Goal: Information Seeking & Learning: Find specific page/section

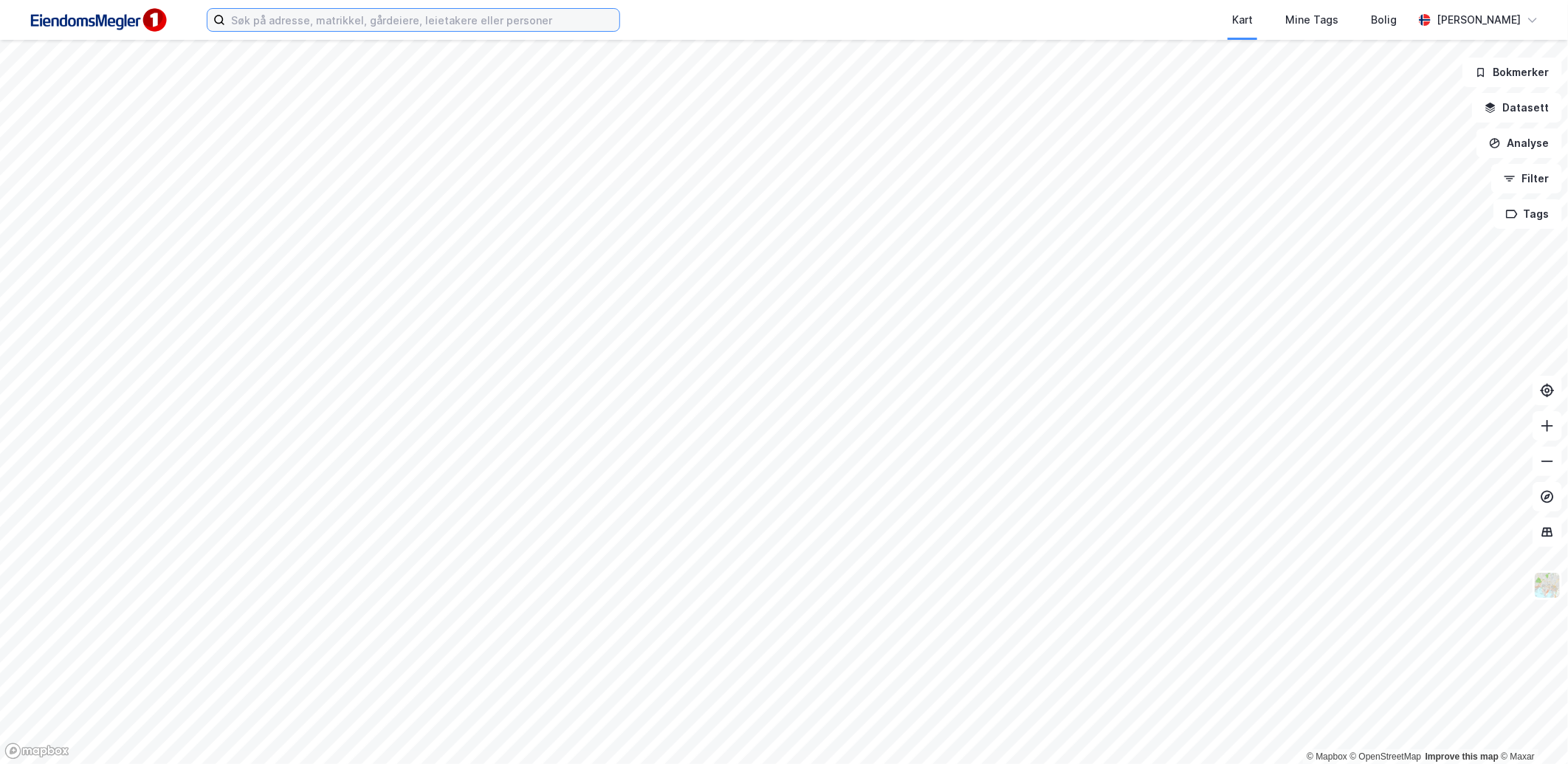
click at [419, 30] on input at bounding box center [422, 20] width 394 height 22
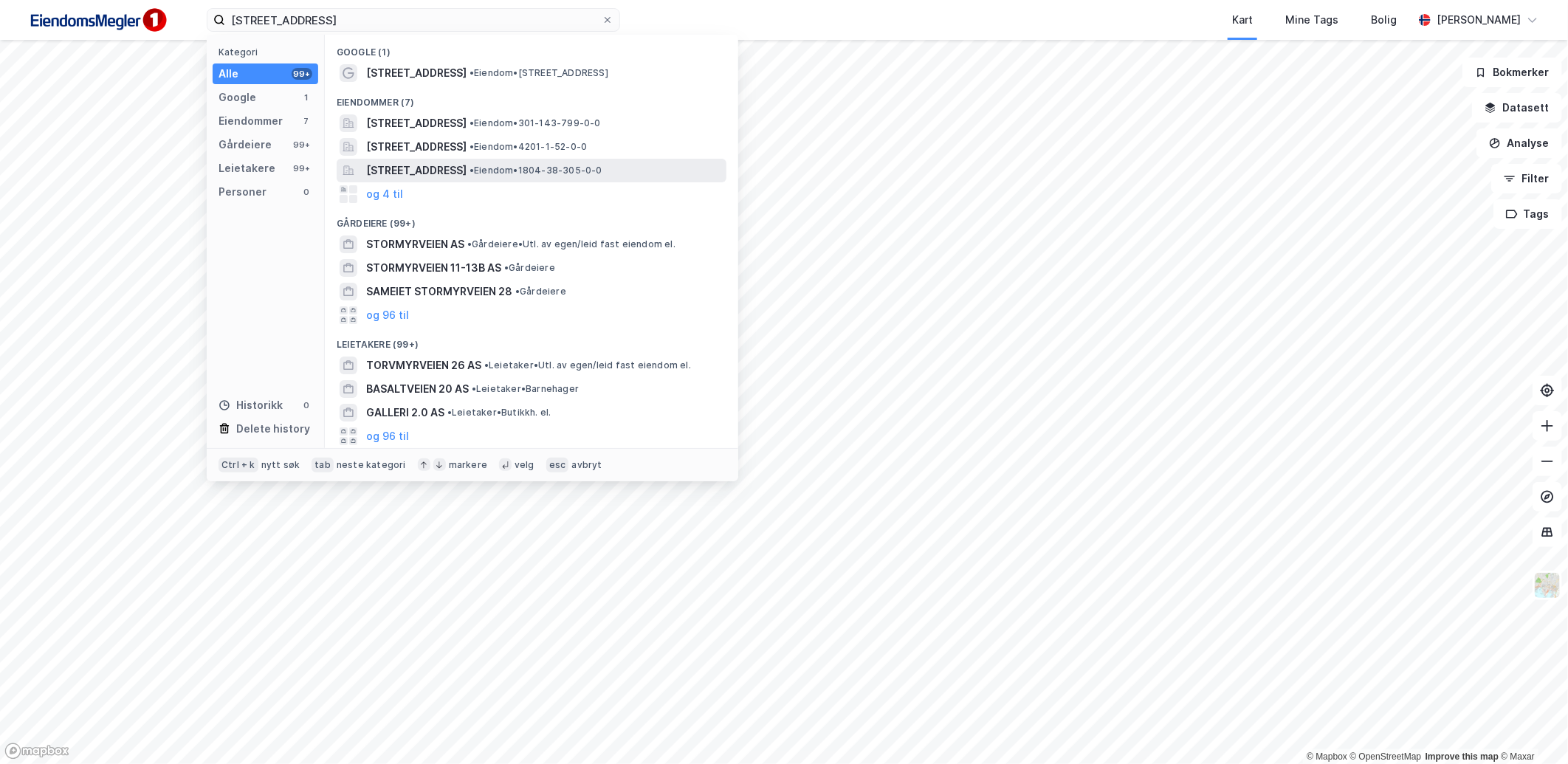
click at [467, 177] on span "[STREET_ADDRESS]" at bounding box center [416, 170] width 101 height 18
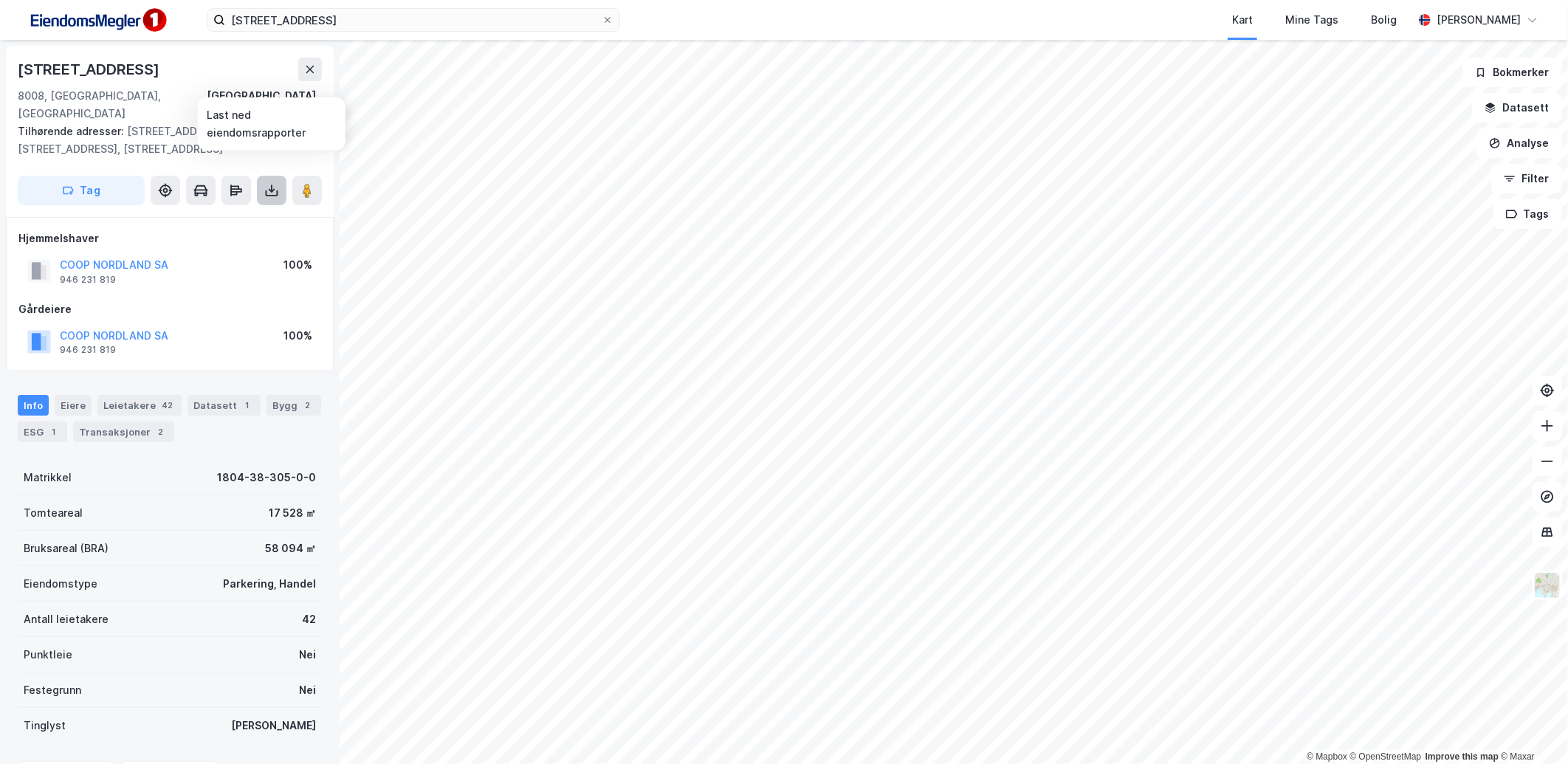
click at [269, 175] on button at bounding box center [272, 190] width 30 height 30
click at [231, 138] on div "Tilhørende adresser: [STREET_ADDRESS], [STREET_ADDRESS], [STREET_ADDRESS]" at bounding box center [164, 140] width 293 height 36
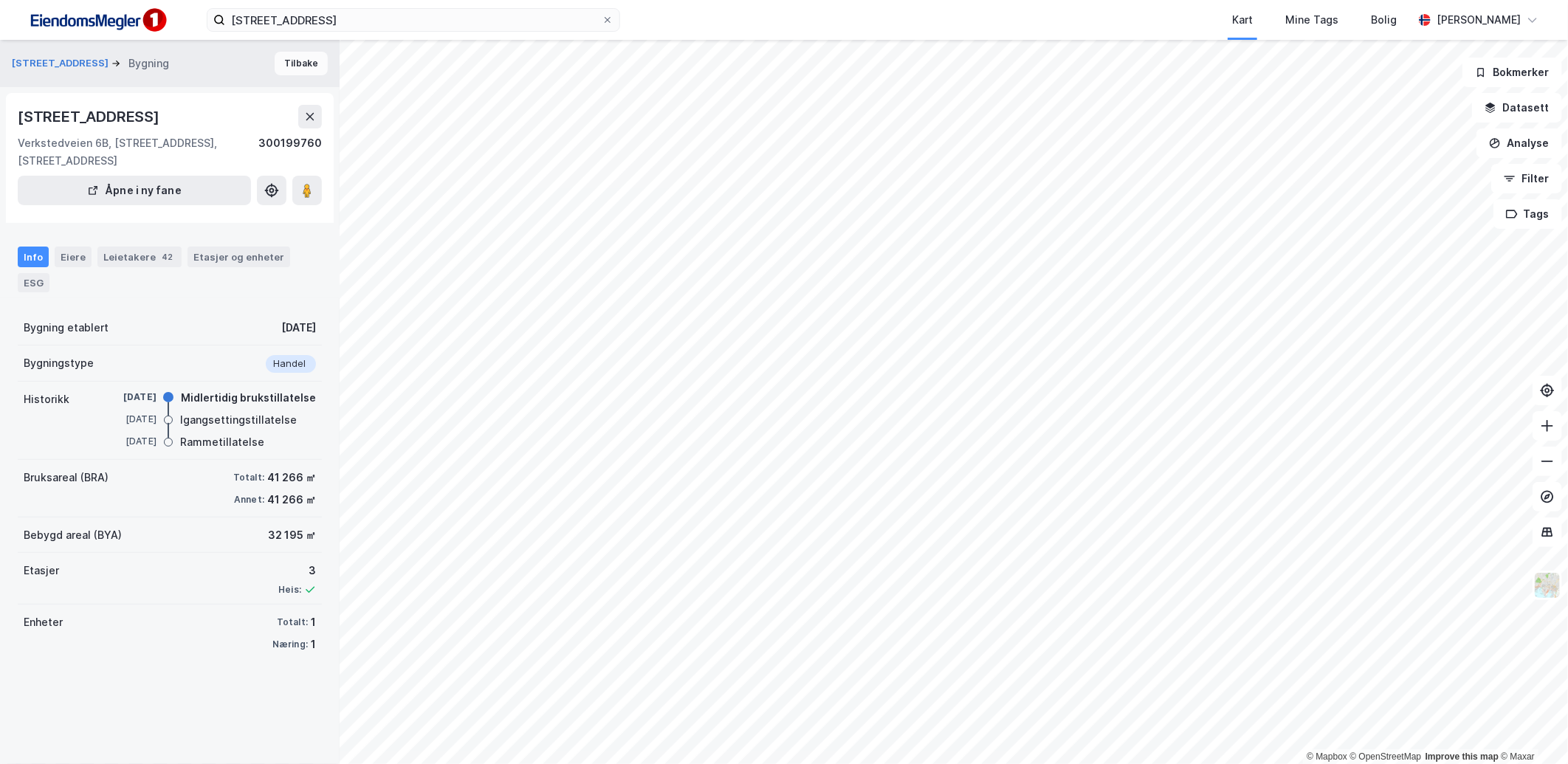
click at [284, 64] on button "Tilbake" at bounding box center [301, 64] width 53 height 24
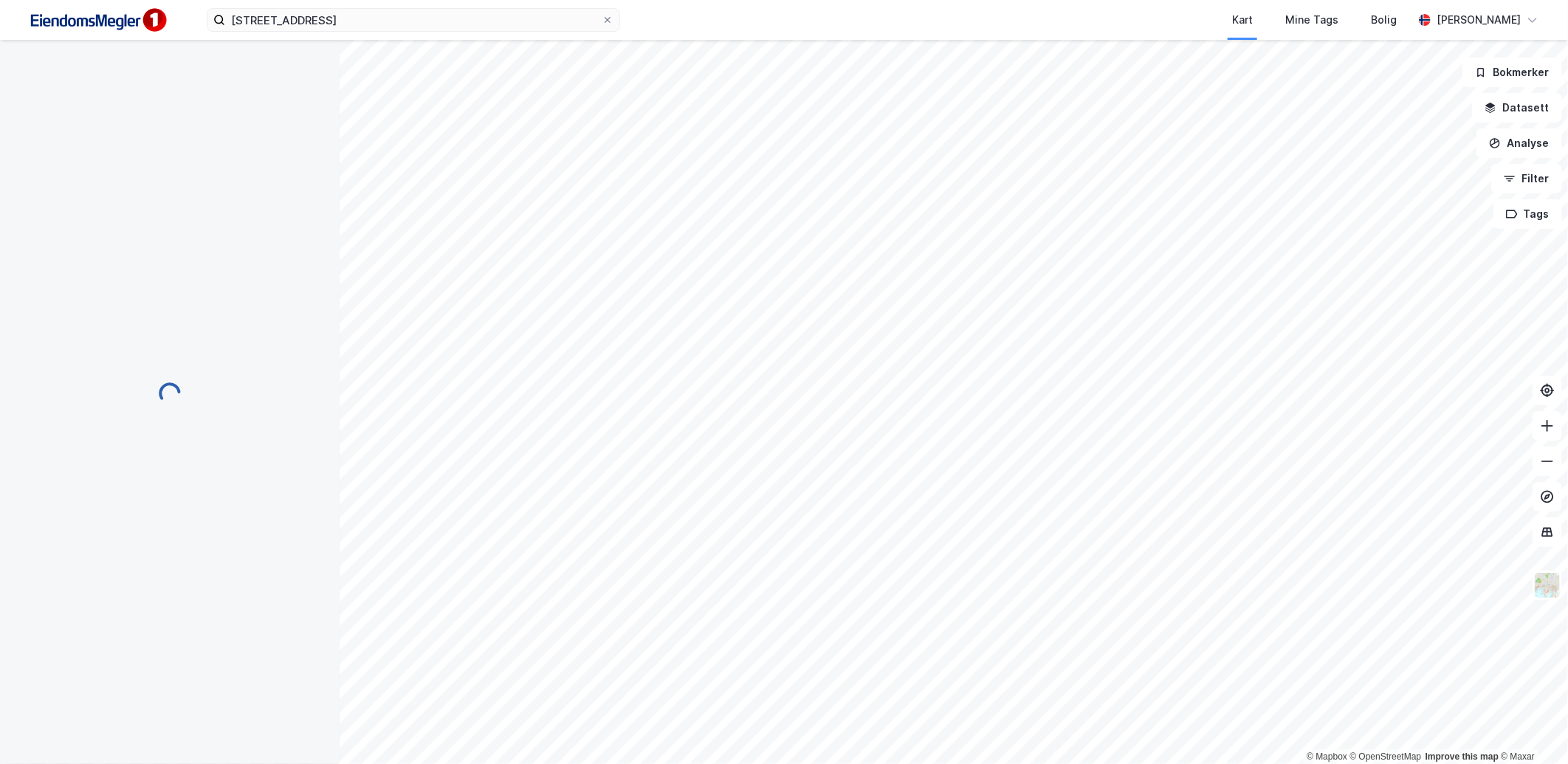
scroll to position [1, 0]
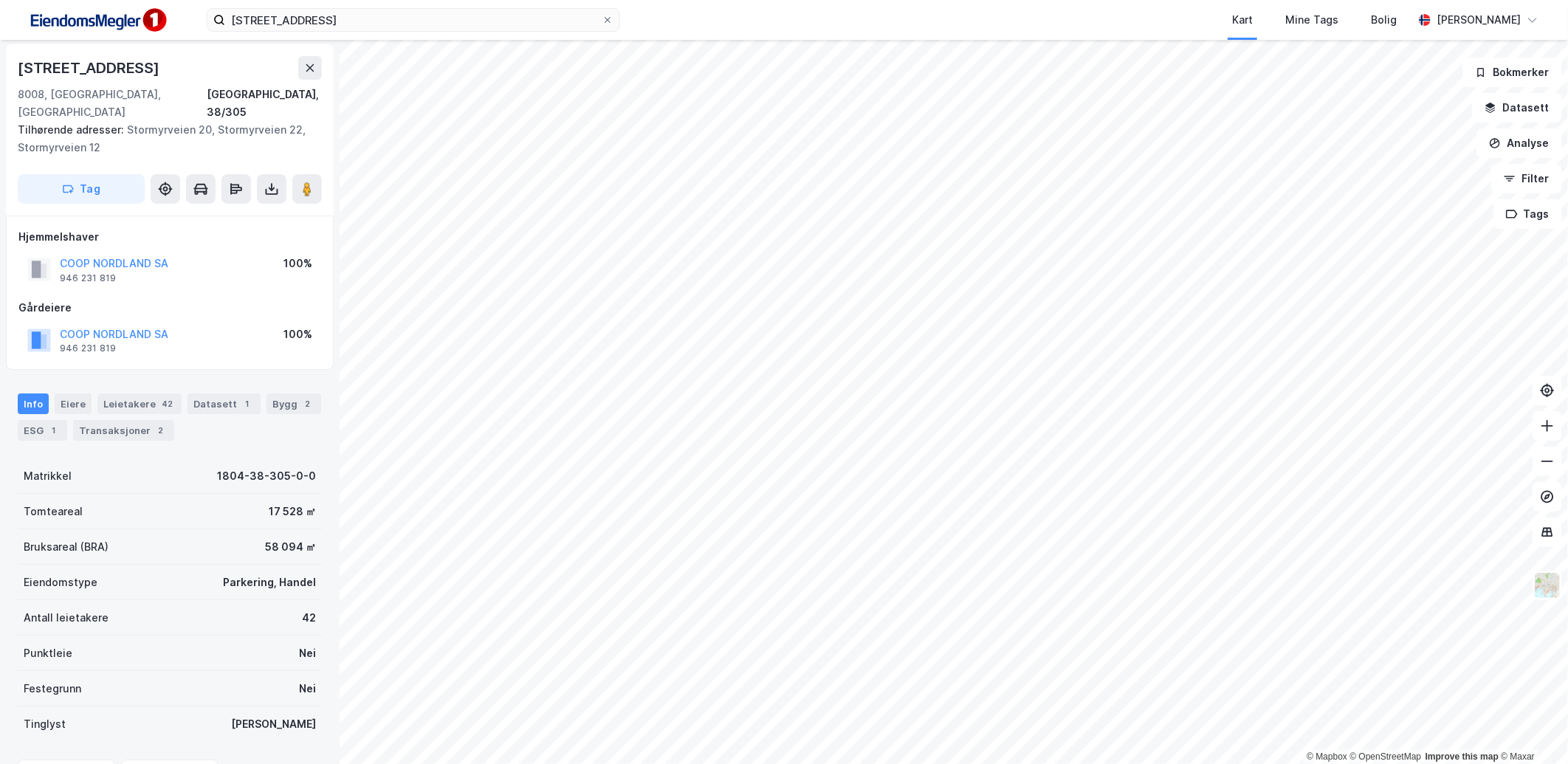
scroll to position [1, 0]
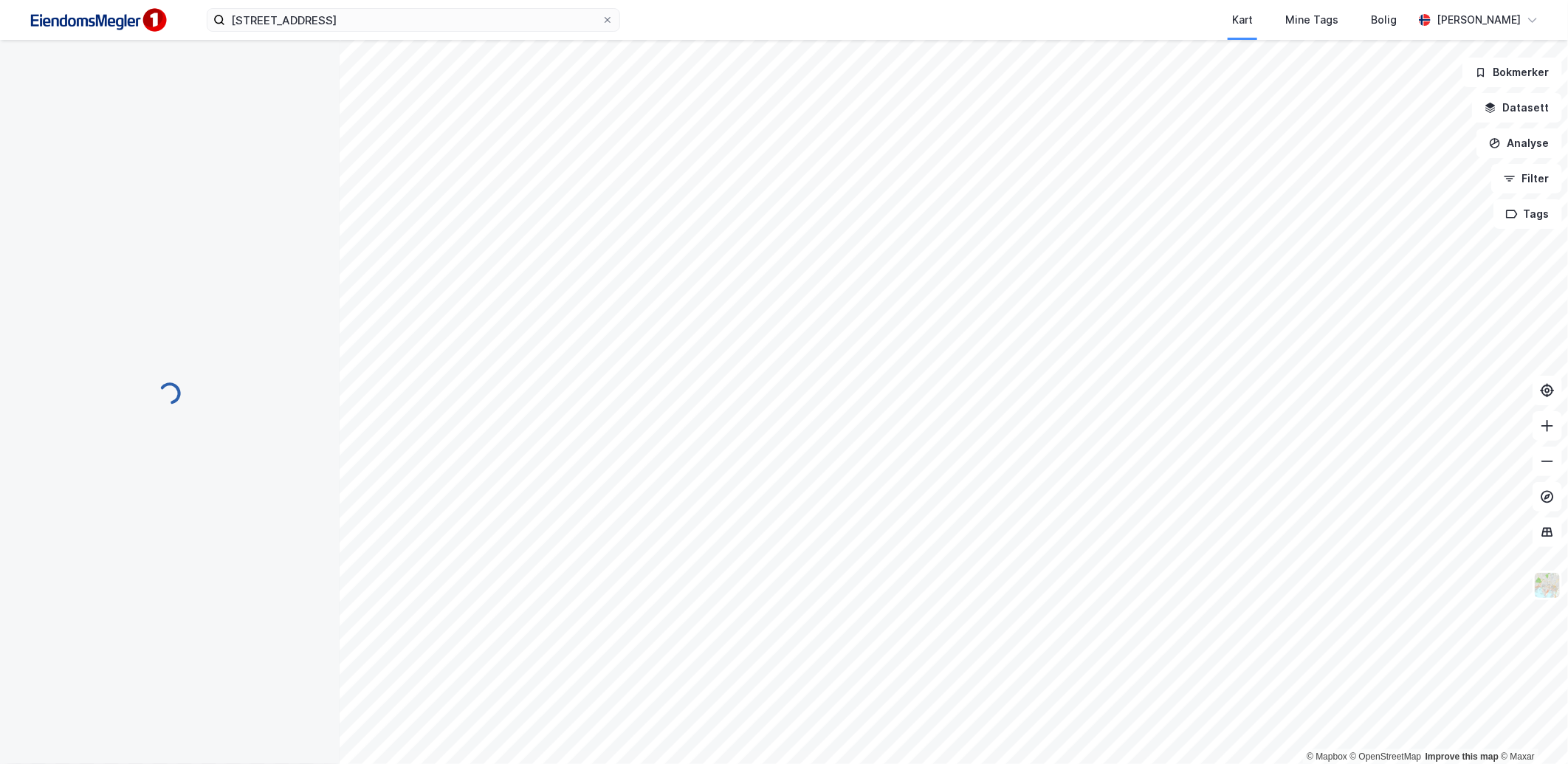
scroll to position [1, 0]
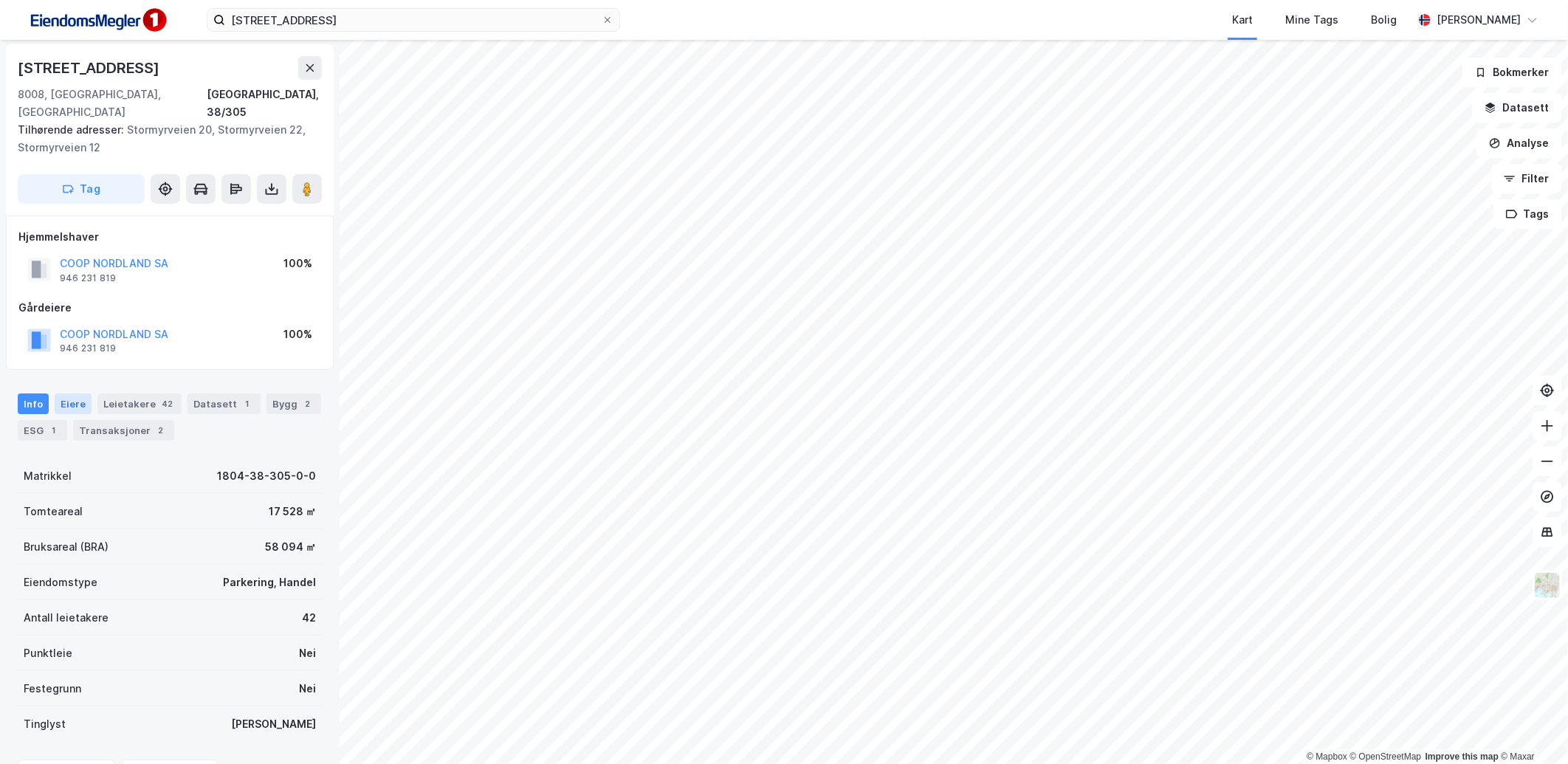
click at [78, 393] on div "Eiere" at bounding box center [73, 403] width 37 height 21
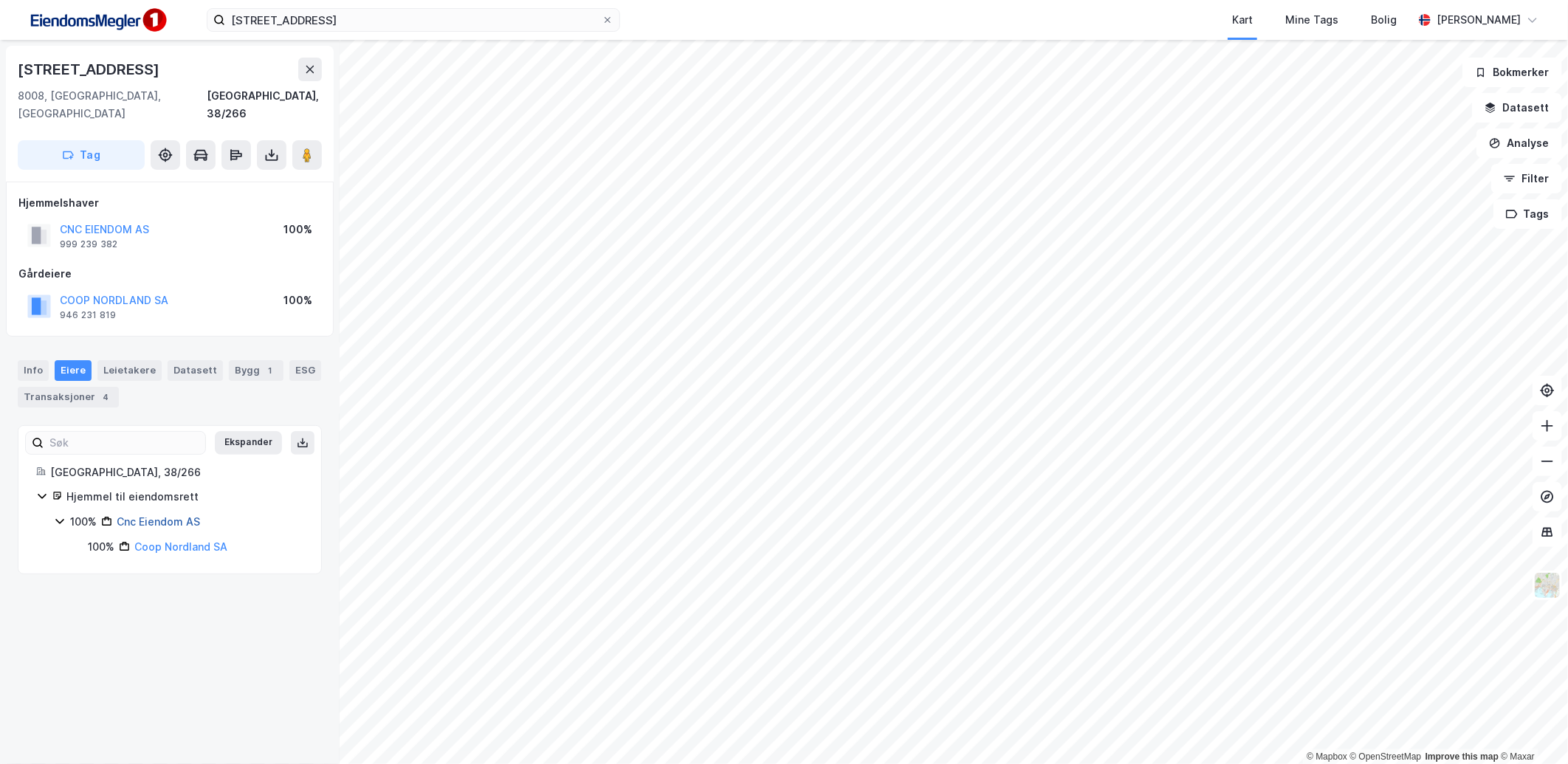
click at [159, 515] on link "Cnc Eiendom AS" at bounding box center [158, 521] width 84 height 13
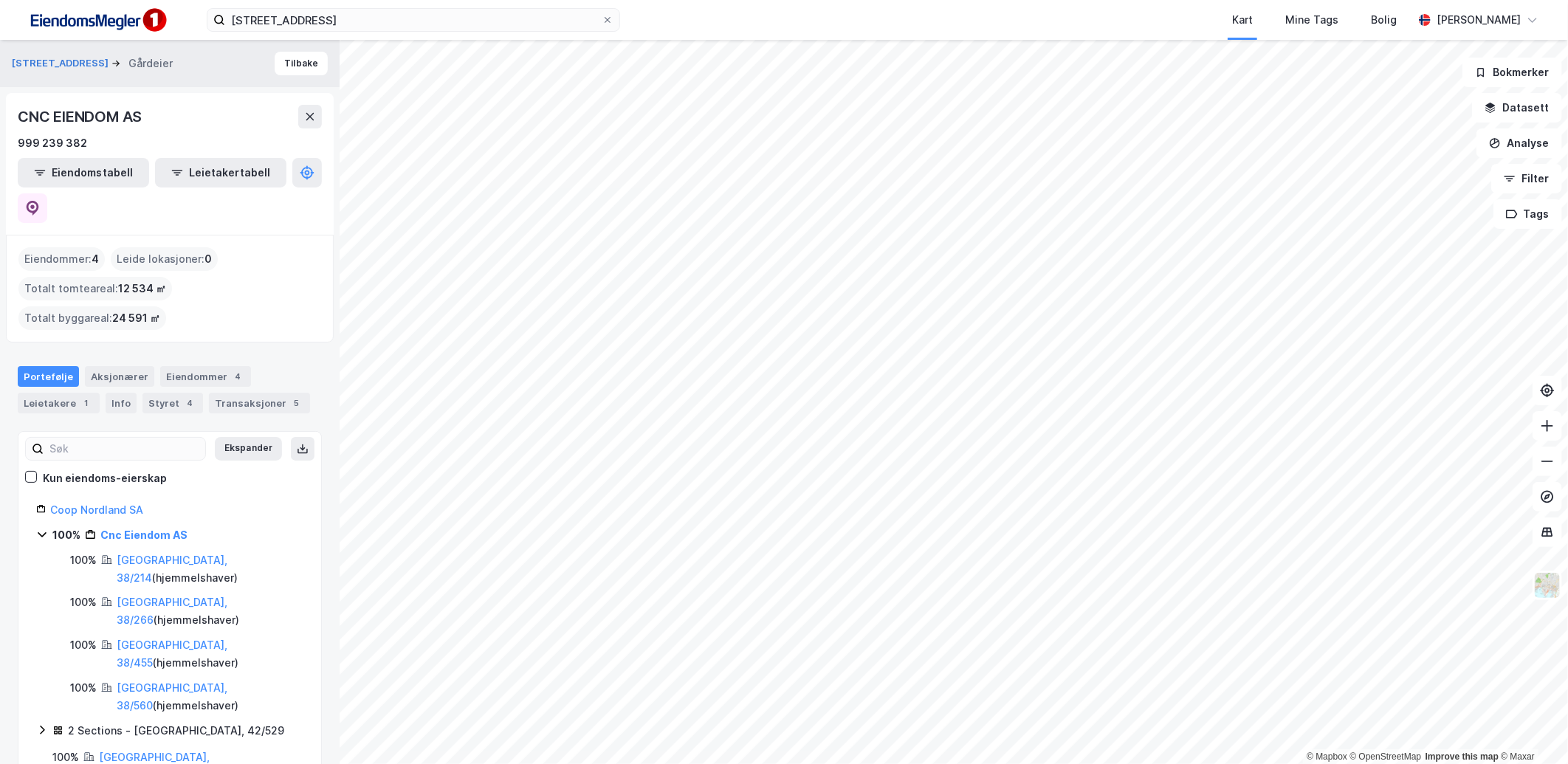
click at [301, 81] on div "[STREET_ADDRESS]" at bounding box center [170, 64] width 339 height 47
click at [301, 69] on button "Tilbake" at bounding box center [301, 64] width 53 height 24
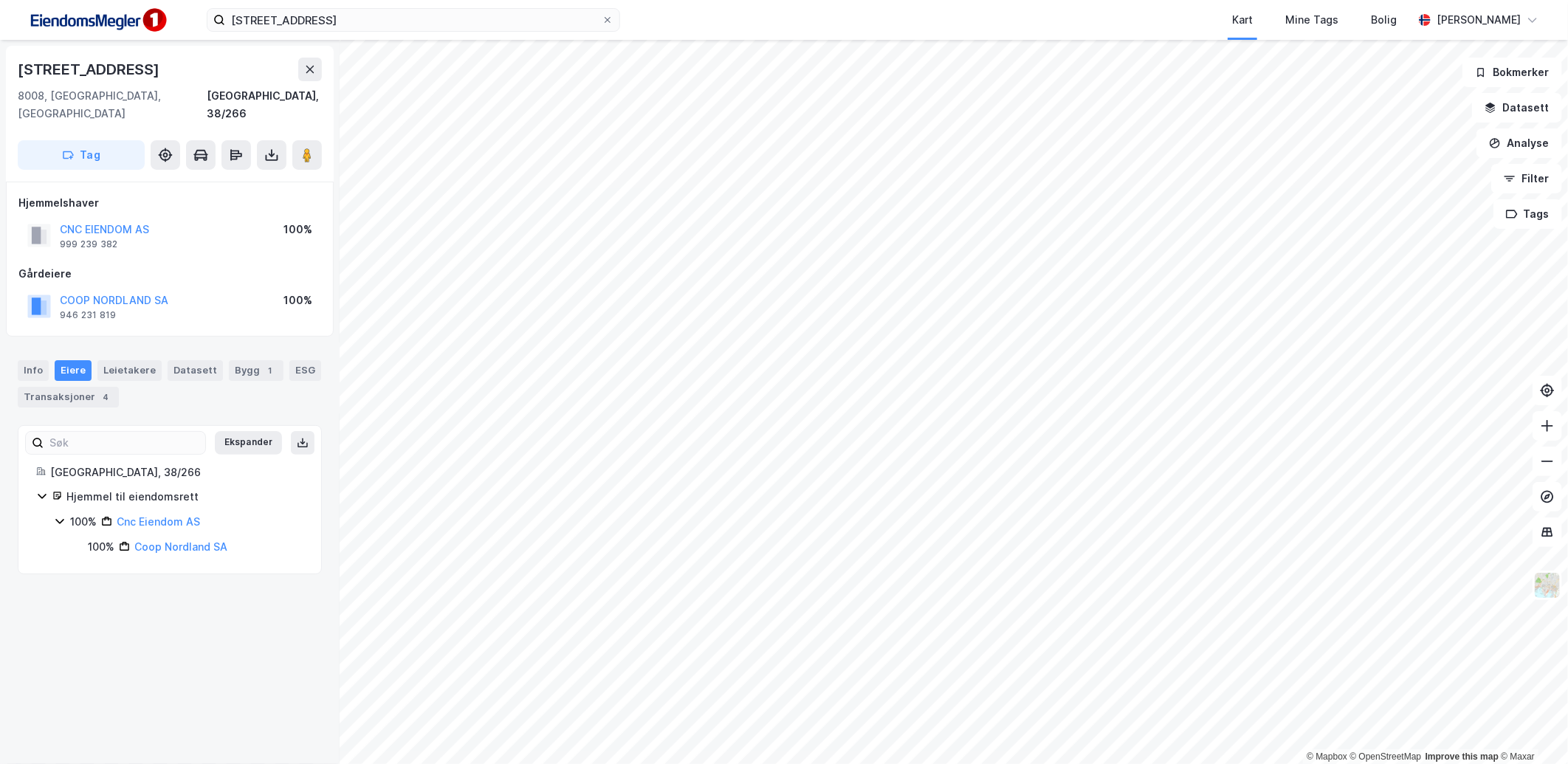
click at [60, 520] on icon at bounding box center [59, 522] width 8 height 5
click at [60, 517] on icon at bounding box center [60, 522] width 4 height 9
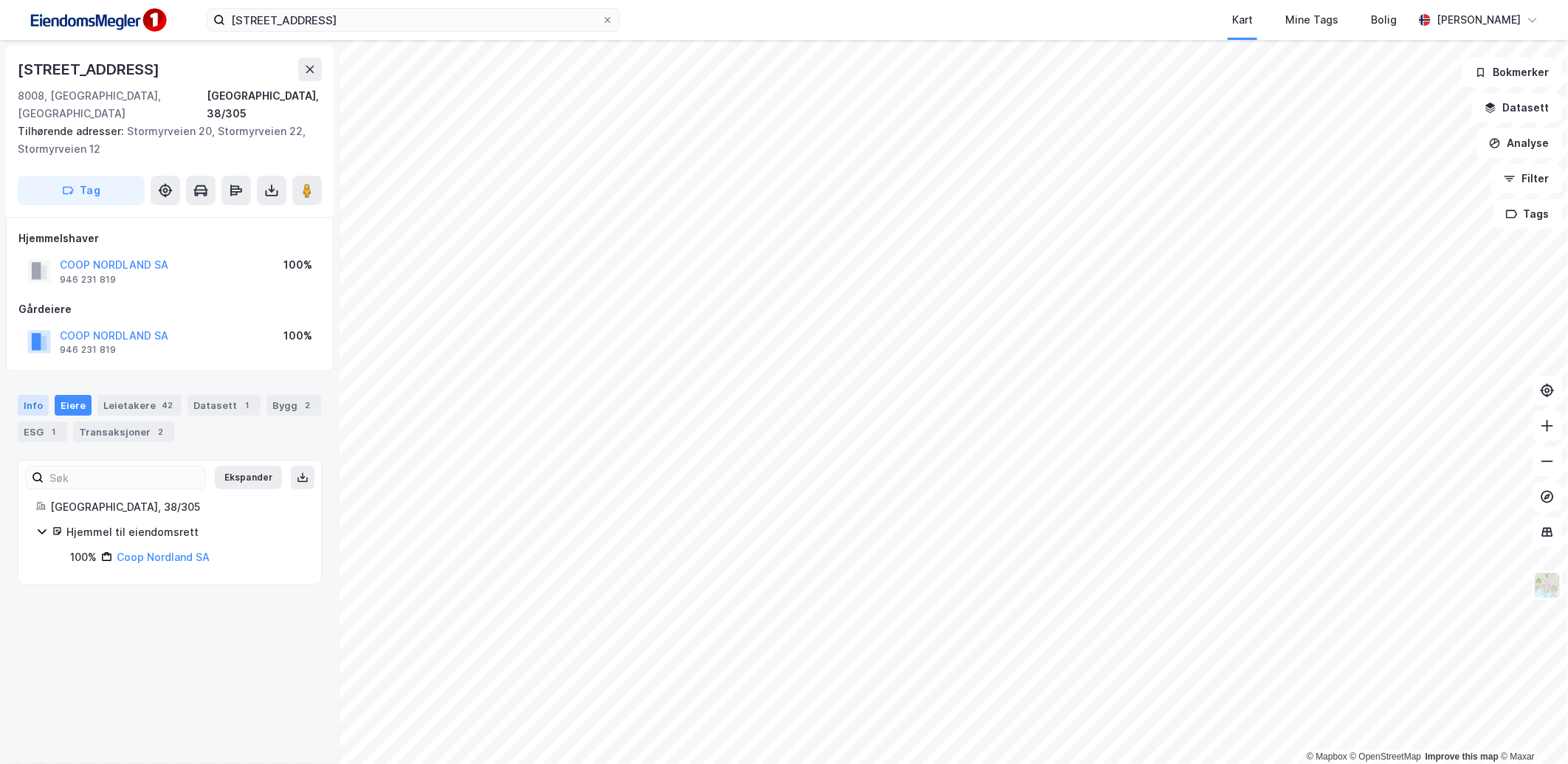
click at [25, 395] on div "Info" at bounding box center [33, 405] width 31 height 21
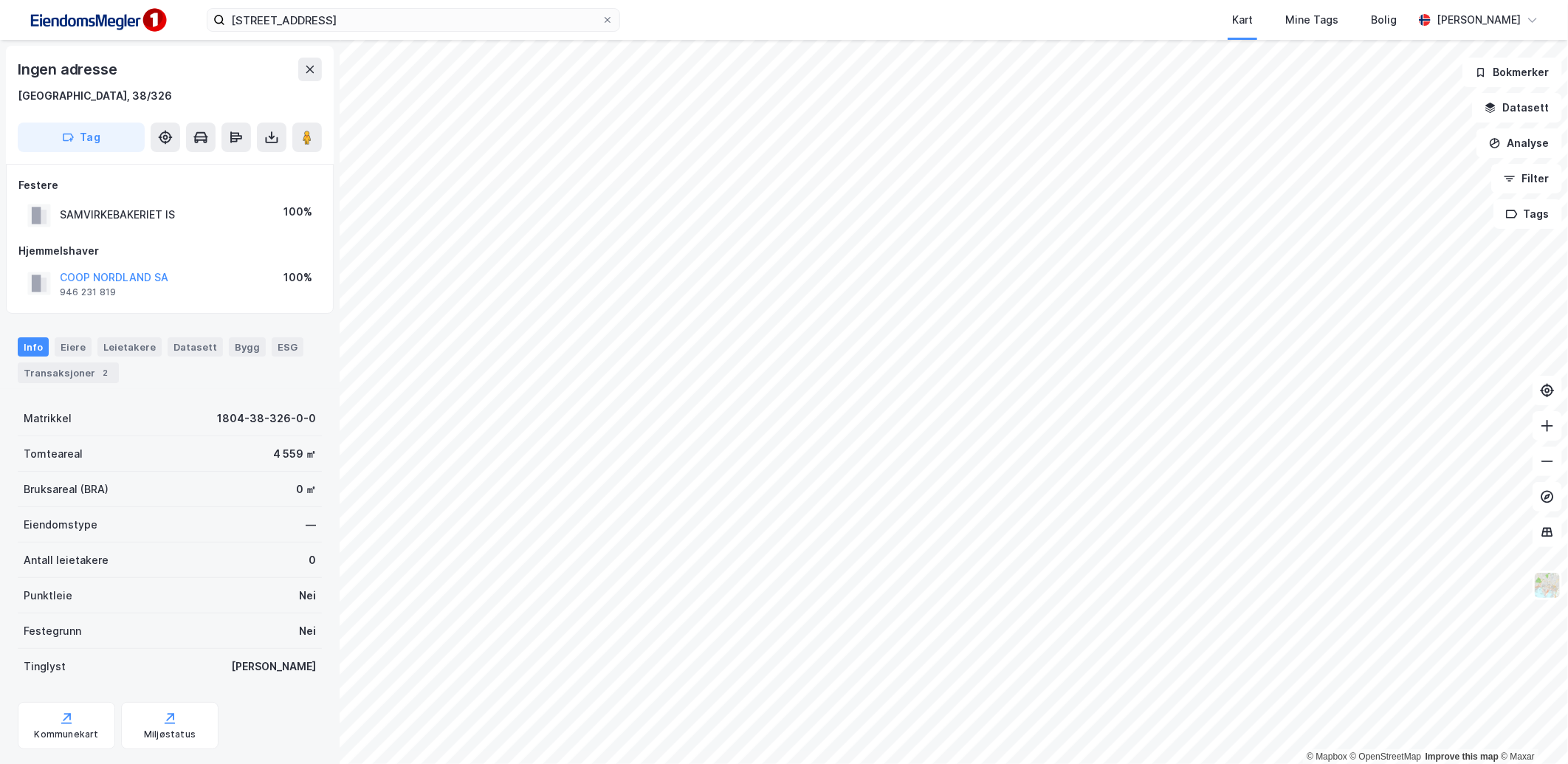
scroll to position [1, 0]
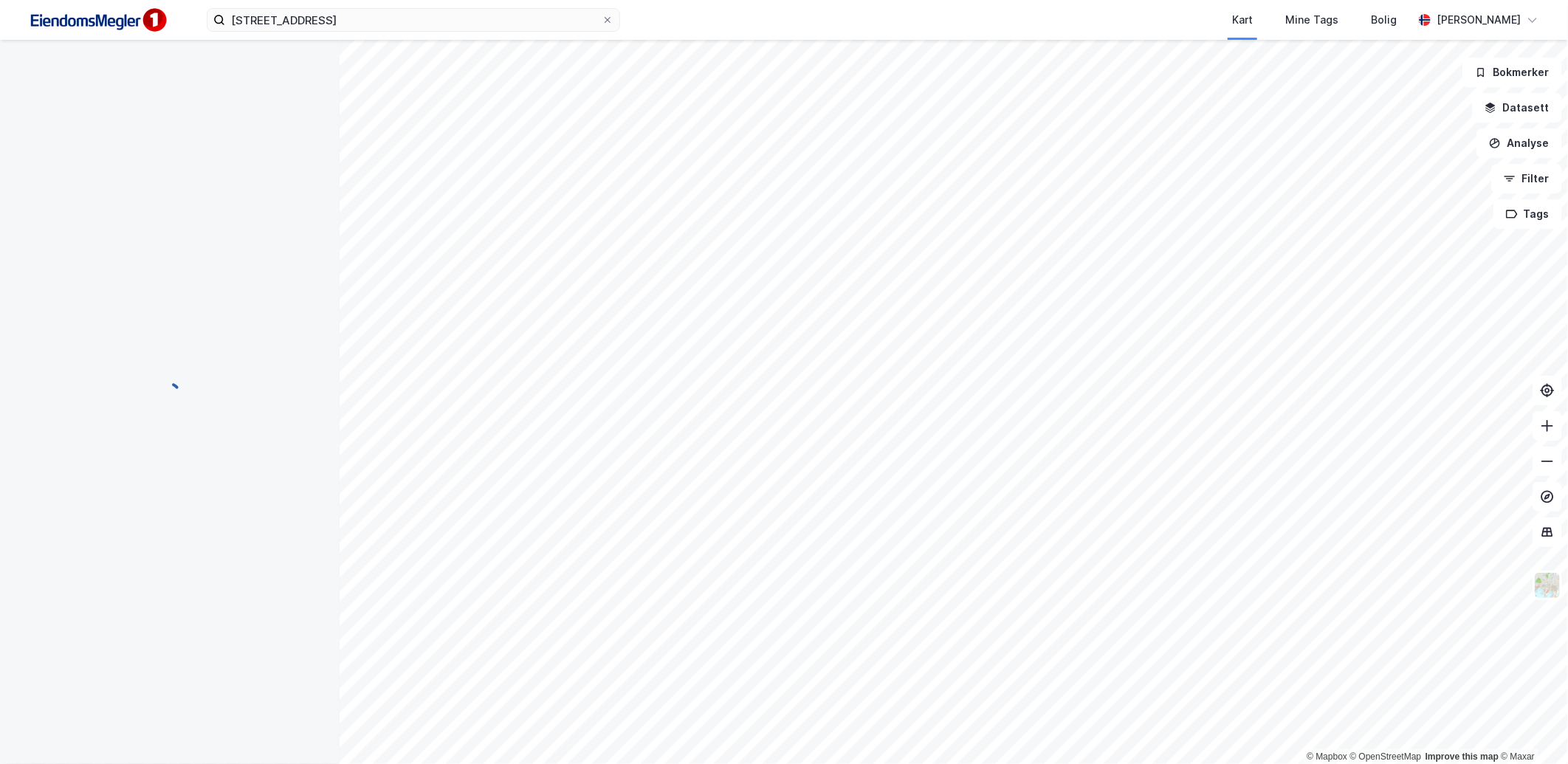
scroll to position [1, 0]
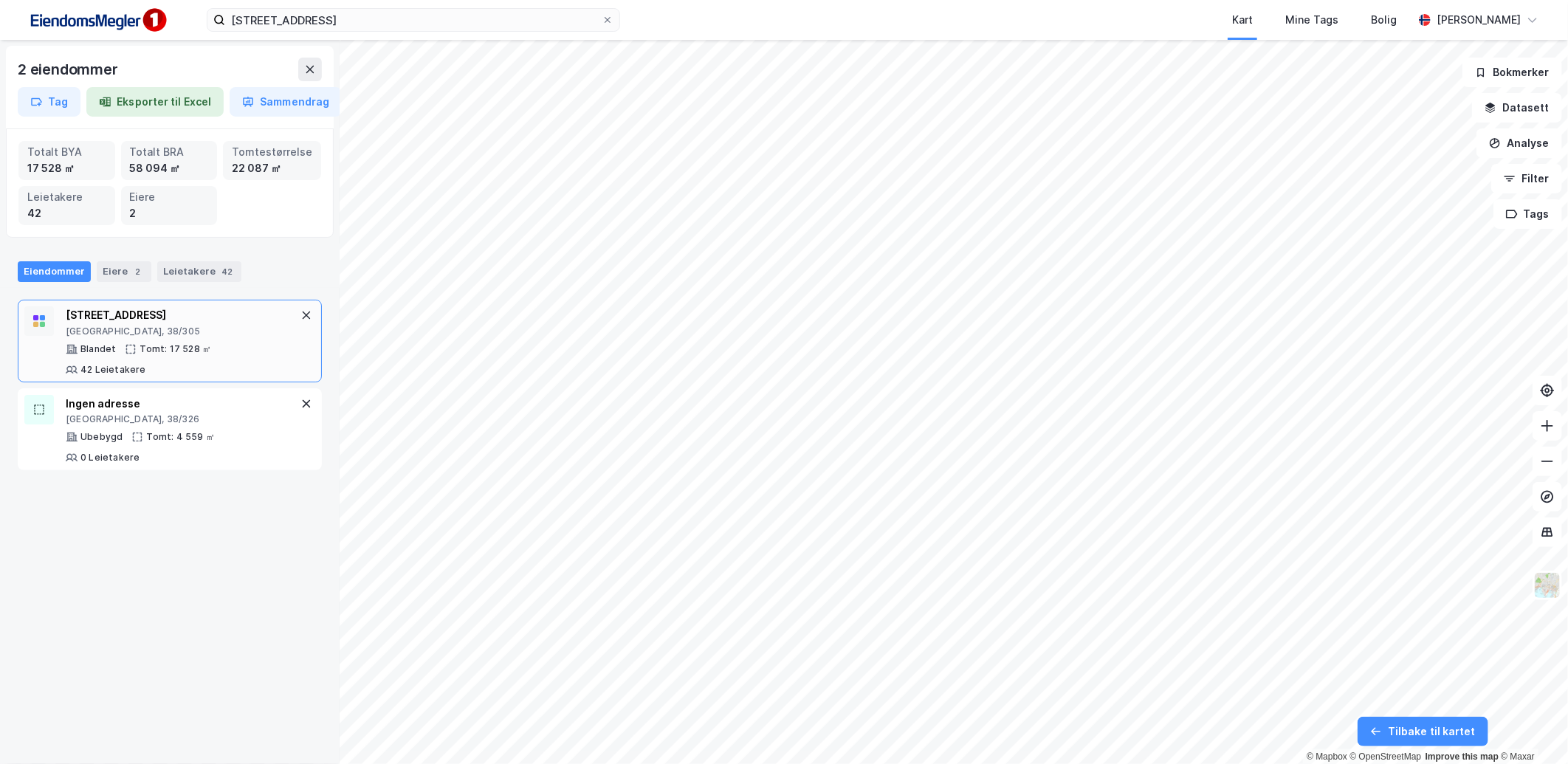
click at [235, 344] on div "Blandet Tomt: 17 528 ㎡ 42 Leietakere" at bounding box center [181, 359] width 232 height 33
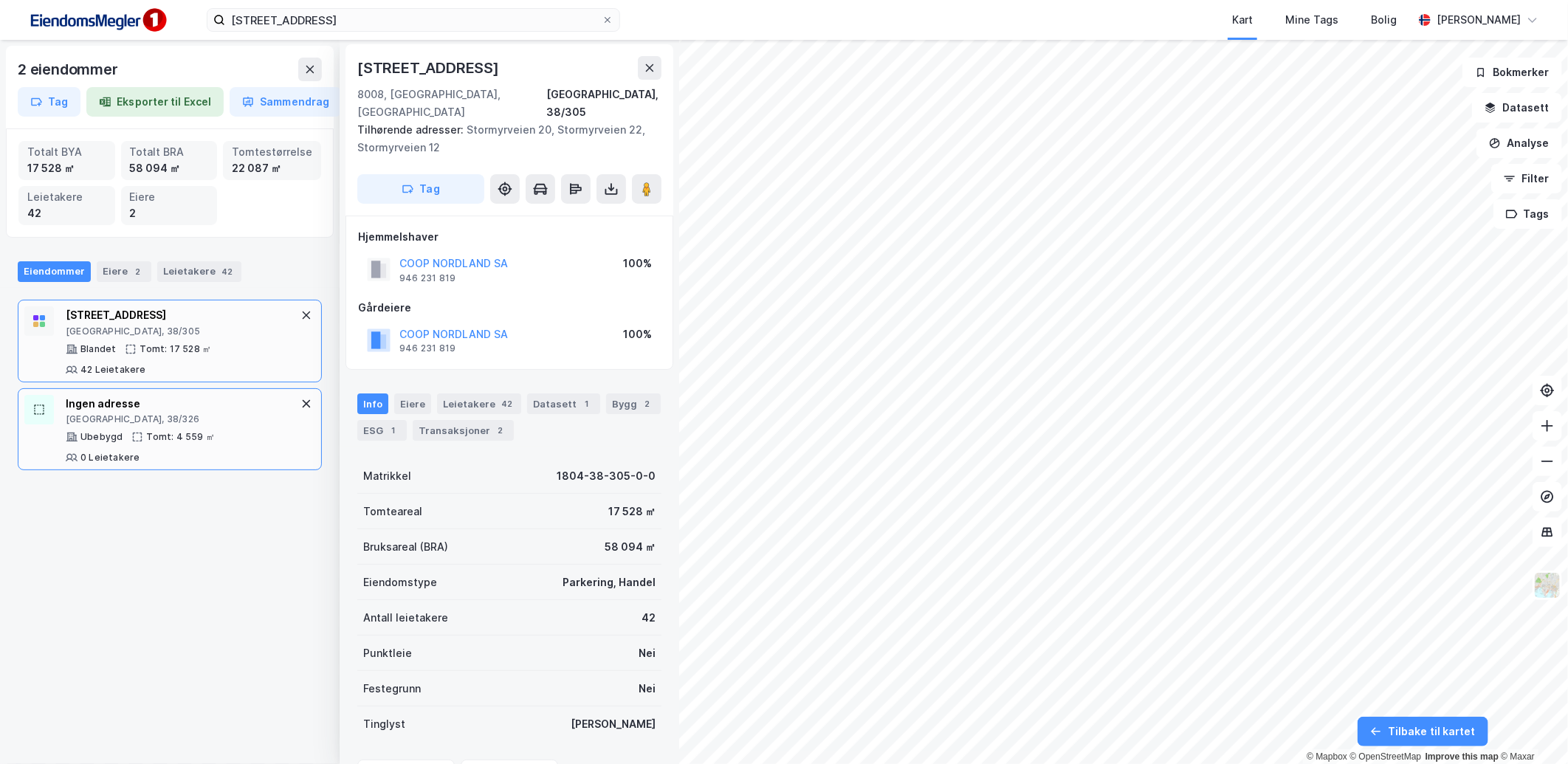
click at [240, 421] on div "[GEOGRAPHIC_DATA], 38/326" at bounding box center [181, 419] width 232 height 12
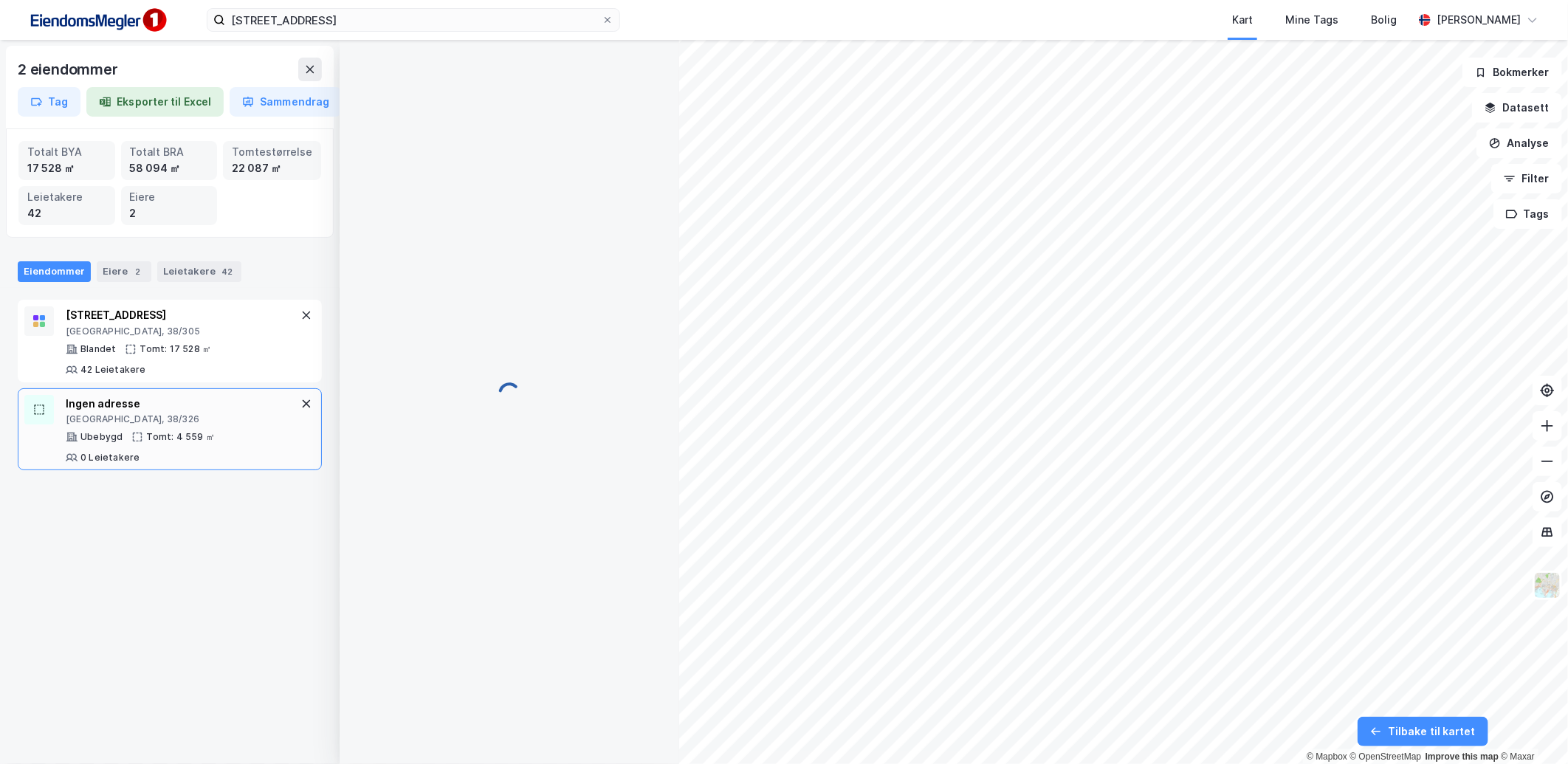
scroll to position [1, 0]
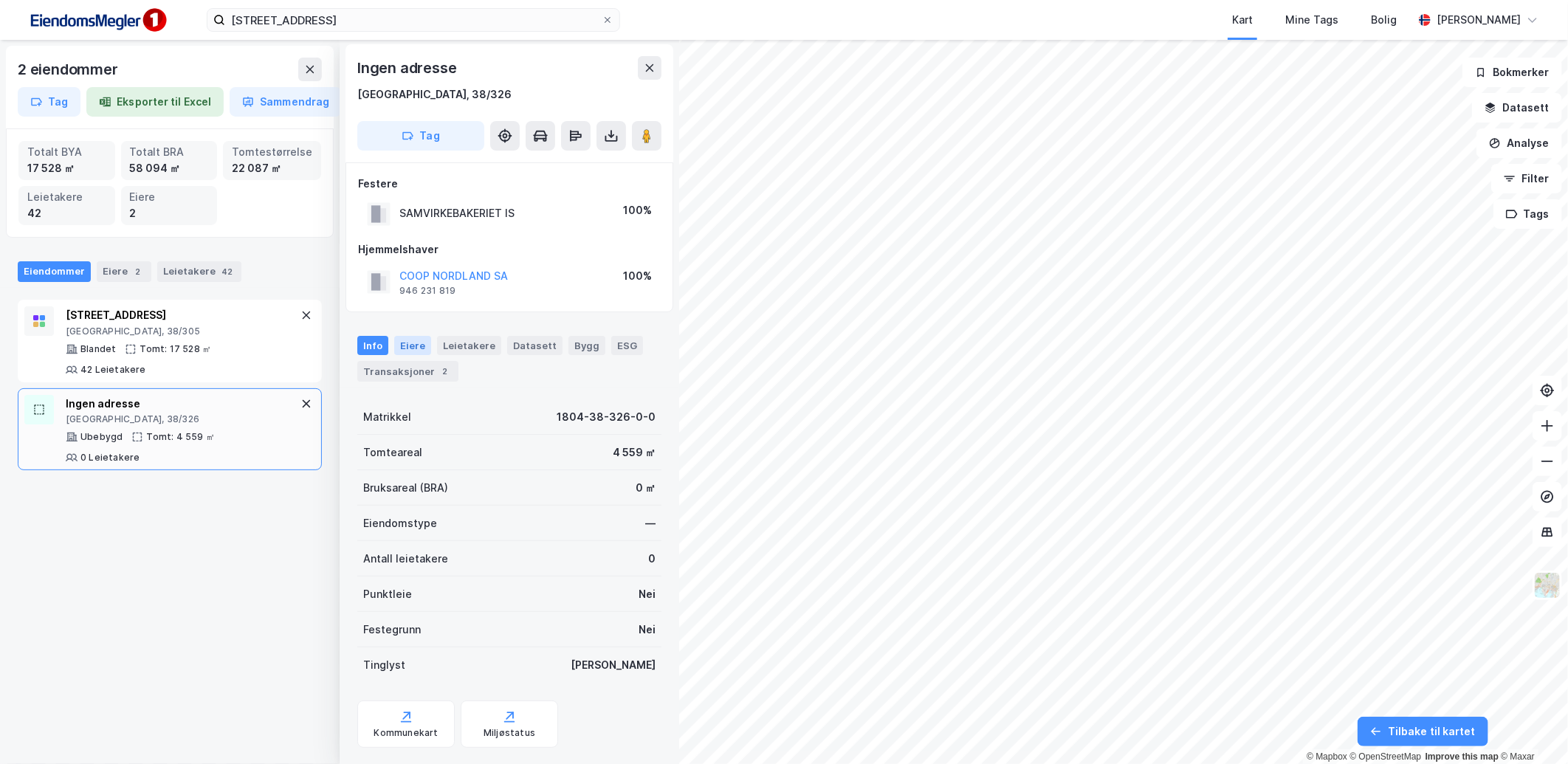
click at [406, 346] on div "Eiere" at bounding box center [413, 345] width 37 height 19
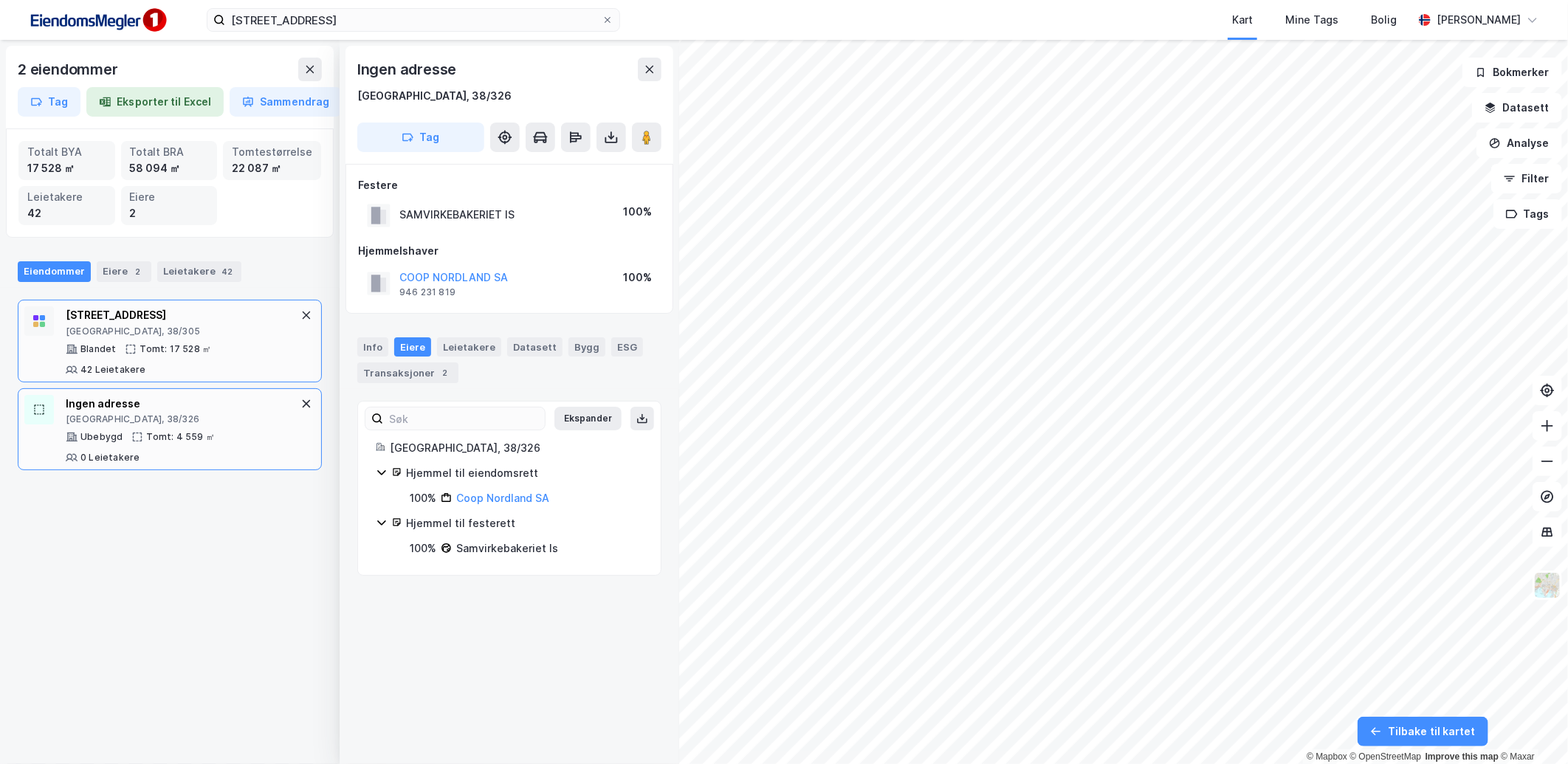
click at [178, 351] on div "Tomt: 17 528 ㎡" at bounding box center [175, 349] width 72 height 12
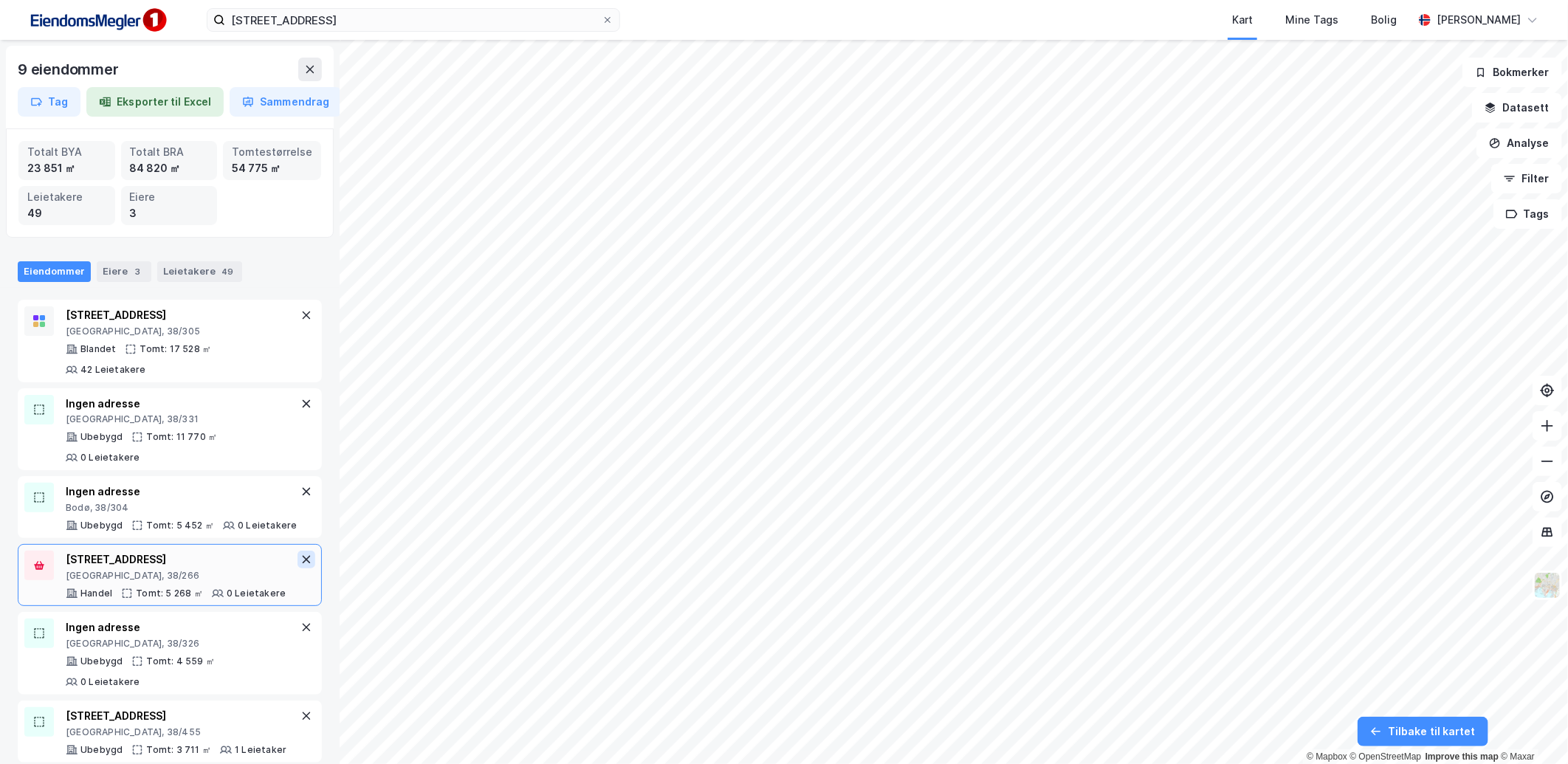
click at [301, 565] on icon at bounding box center [307, 559] width 12 height 12
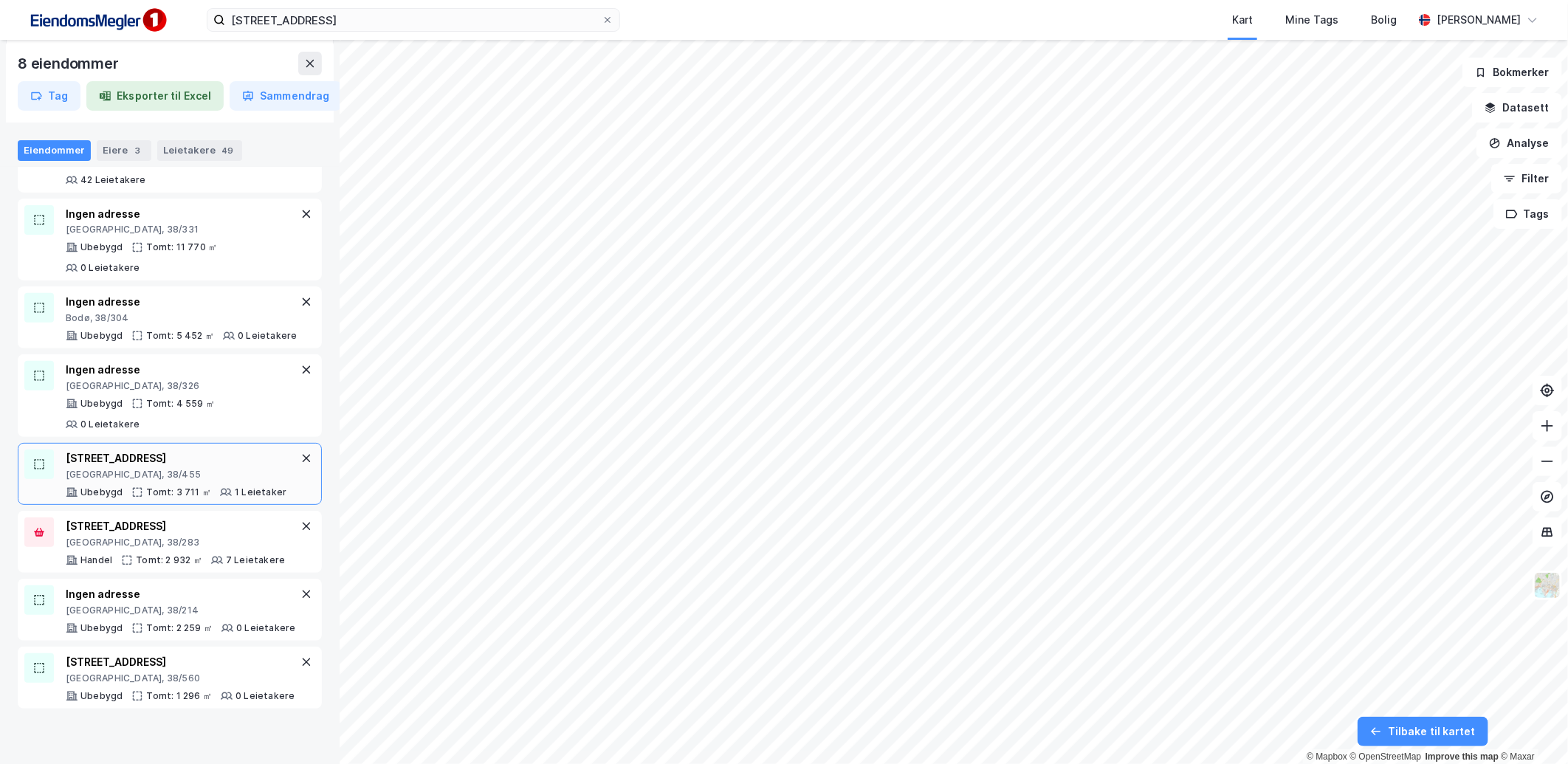
scroll to position [199, 0]
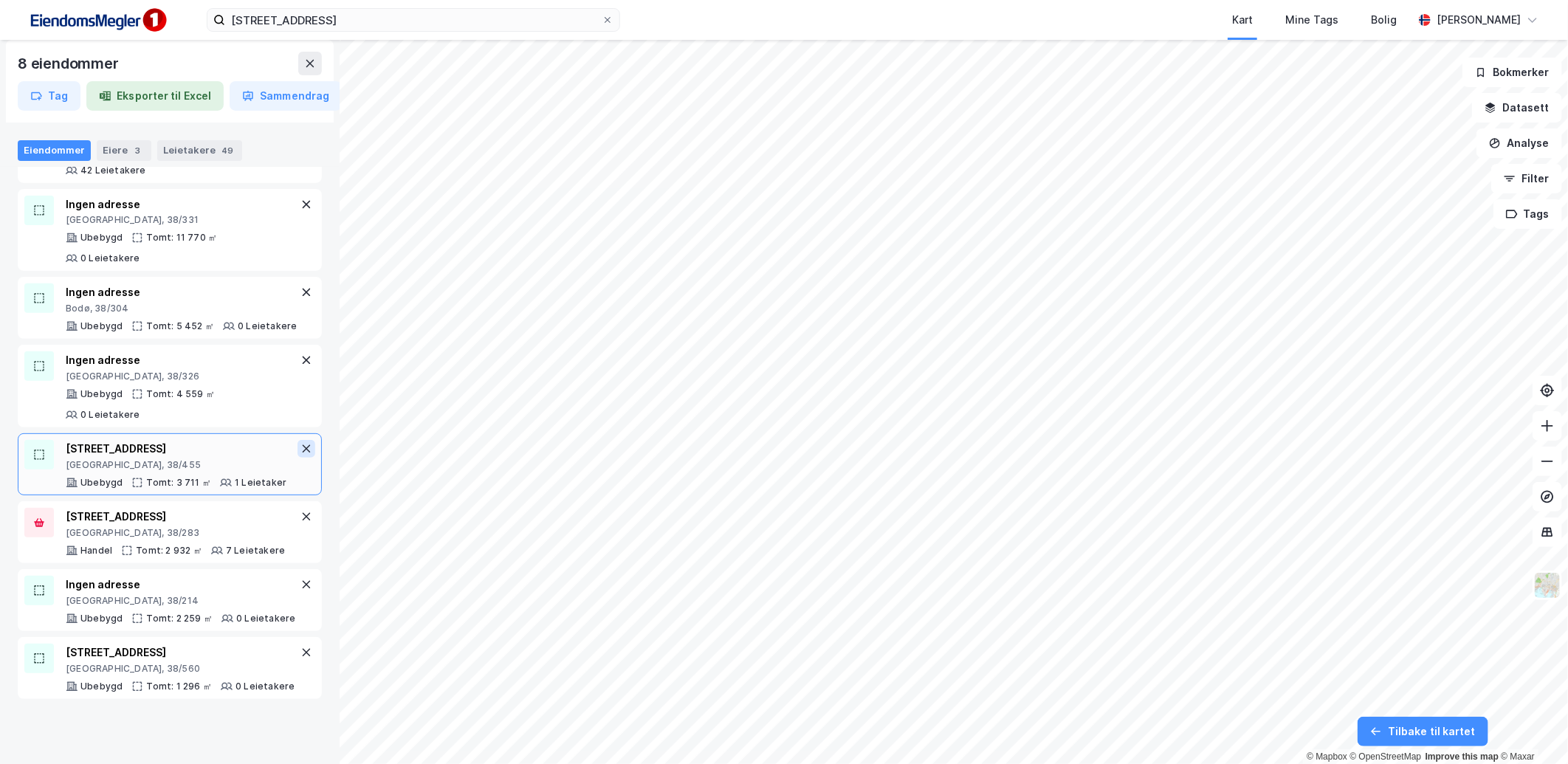
click at [301, 455] on icon at bounding box center [307, 449] width 12 height 12
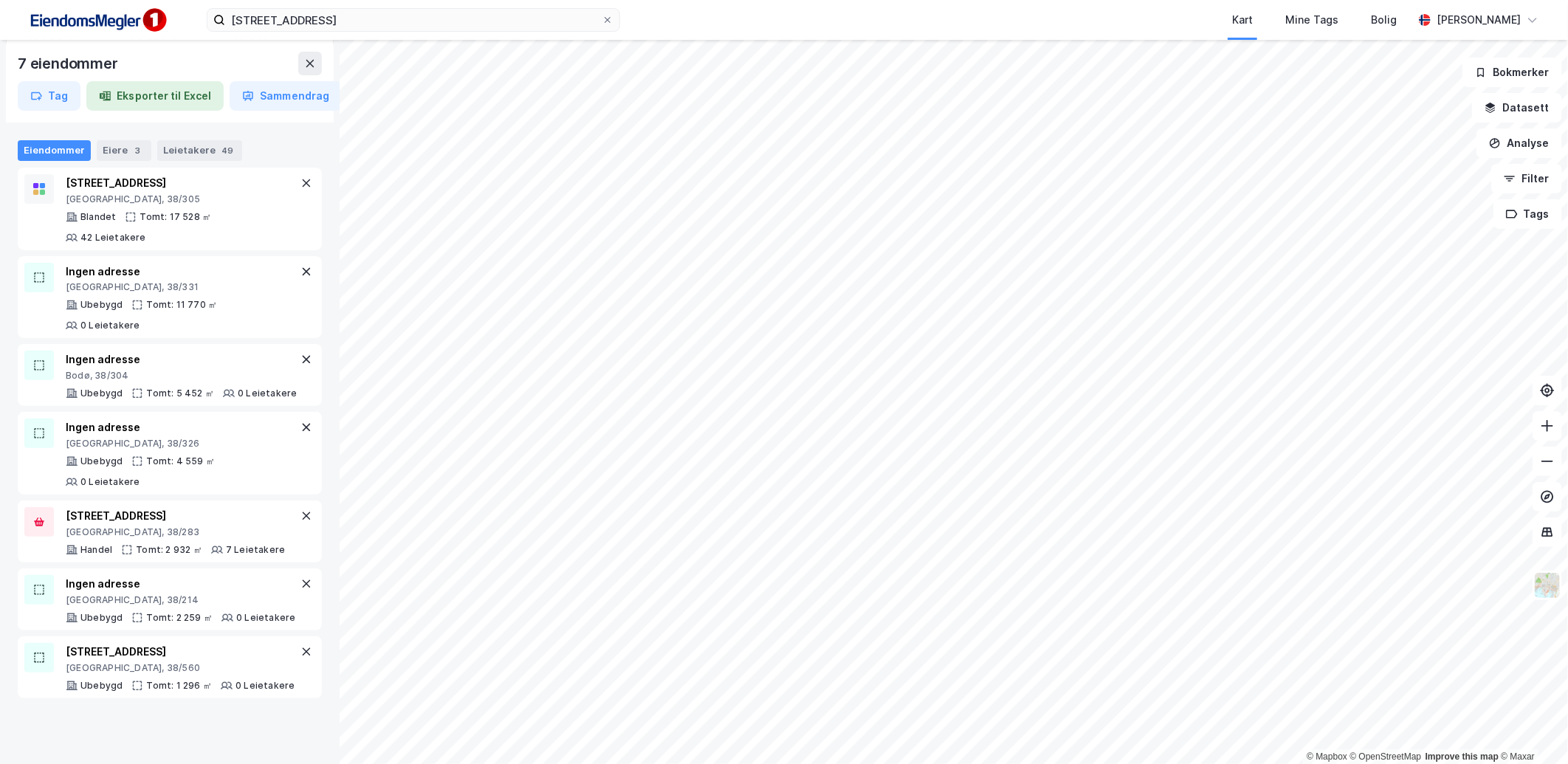
scroll to position [131, 0]
click at [301, 523] on icon at bounding box center [307, 517] width 12 height 12
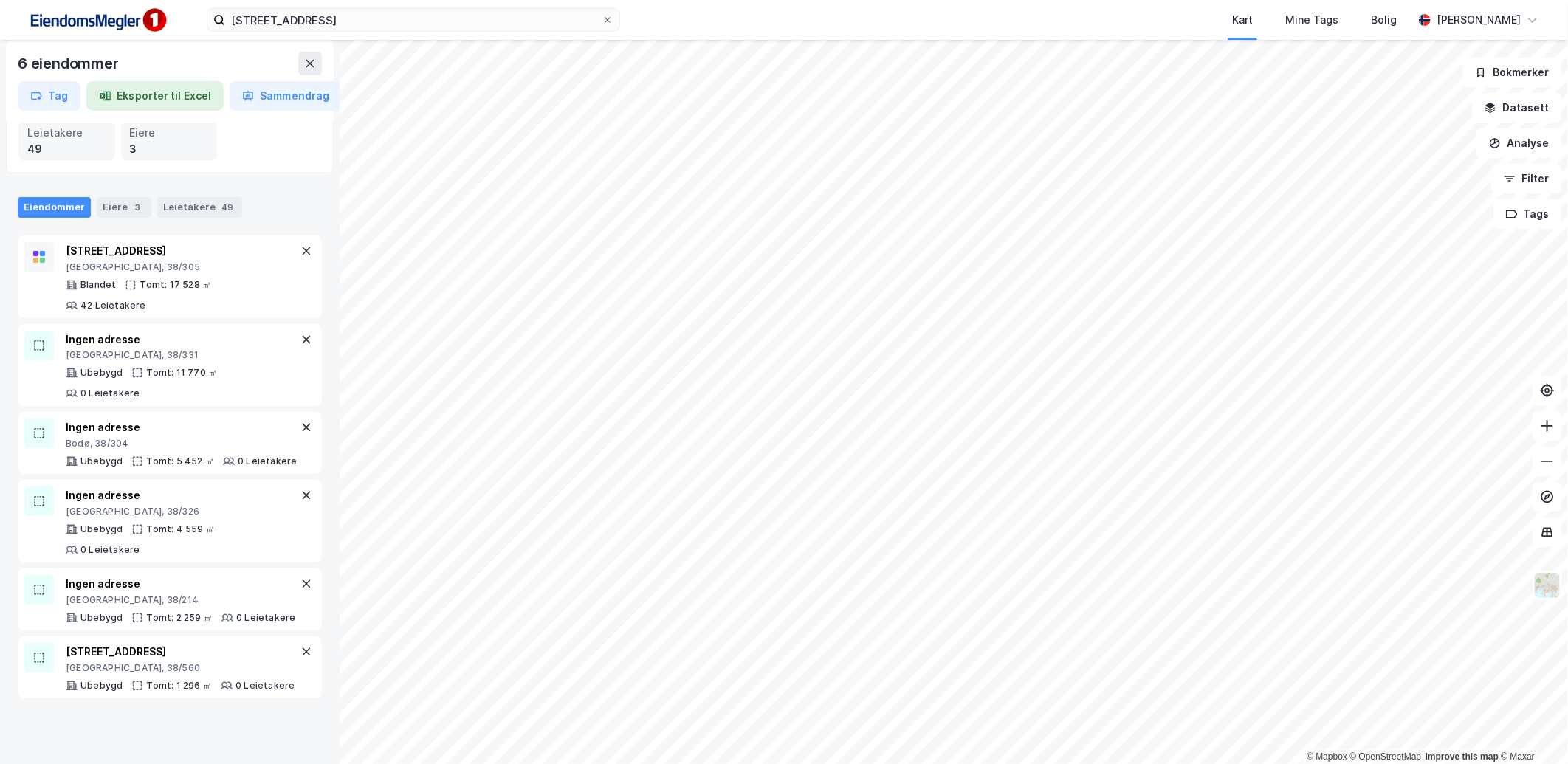
scroll to position [64, 0]
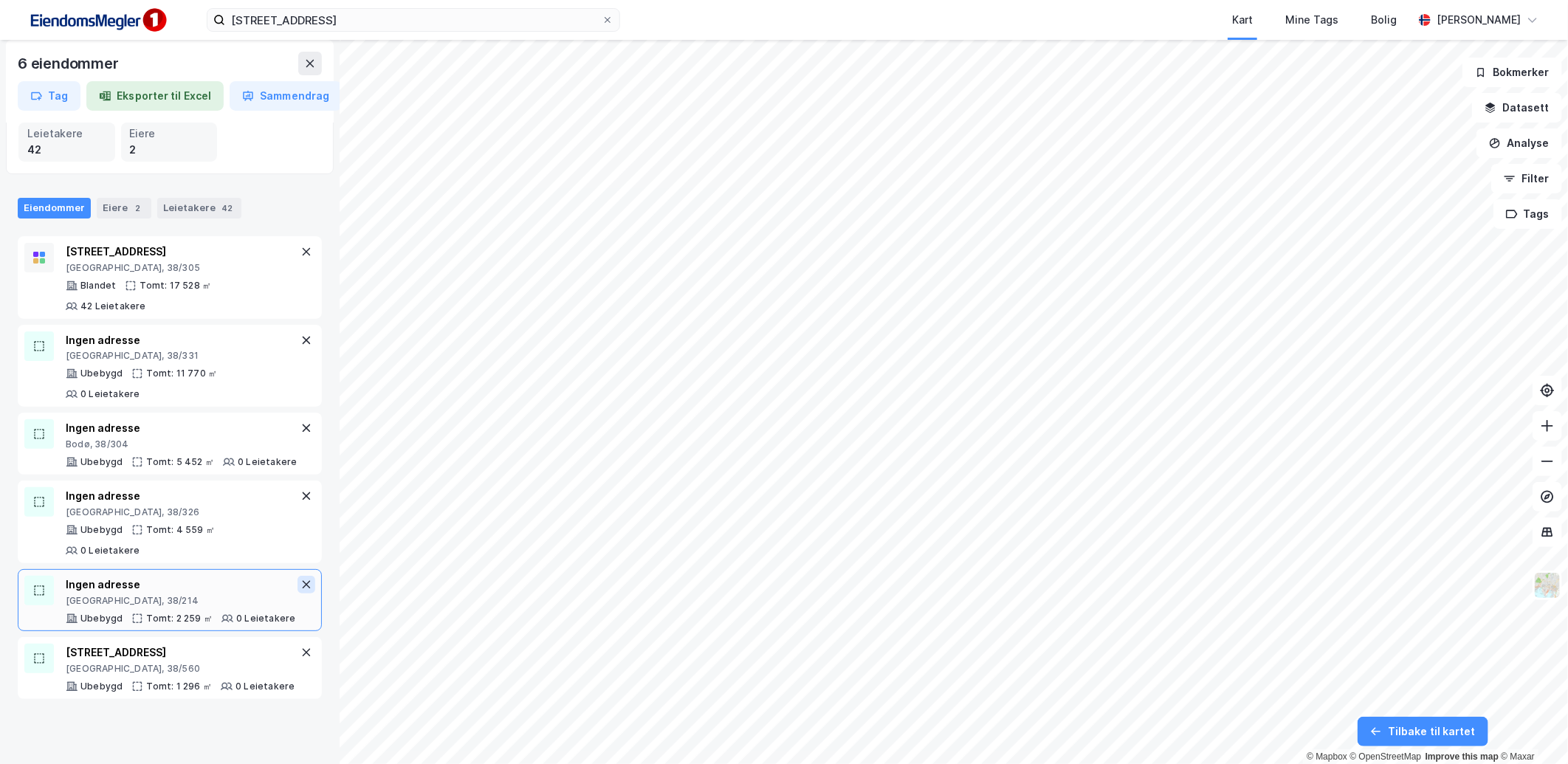
click at [303, 589] on icon at bounding box center [307, 584] width 8 height 8
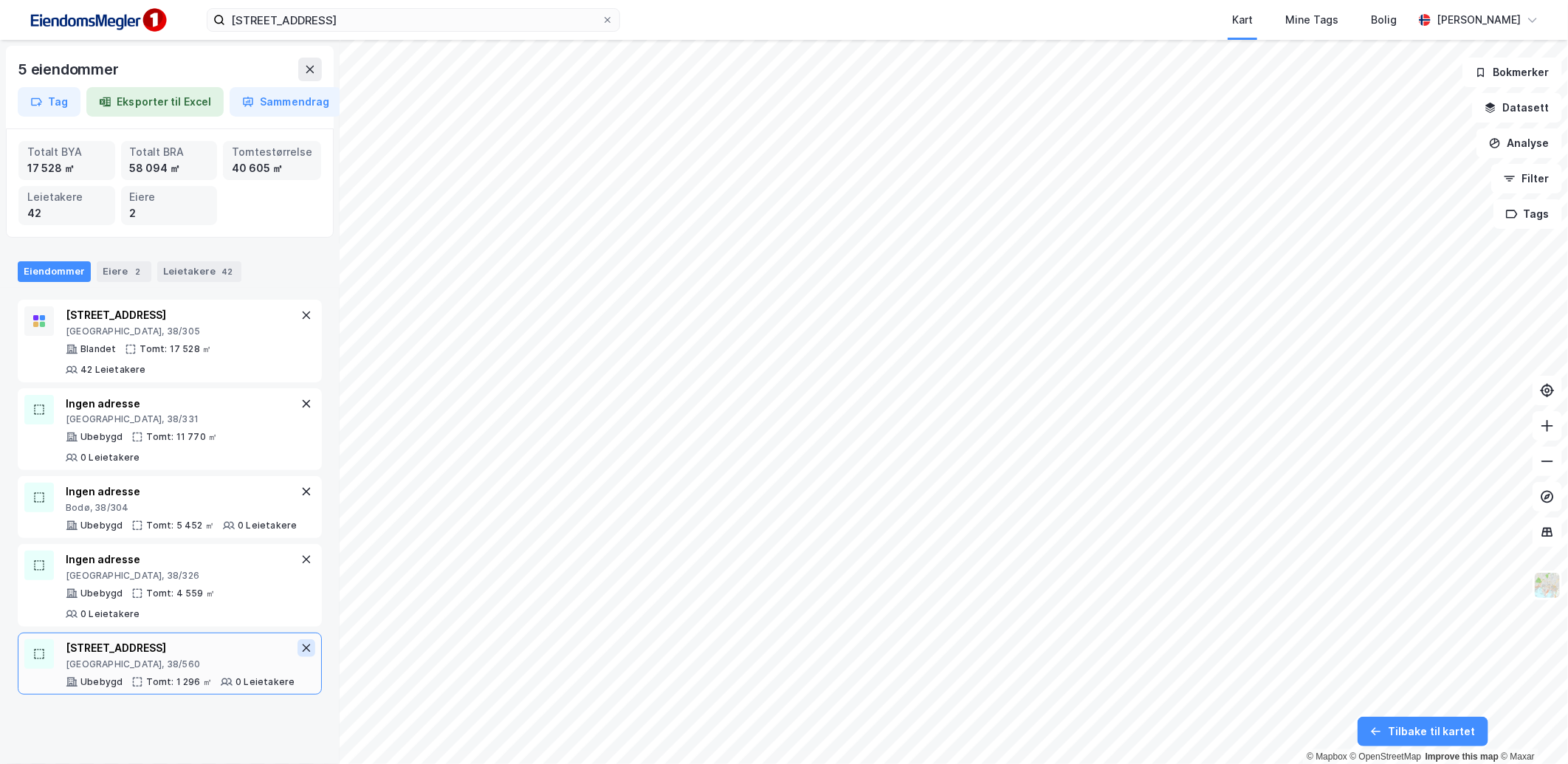
click at [301, 654] on icon at bounding box center [307, 648] width 12 height 12
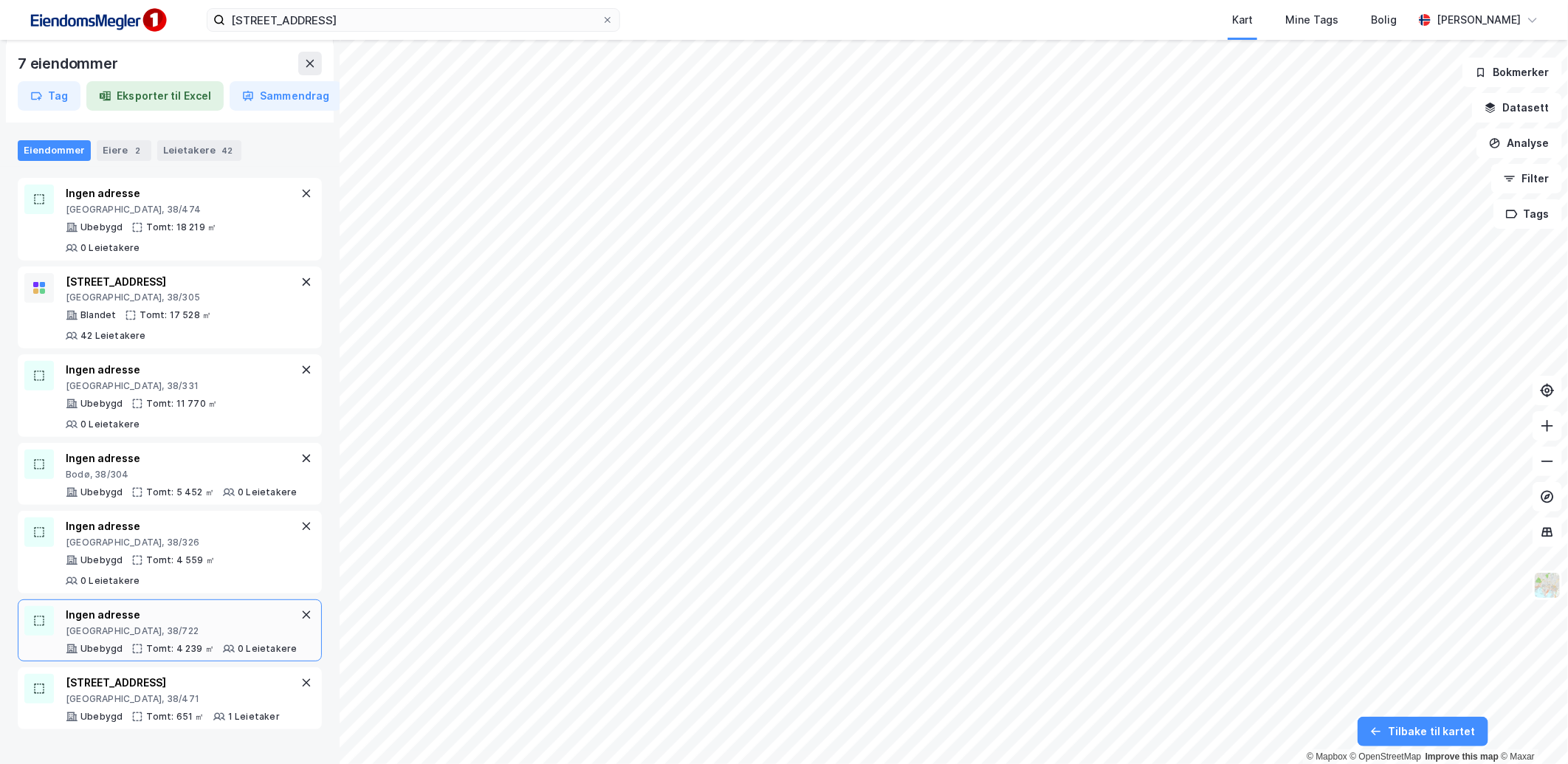
scroll to position [151, 0]
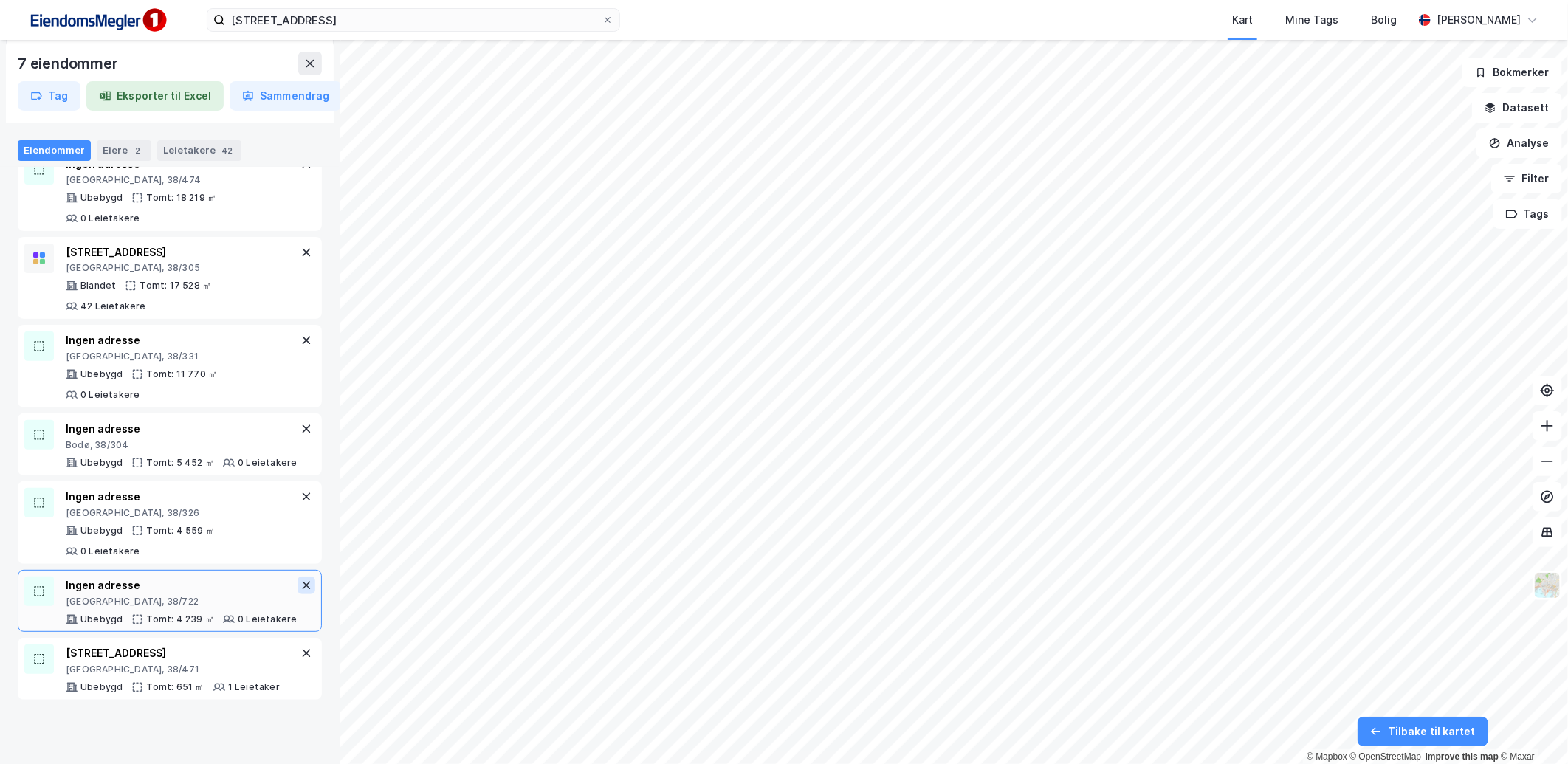
click at [303, 589] on icon at bounding box center [307, 585] width 8 height 8
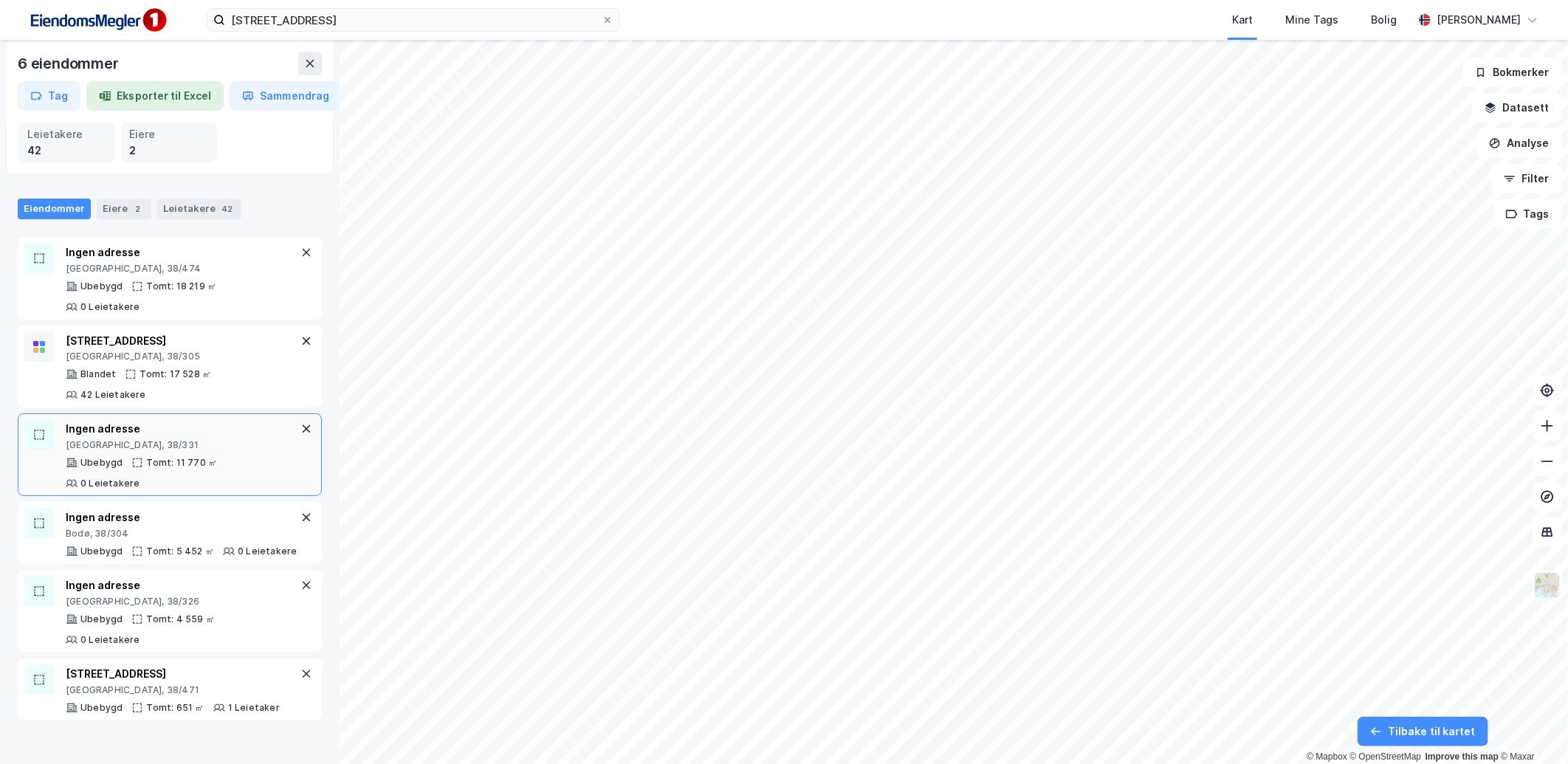
scroll to position [0, 0]
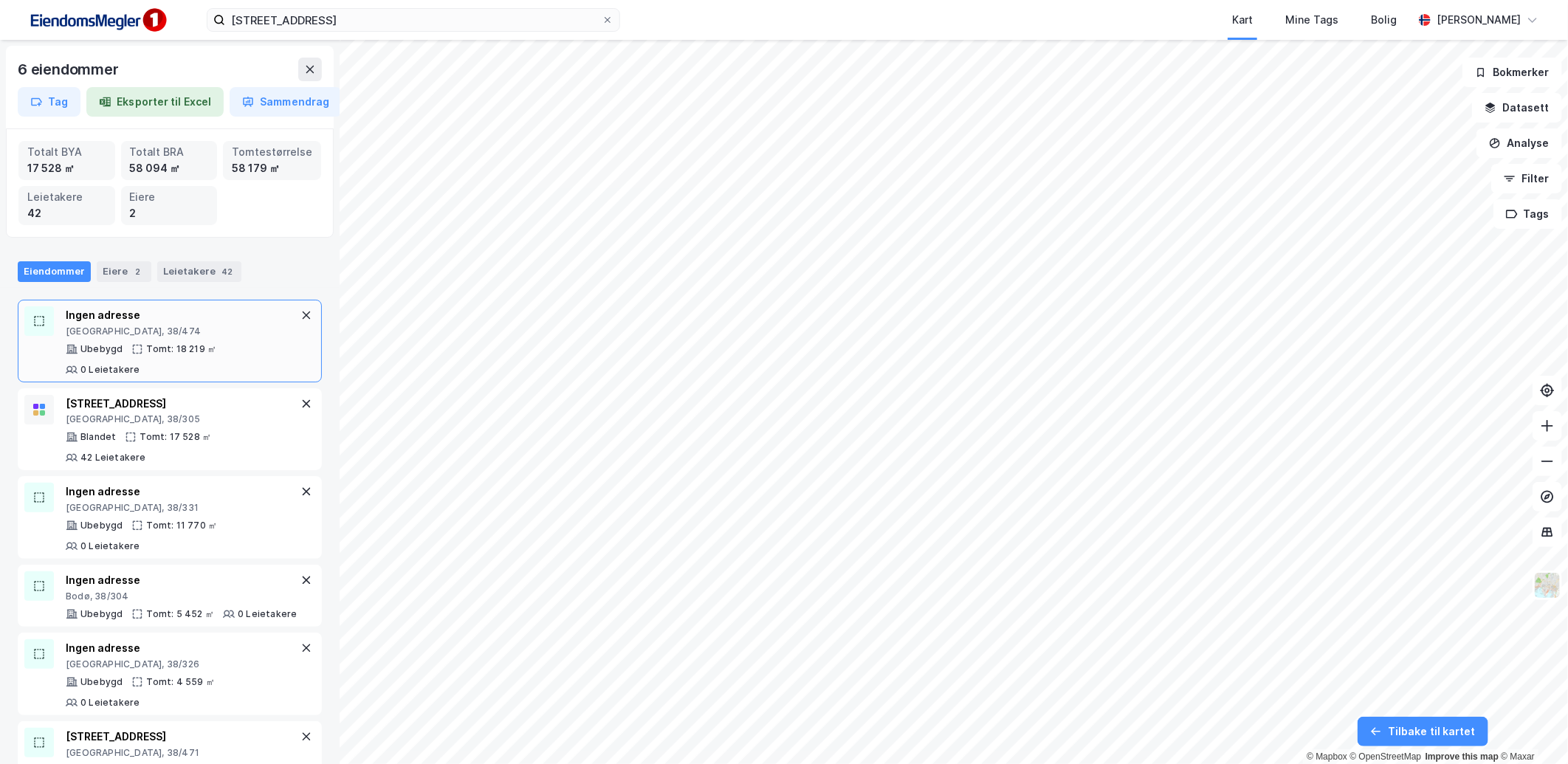
click at [82, 357] on div "Ubebygd Tomt: 18 219 ㎡ 0 Leietakere" at bounding box center [181, 359] width 232 height 33
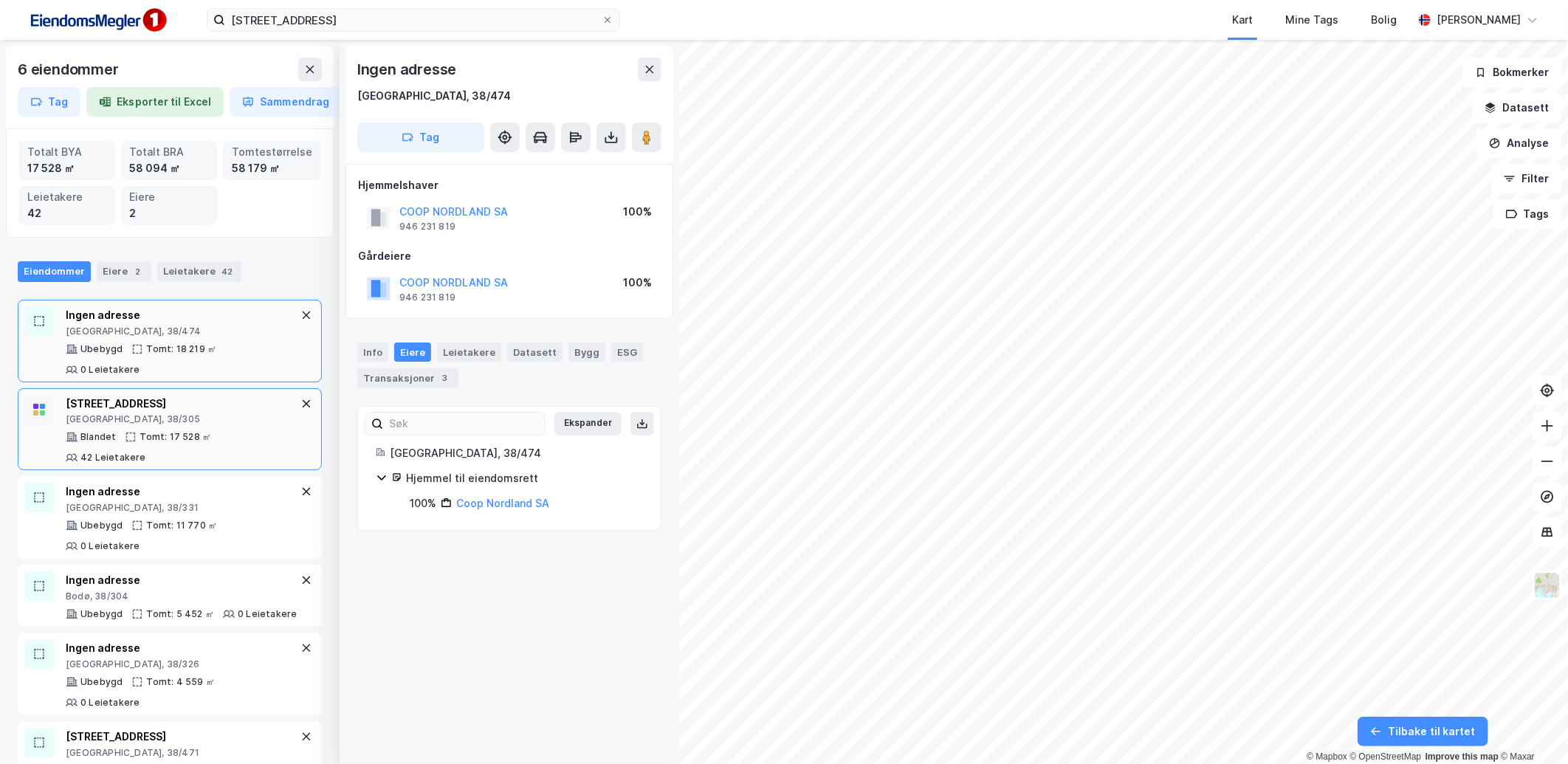
click at [170, 419] on div "[GEOGRAPHIC_DATA], 38/305" at bounding box center [181, 419] width 232 height 12
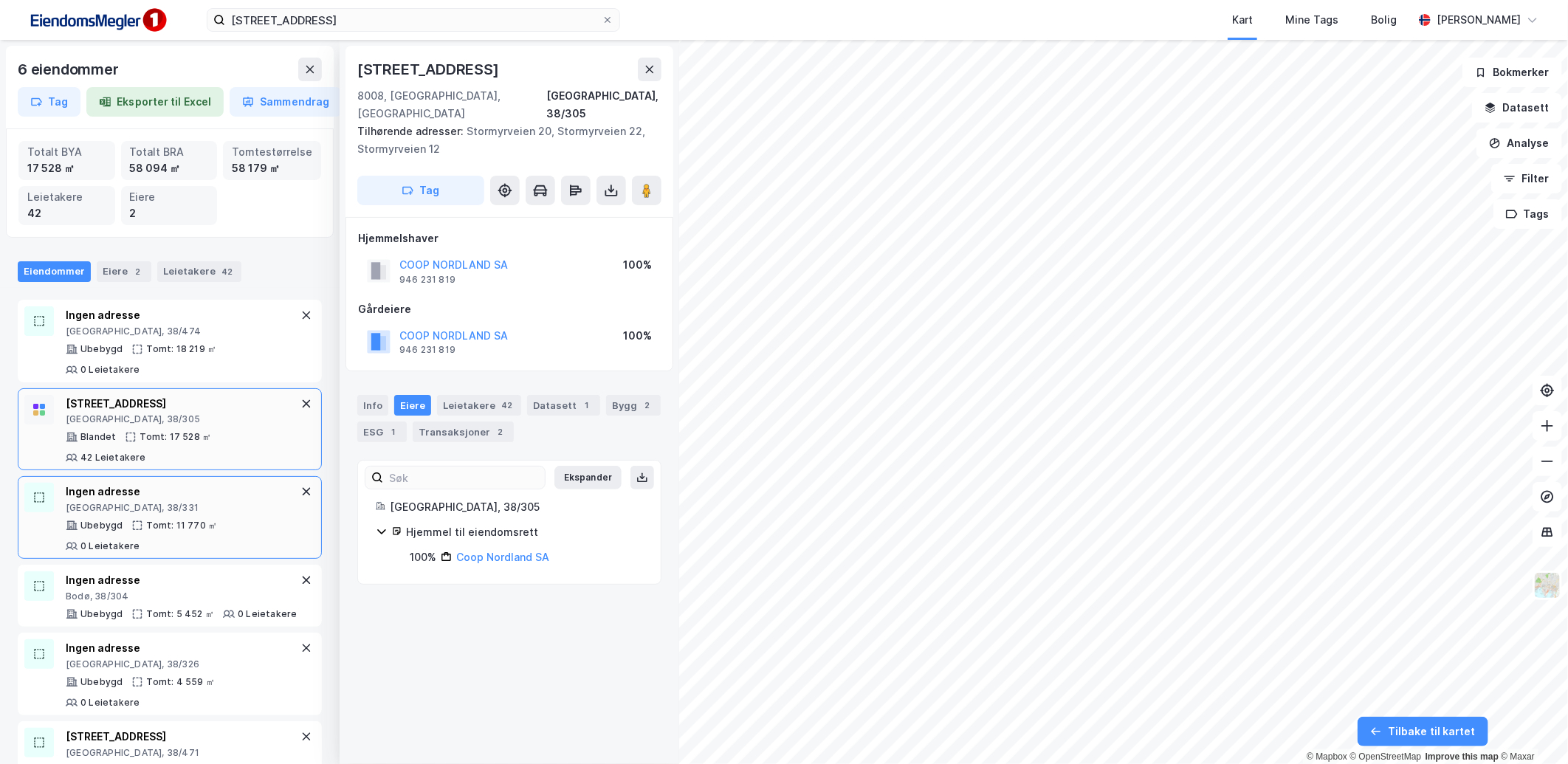
click at [182, 489] on div "Ingen adresse" at bounding box center [181, 492] width 232 height 18
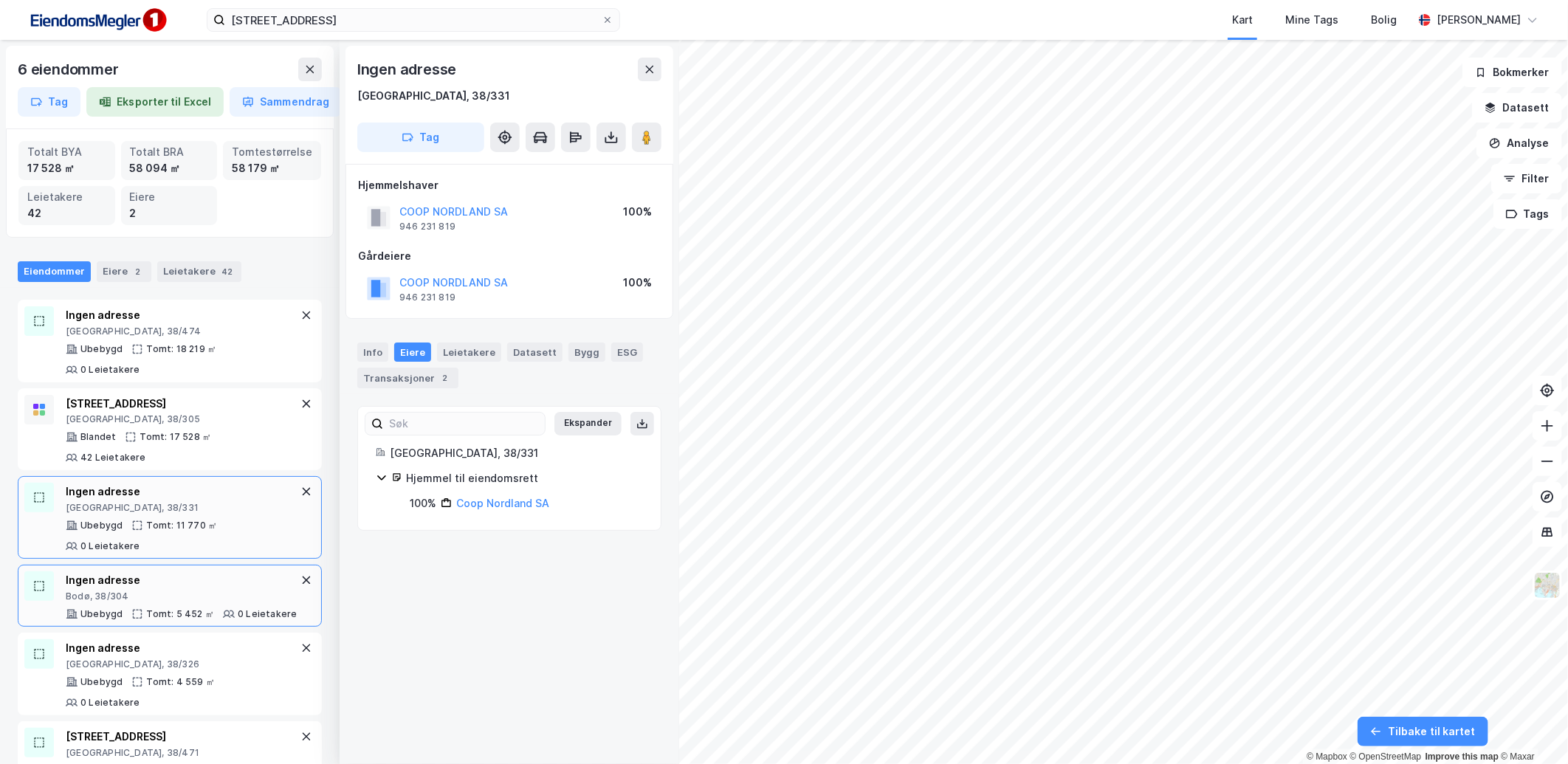
click at [189, 609] on div "Tomt: 5 452 ㎡" at bounding box center [180, 614] width 68 height 12
click at [196, 670] on div "[GEOGRAPHIC_DATA], 38/326" at bounding box center [181, 664] width 232 height 12
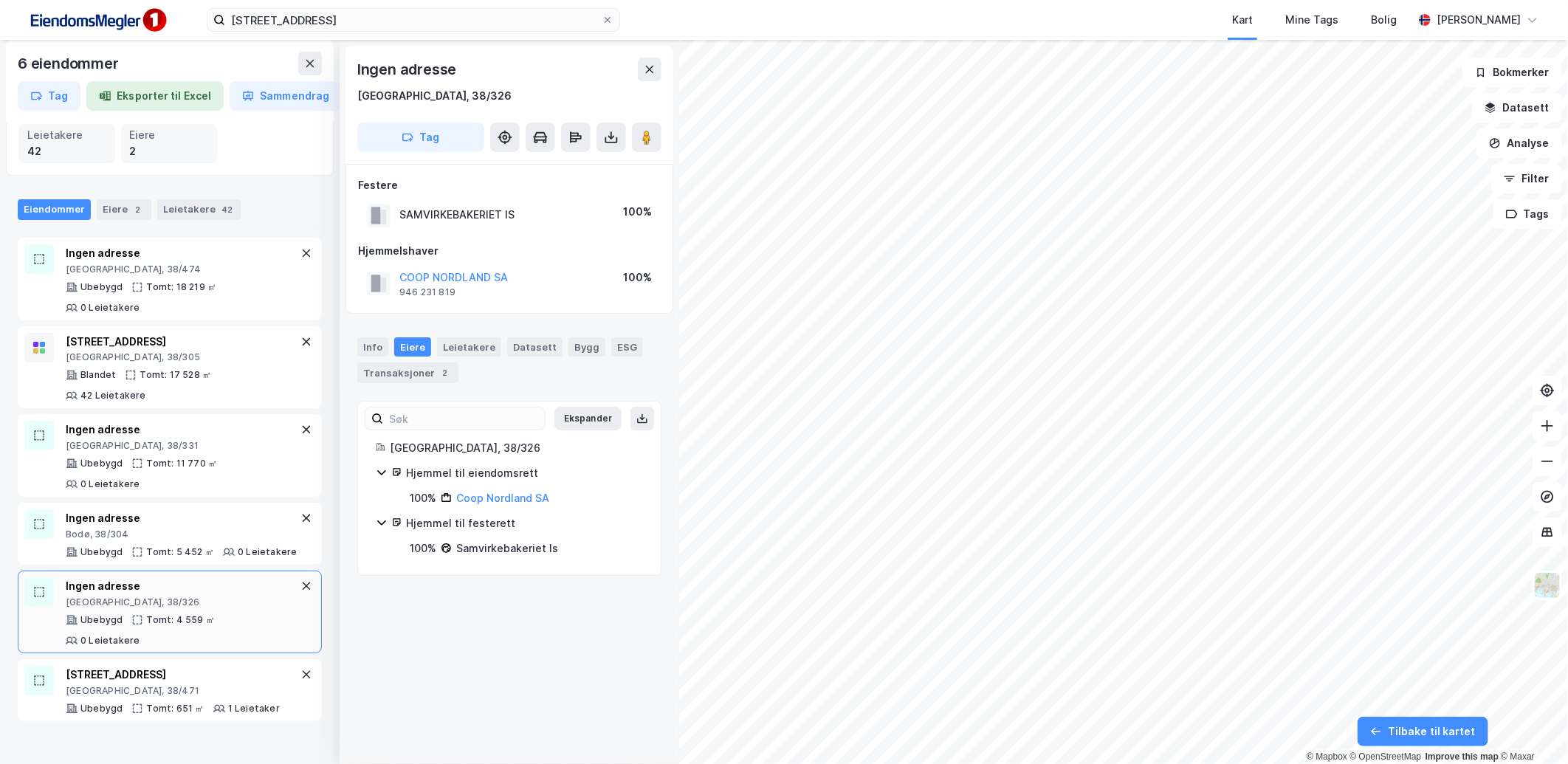
scroll to position [63, 0]
click at [181, 683] on div "[STREET_ADDRESS]" at bounding box center [173, 674] width 214 height 18
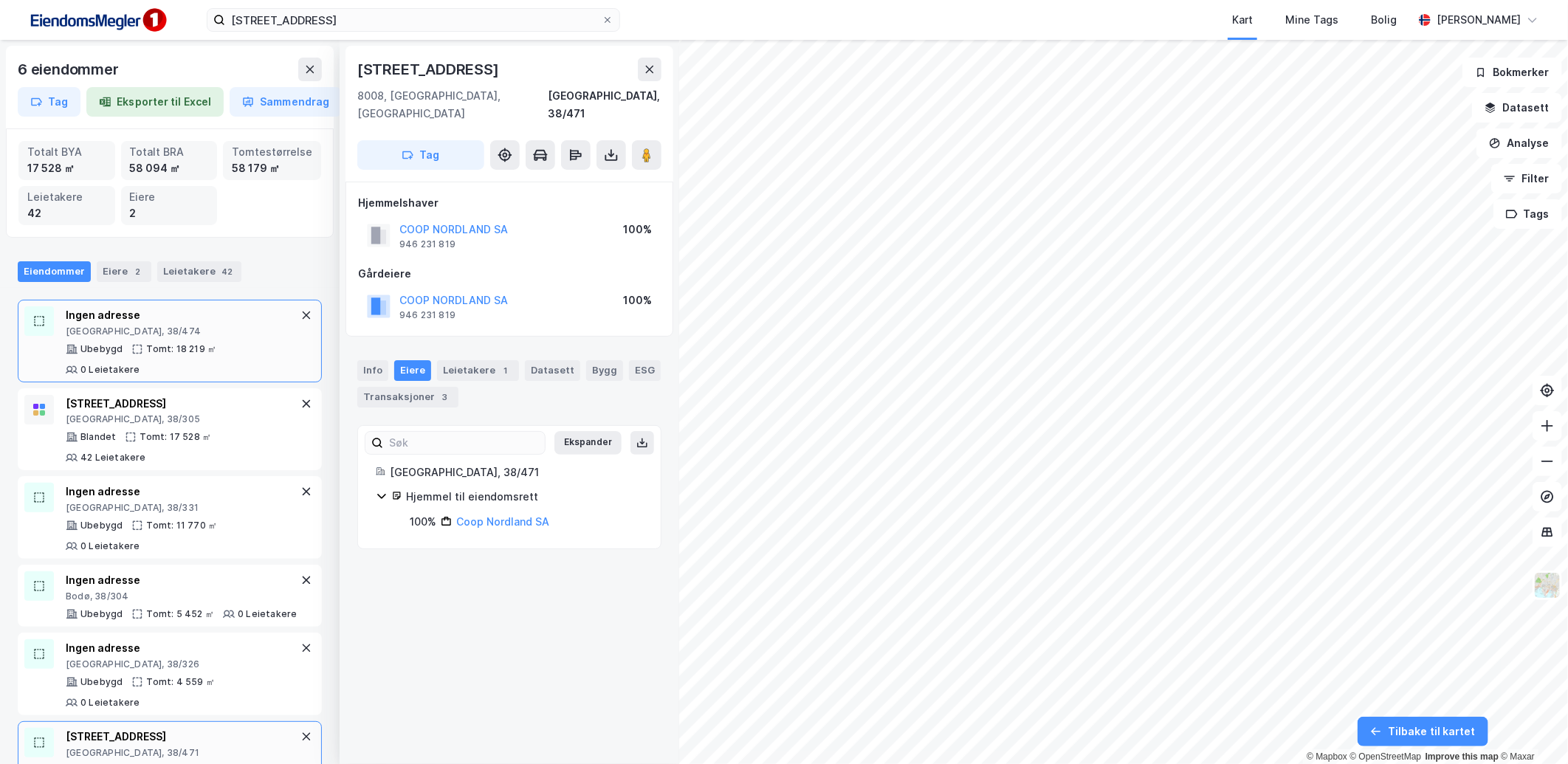
click at [193, 369] on div "Ubebygd Tomt: 18 219 ㎡ 0 Leietakere" at bounding box center [181, 359] width 232 height 33
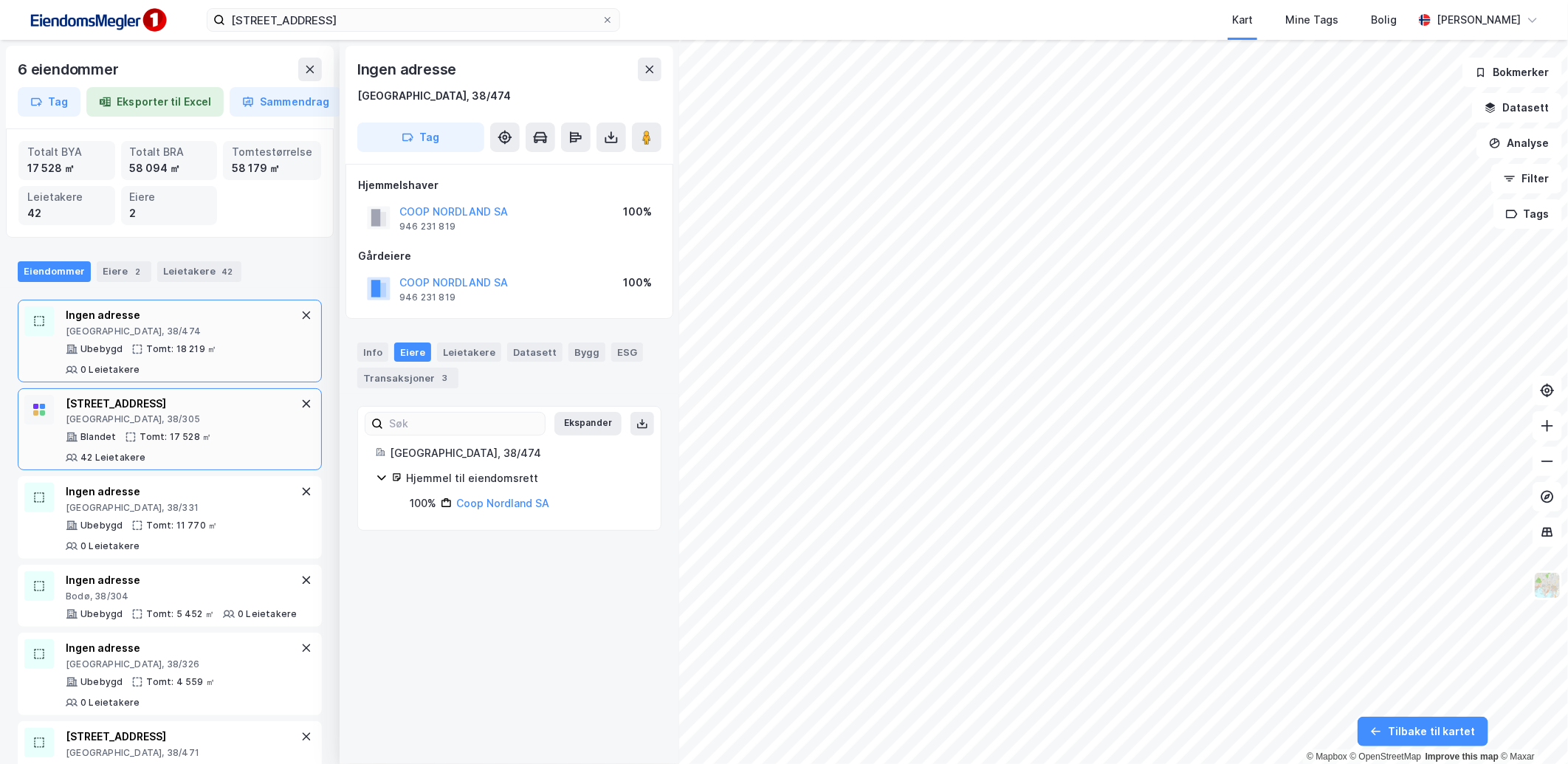
click at [199, 431] on div "Tomt: 17 528 ㎡" at bounding box center [175, 437] width 72 height 12
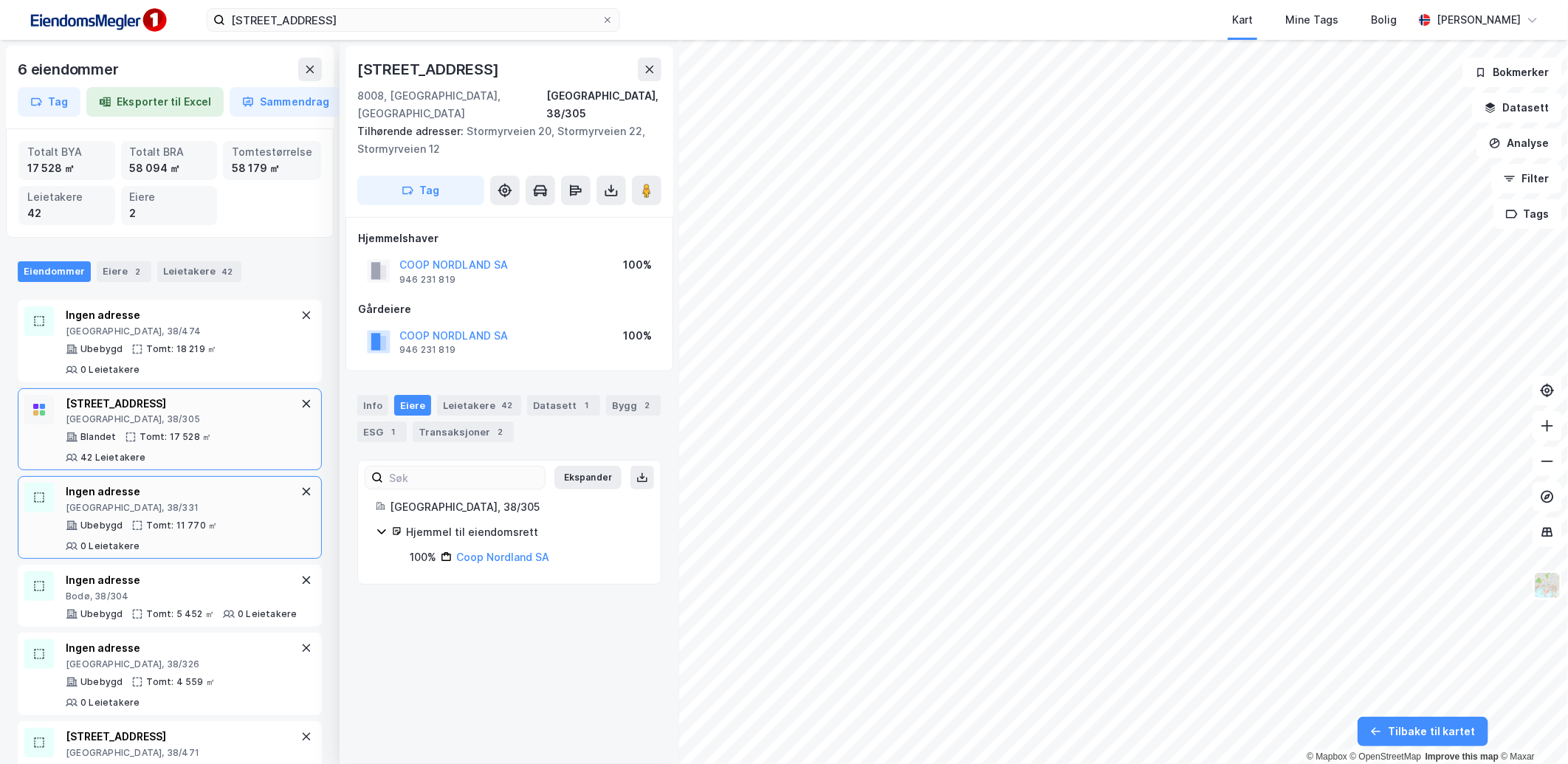
click at [193, 511] on div "[GEOGRAPHIC_DATA], 38/331" at bounding box center [181, 508] width 232 height 12
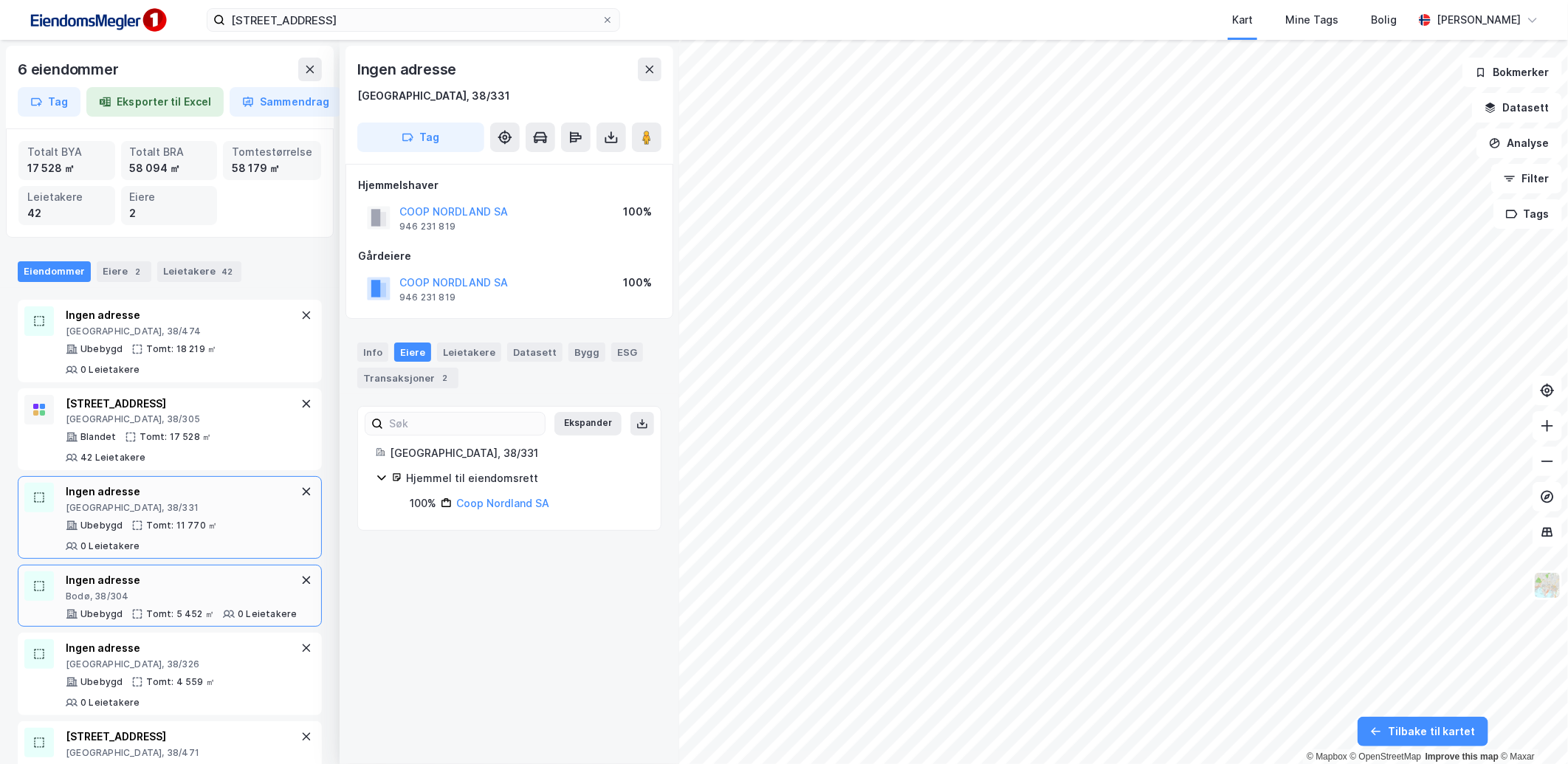
click at [186, 609] on div "Tomt: 5 452 ㎡" at bounding box center [180, 614] width 68 height 12
click at [186, 692] on div "Ingen adresse [GEOGRAPHIC_DATA], 38/326 Ubebygd Tomt: 4 559 ㎡ 0 Leietakere" at bounding box center [181, 674] width 232 height 70
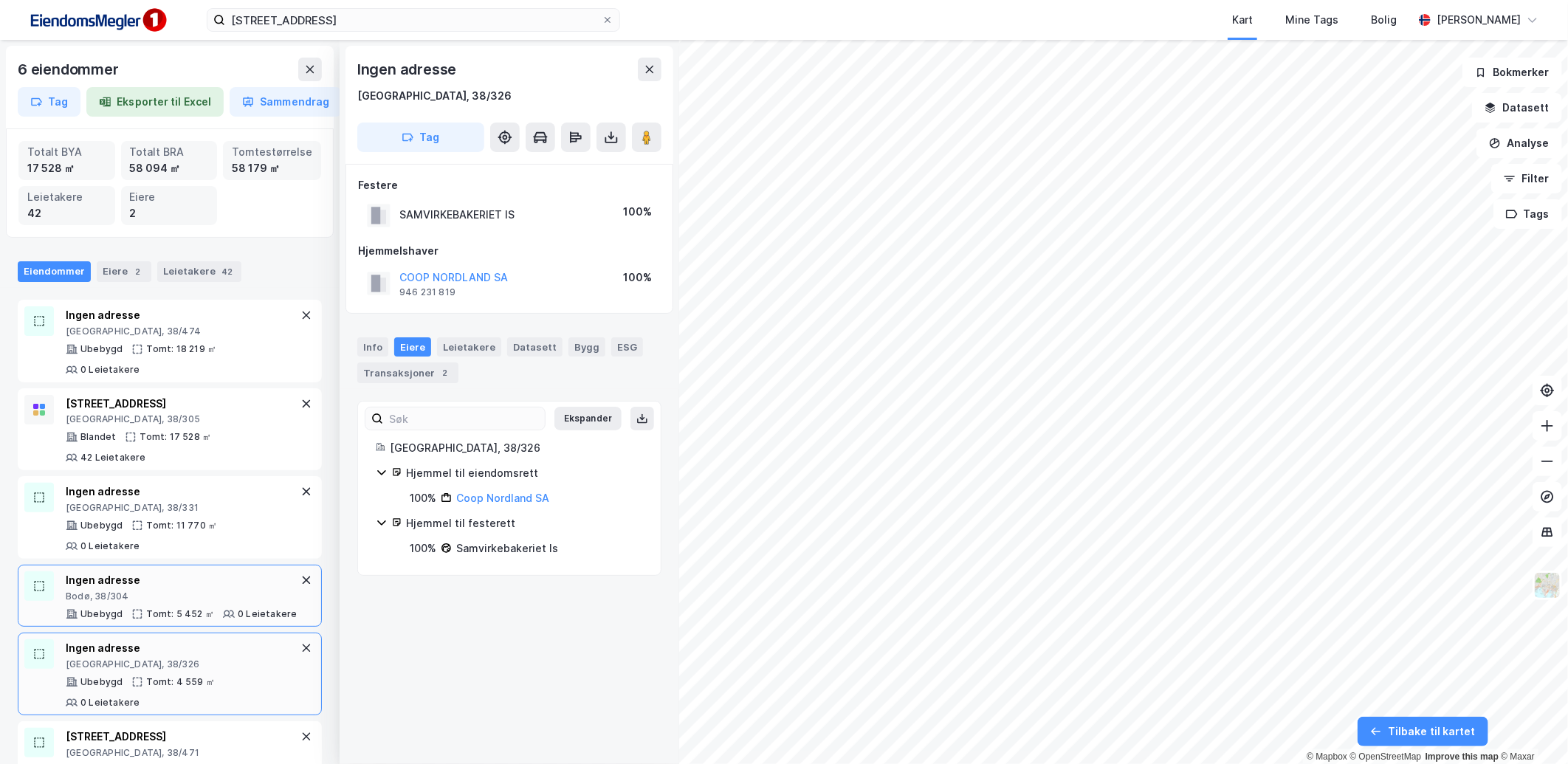
scroll to position [63, 0]
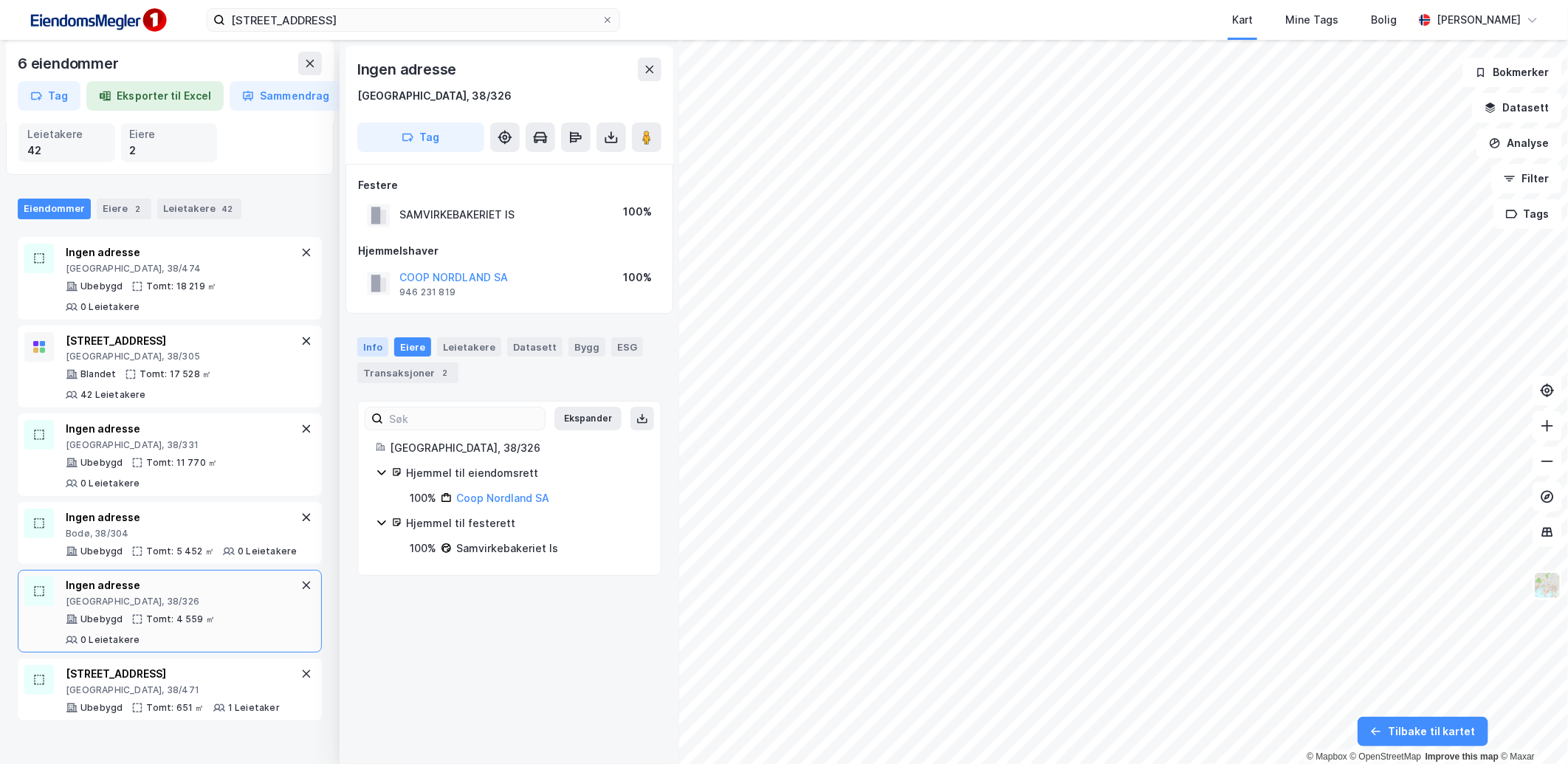
click at [382, 351] on div "Info" at bounding box center [373, 346] width 31 height 19
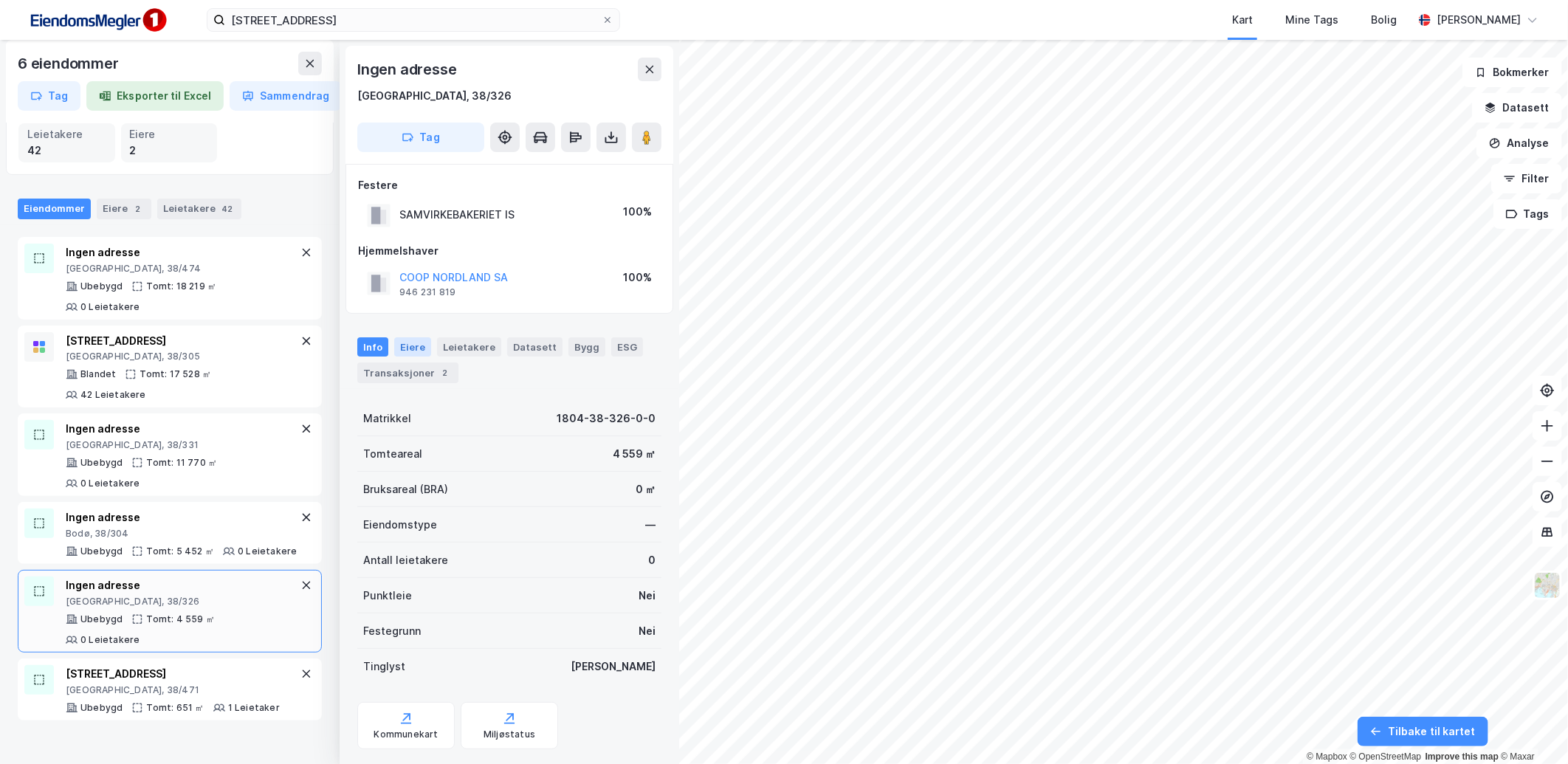
click at [413, 347] on div "Eiere" at bounding box center [413, 346] width 37 height 19
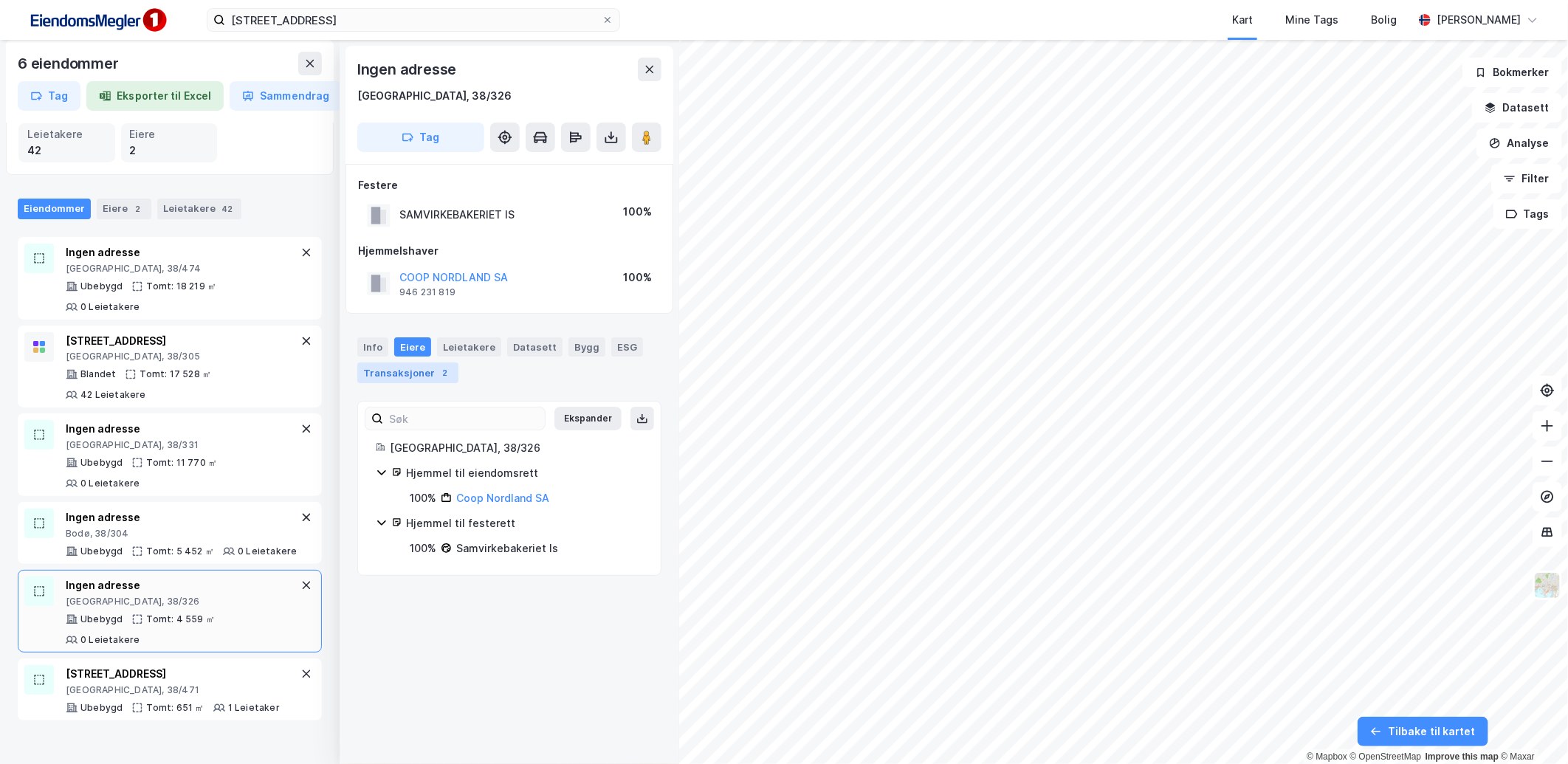
click at [440, 375] on div "2" at bounding box center [445, 372] width 15 height 15
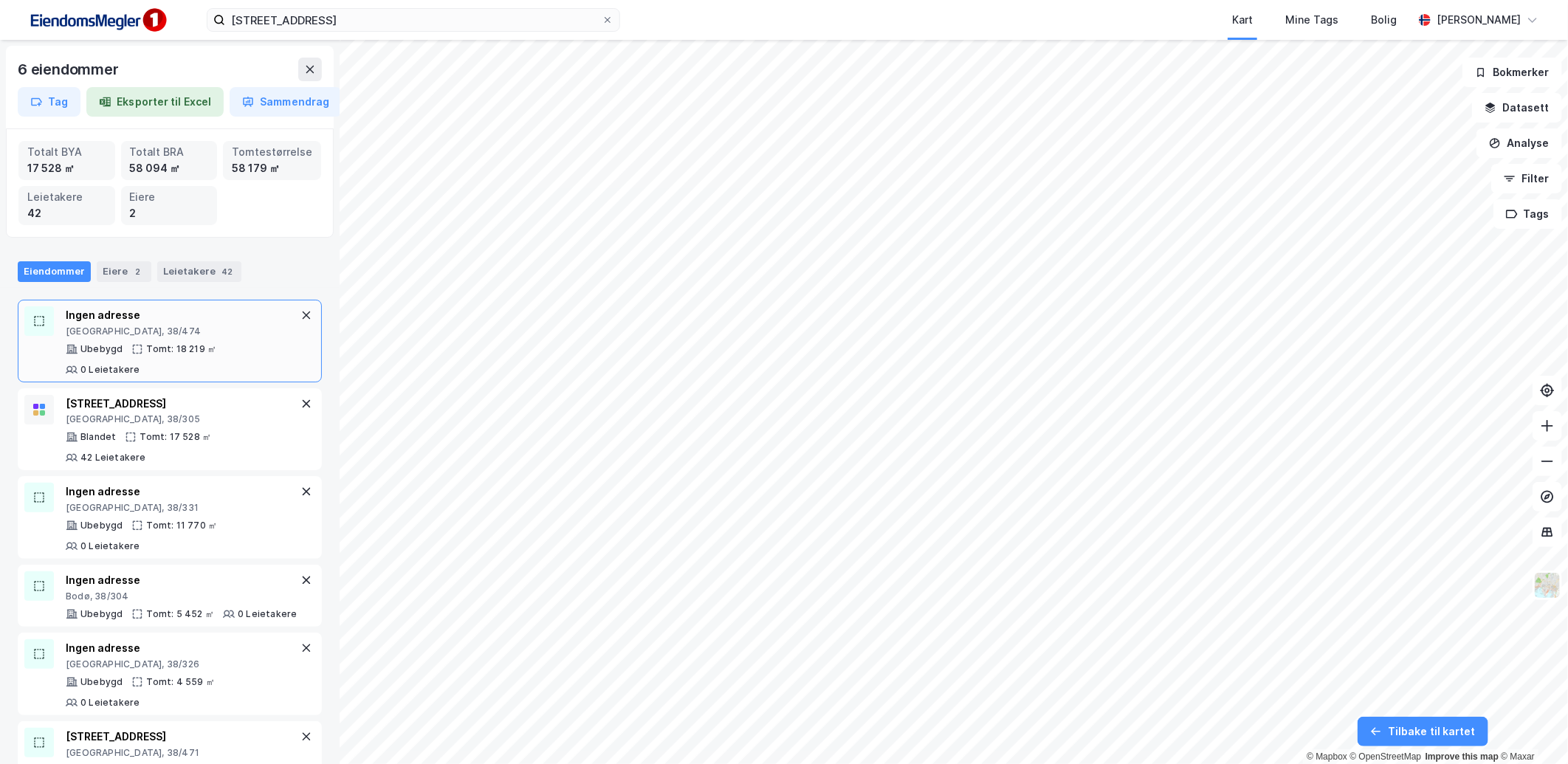
scroll to position [63, 0]
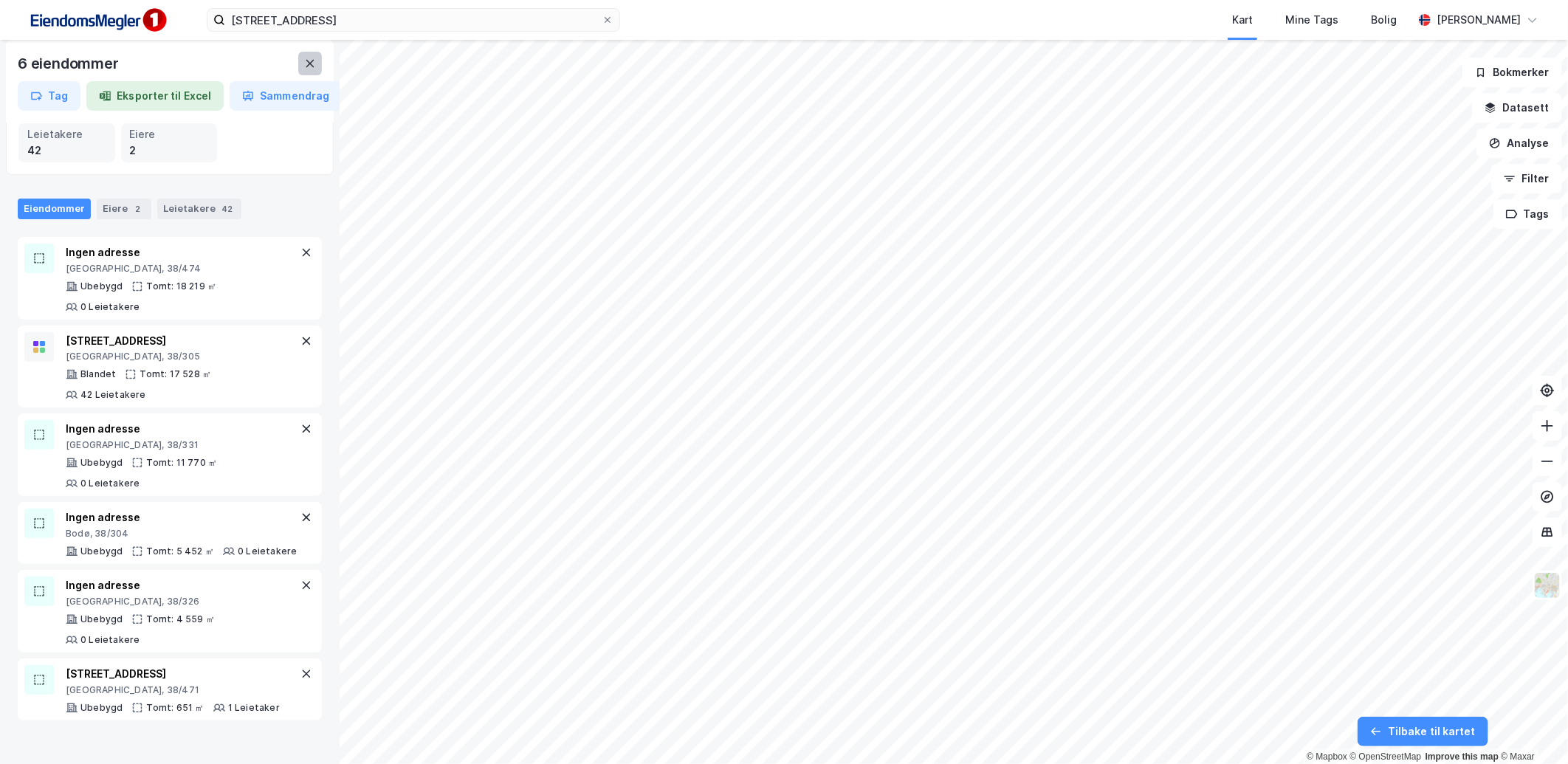
click at [301, 63] on button at bounding box center [310, 64] width 24 height 24
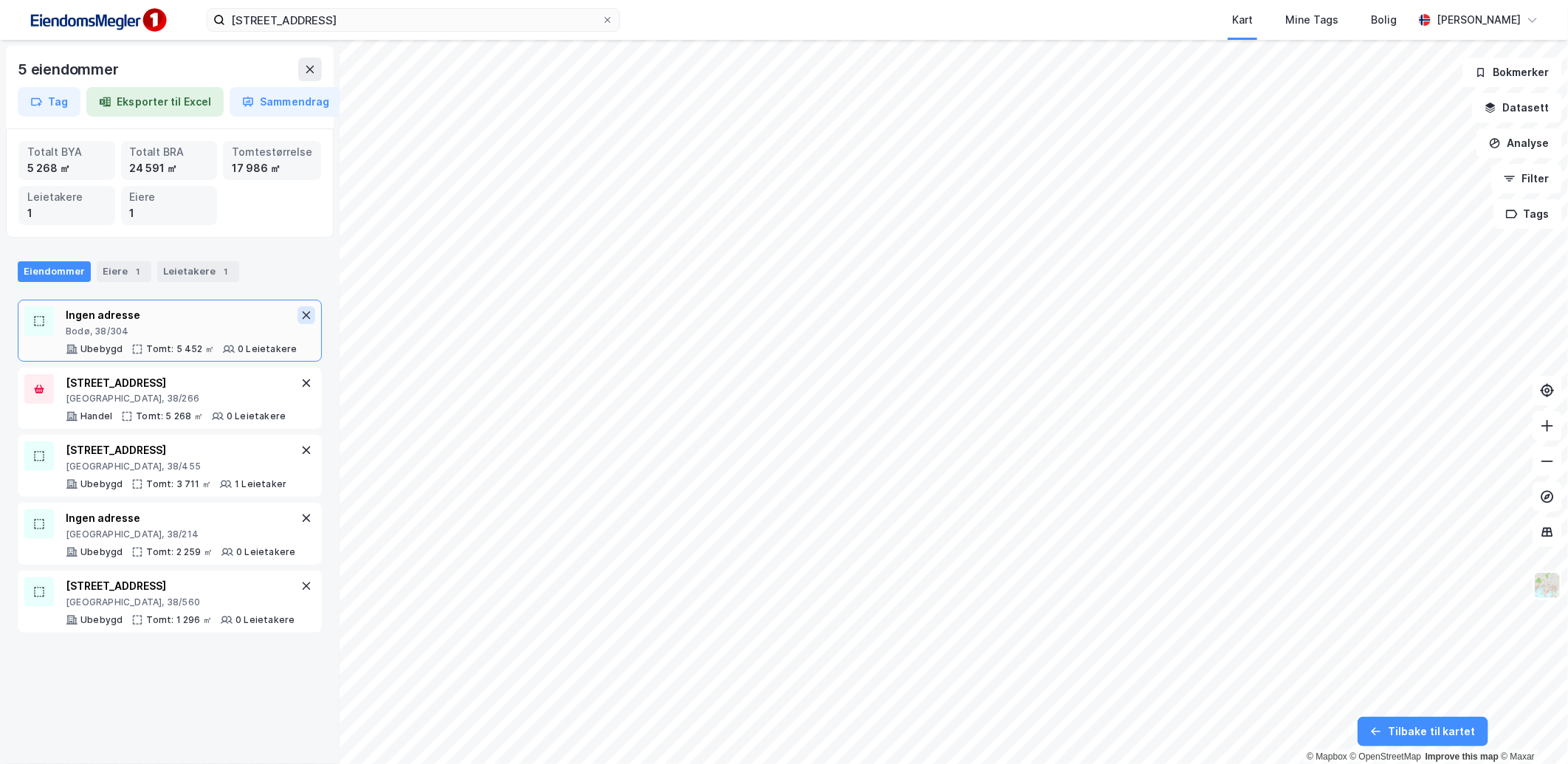
click at [301, 316] on icon at bounding box center [307, 315] width 12 height 12
click at [159, 323] on div "[STREET_ADDRESS]" at bounding box center [176, 315] width 220 height 18
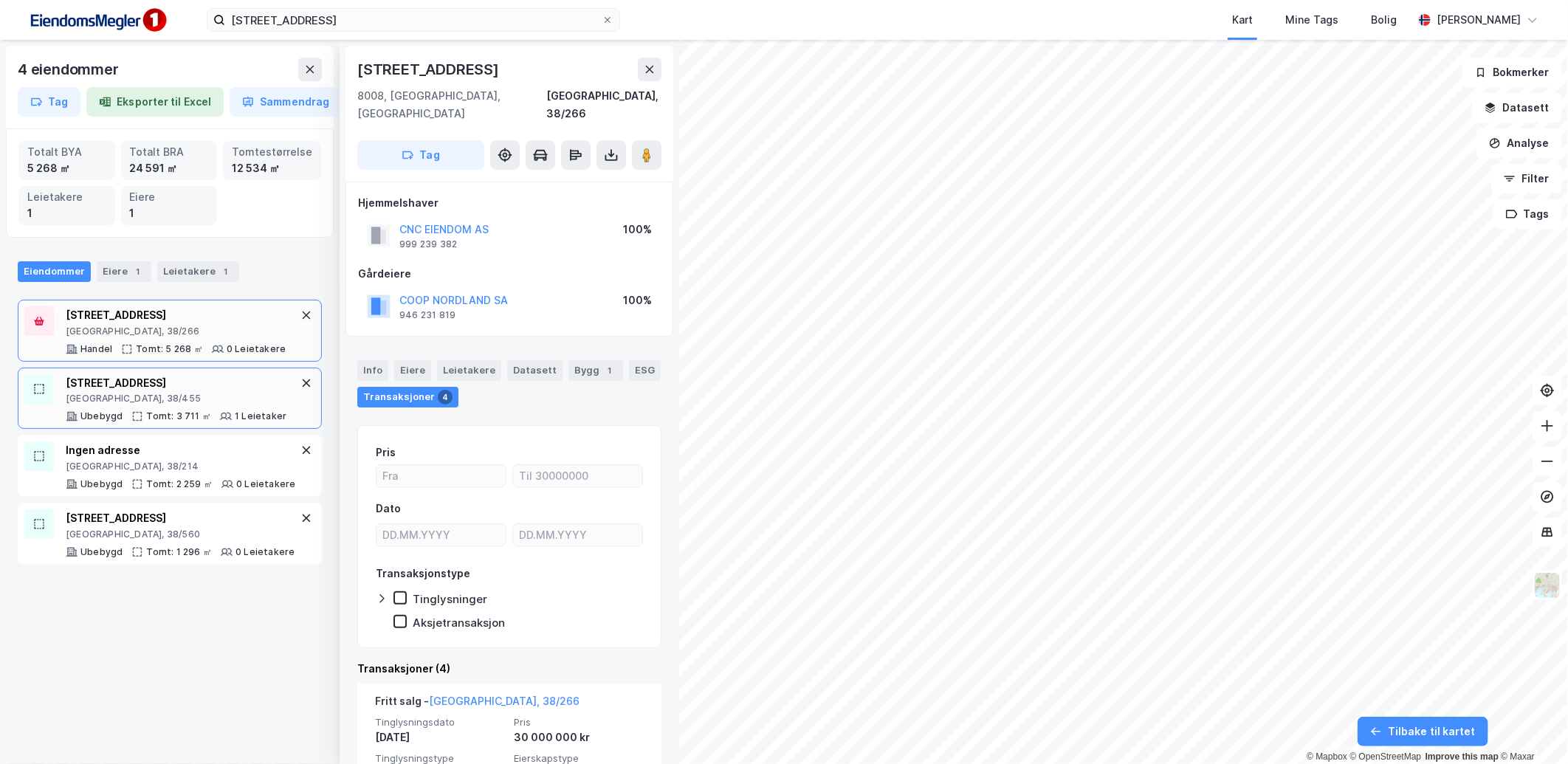
click at [167, 379] on div "[STREET_ADDRESS]" at bounding box center [176, 383] width 221 height 18
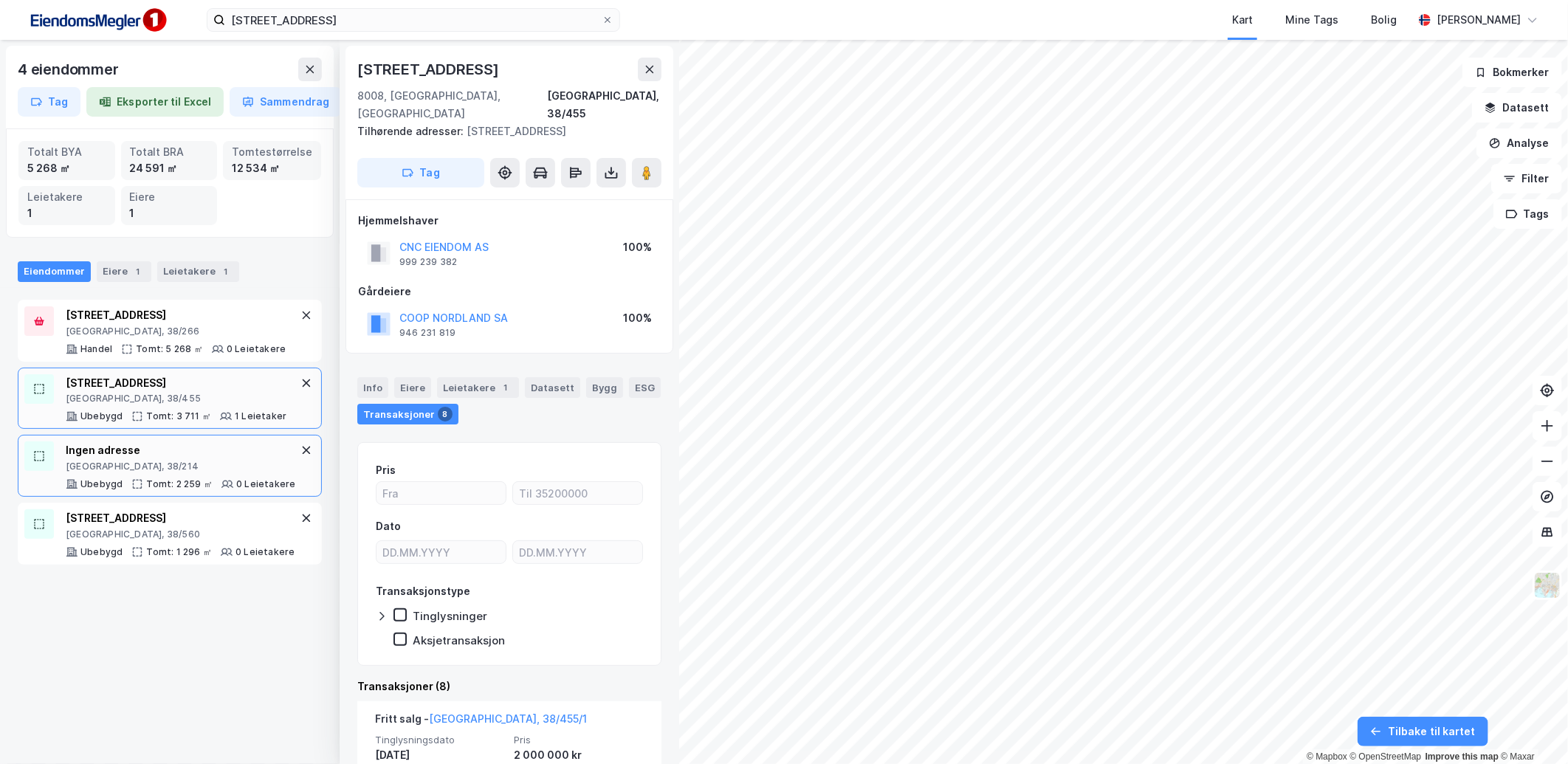
click at [189, 466] on div "[GEOGRAPHIC_DATA], 38/214" at bounding box center [181, 466] width 230 height 12
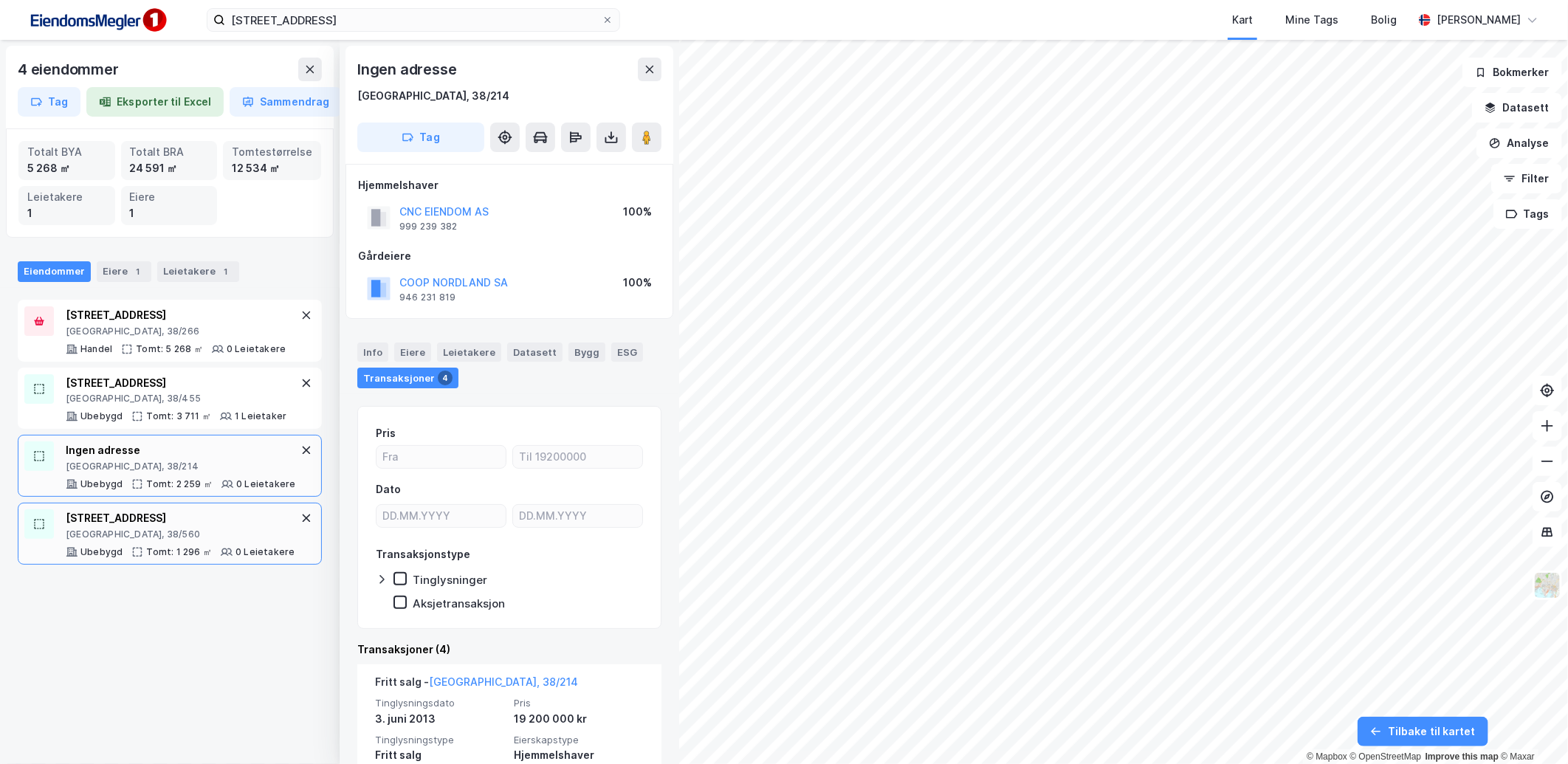
click at [207, 527] on div "[STREET_ADDRESS]" at bounding box center [180, 518] width 229 height 18
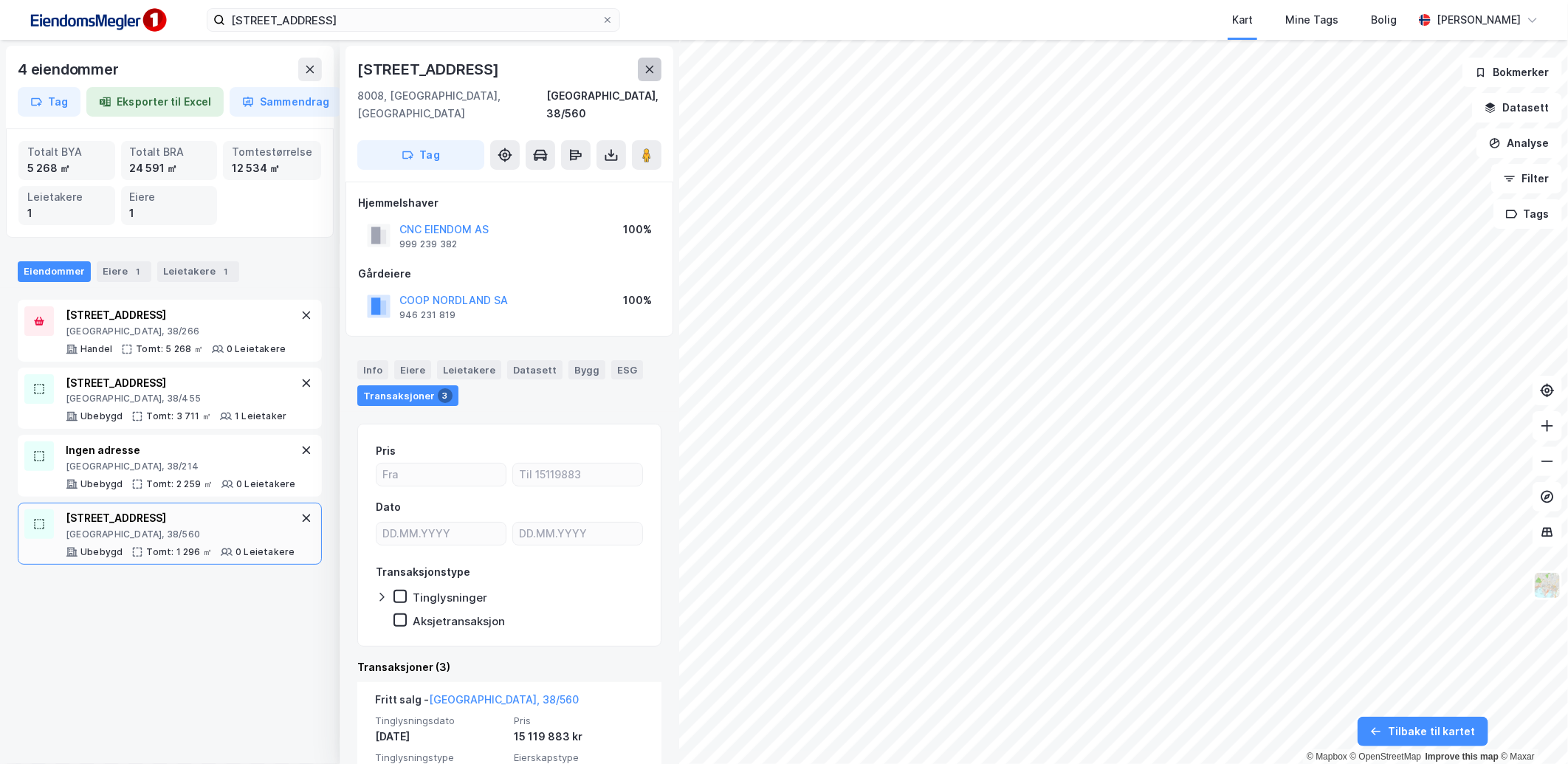
click at [647, 64] on icon at bounding box center [650, 70] width 12 height 12
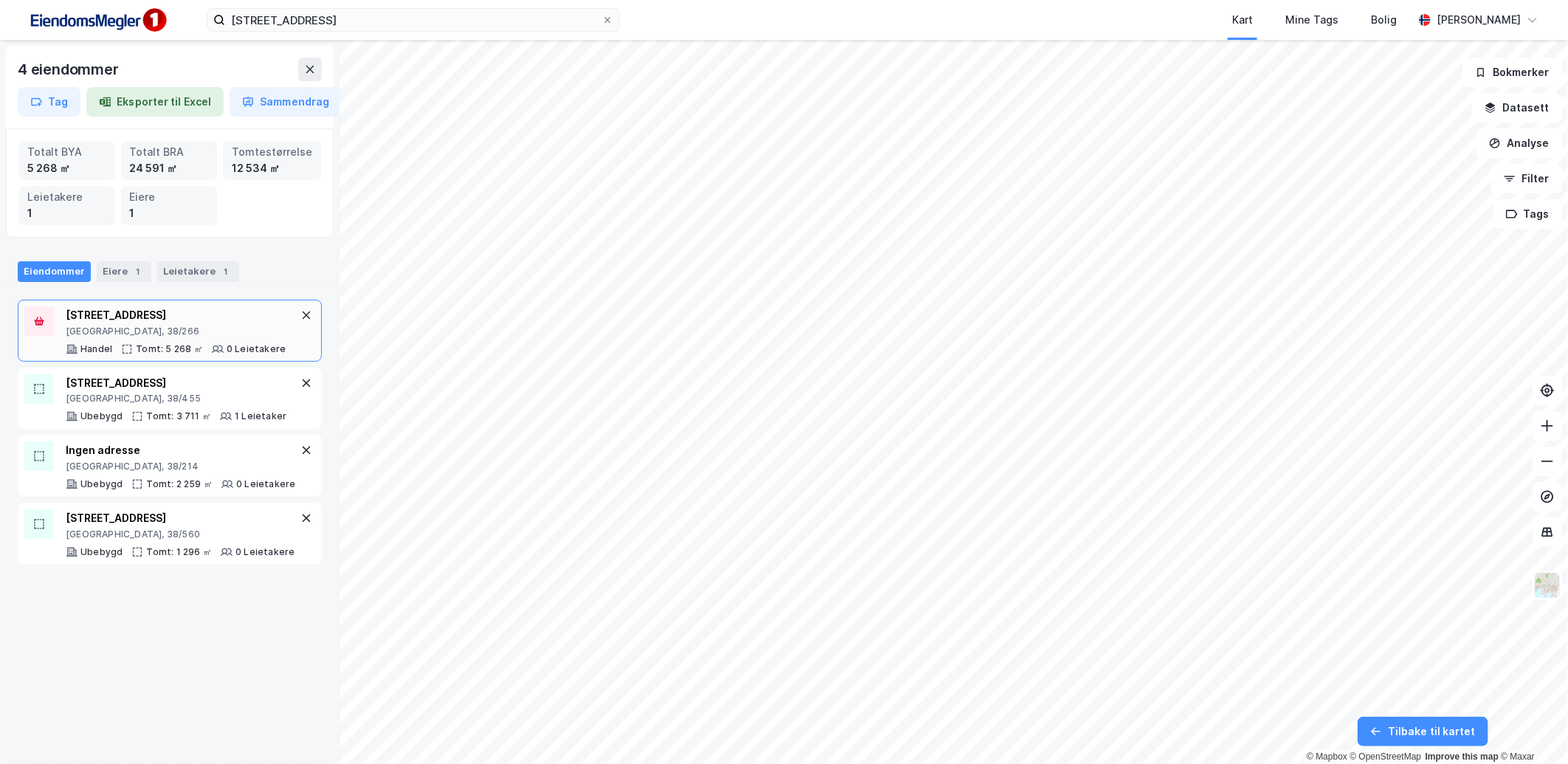
click at [221, 341] on div "Stormyrveien 12 [GEOGRAPHIC_DATA], 38/266 Handel Tomt: 5 268 ㎡ 0 Leietakere" at bounding box center [176, 331] width 220 height 49
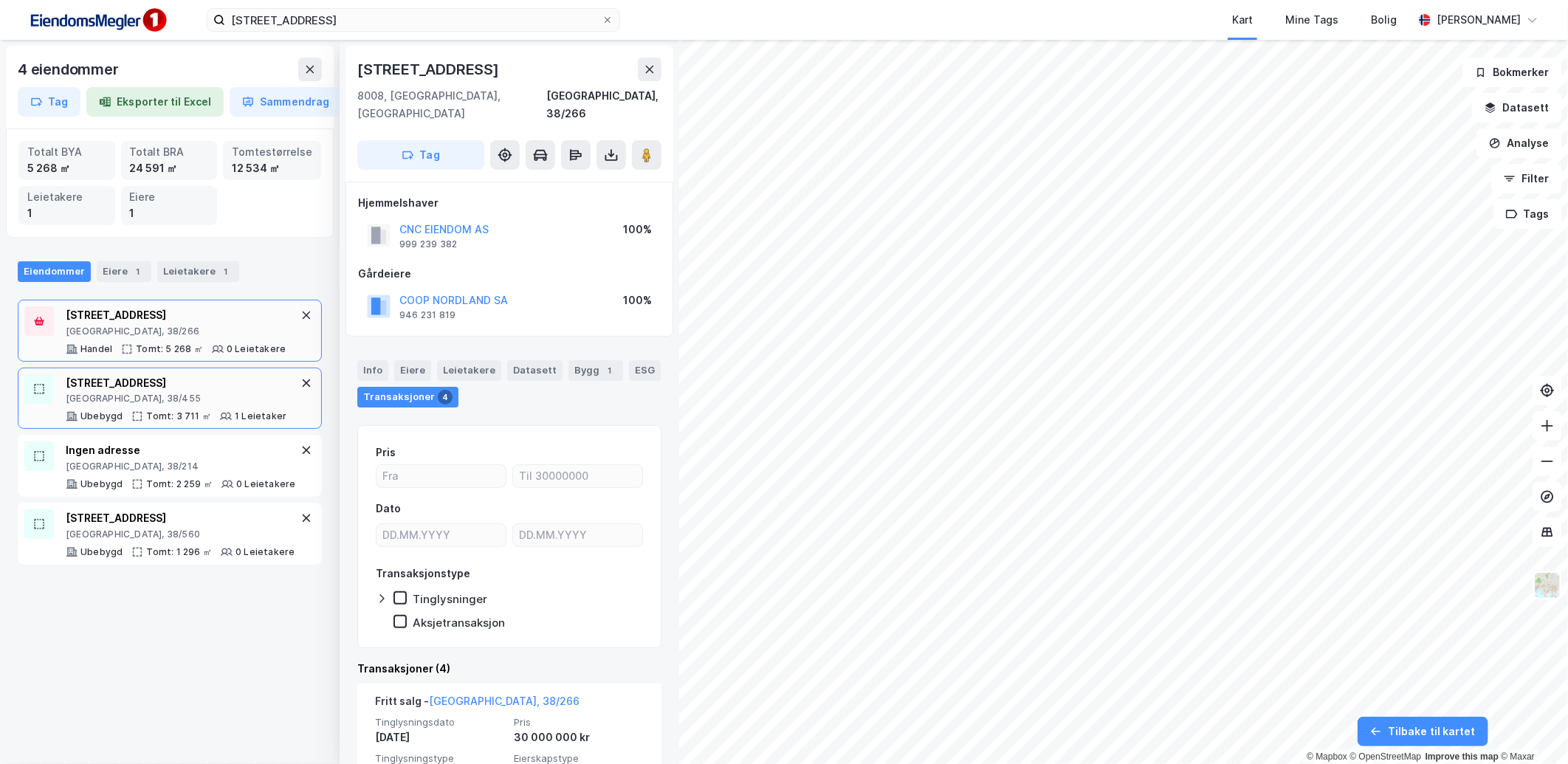
click at [158, 403] on div "[GEOGRAPHIC_DATA], 38/455" at bounding box center [176, 398] width 221 height 12
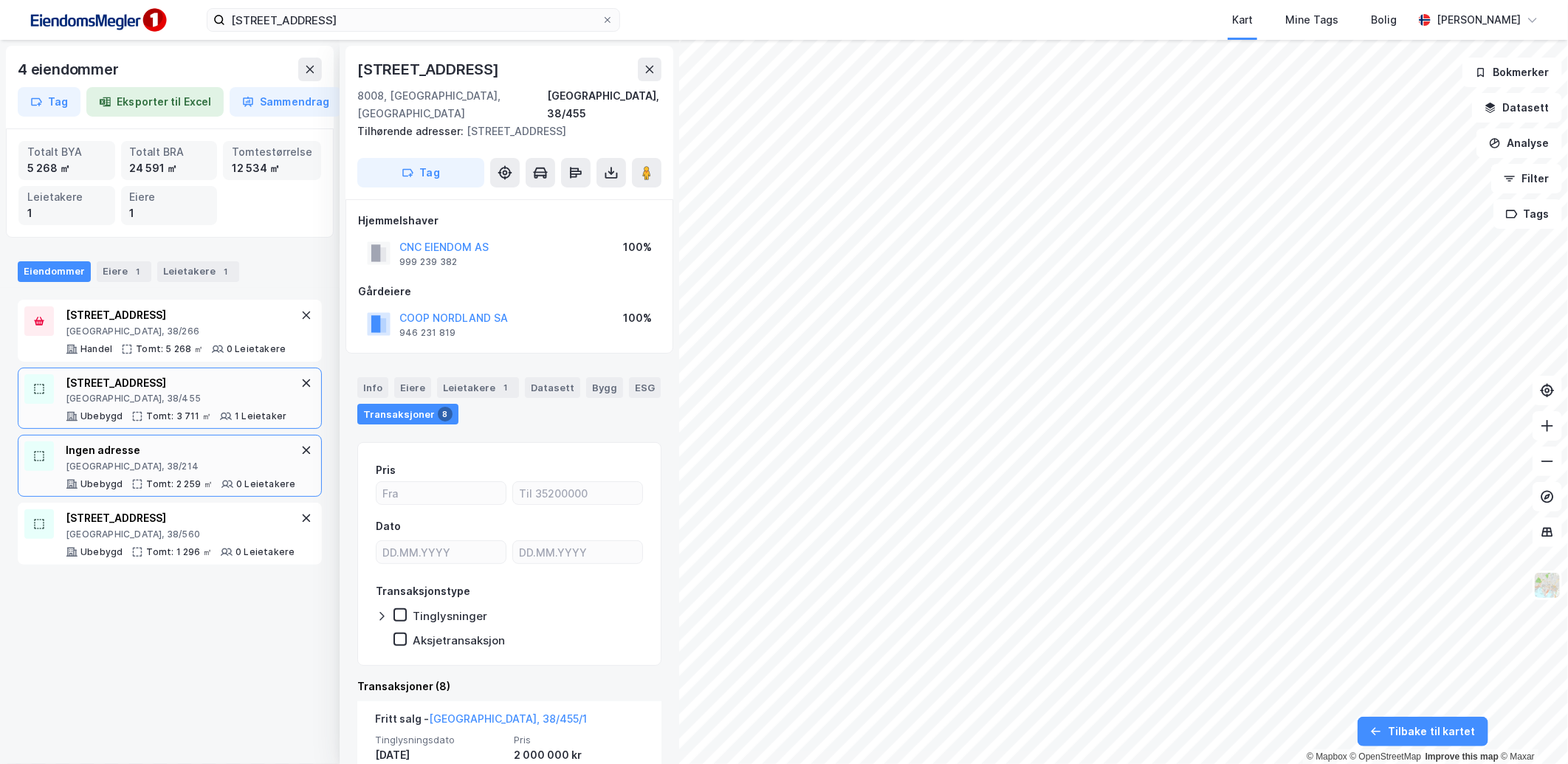
click at [168, 478] on div "Tomt: 2 259 ㎡" at bounding box center [179, 484] width 67 height 12
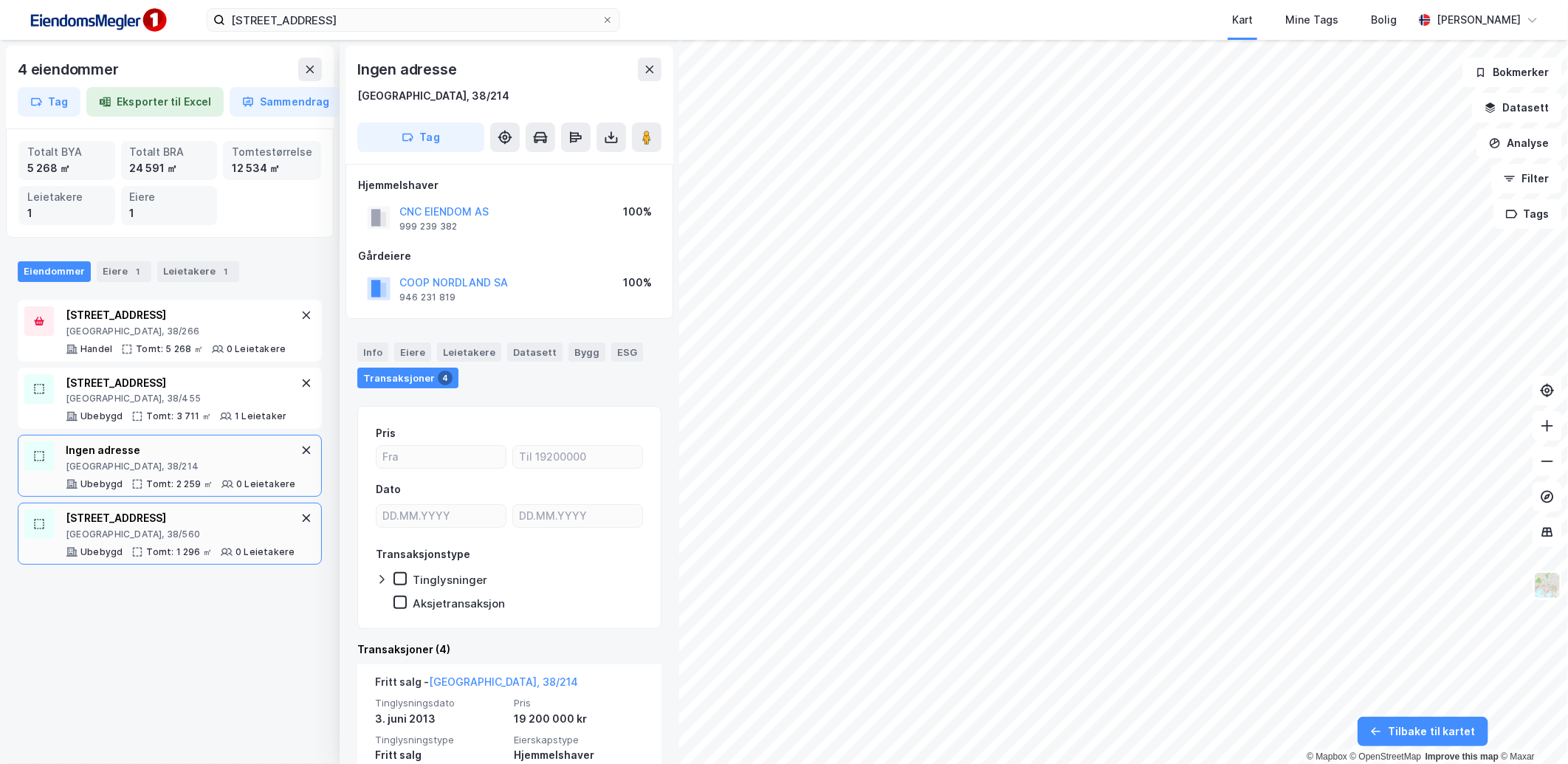
click at [182, 527] on div "[STREET_ADDRESS]" at bounding box center [180, 518] width 229 height 18
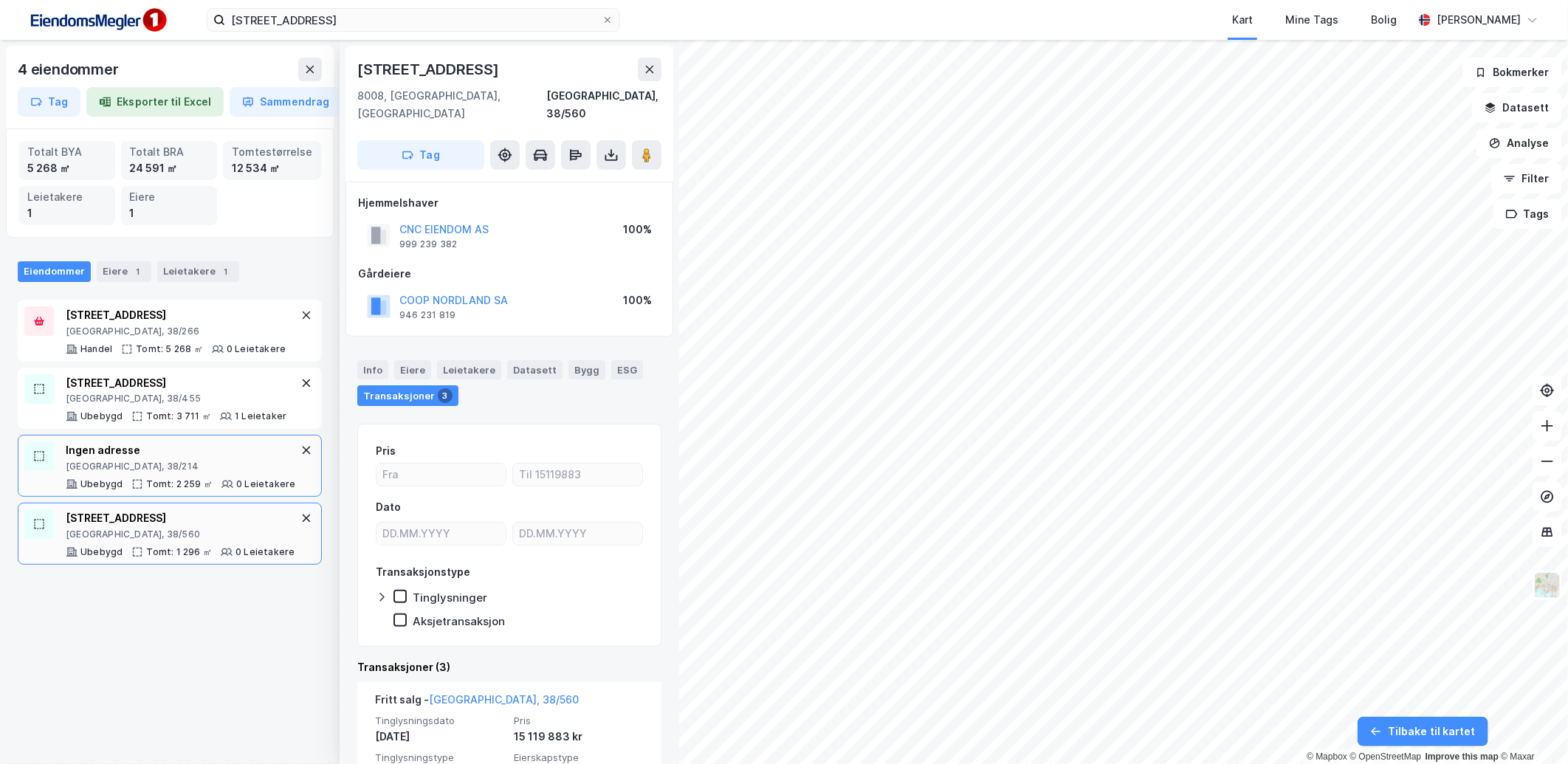
click at [178, 490] on div "Ubebygd Tomt: 2 259 ㎡ 0 Leietakere" at bounding box center [181, 484] width 230 height 12
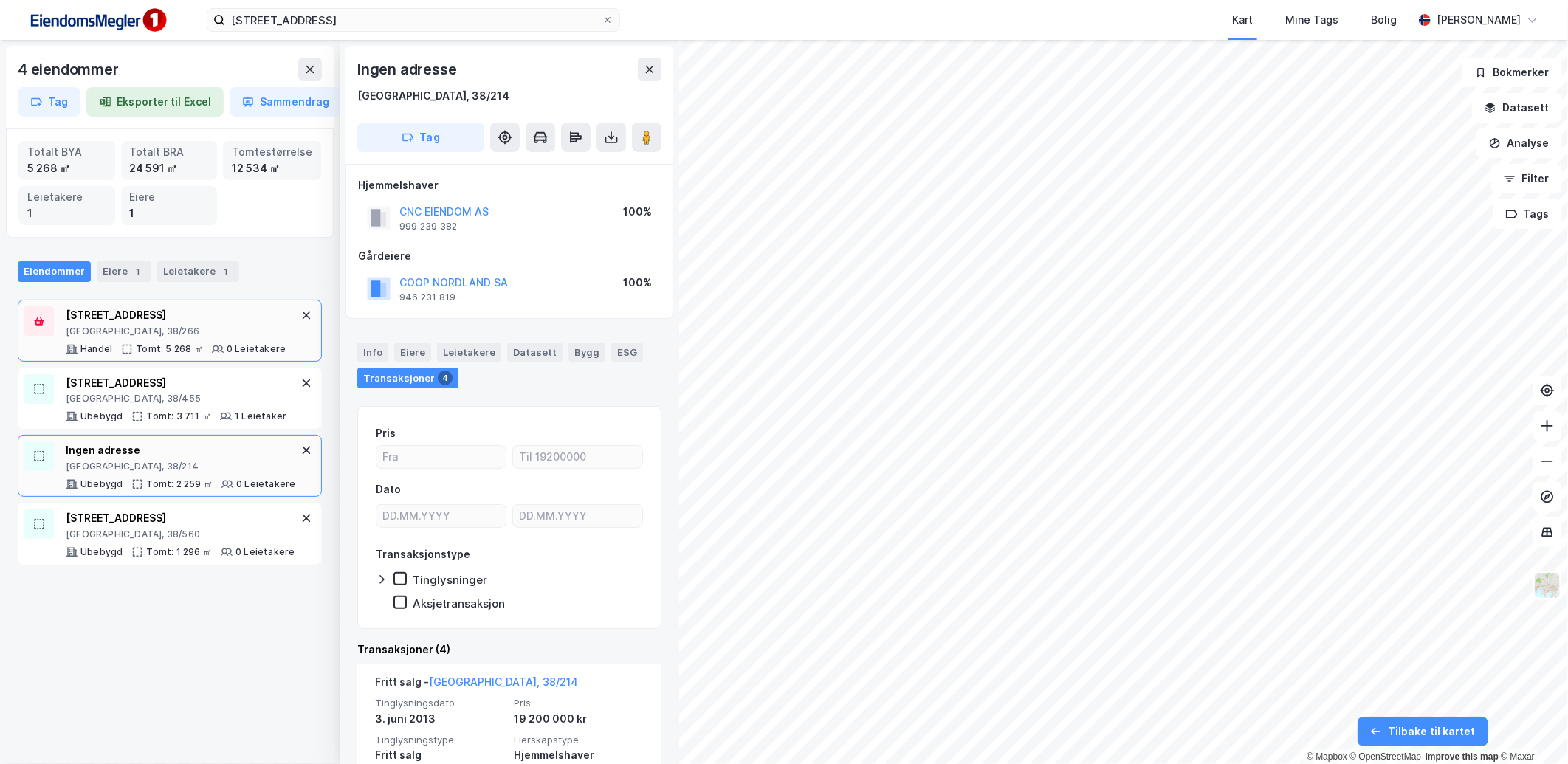
click at [176, 326] on div "[GEOGRAPHIC_DATA], 38/266" at bounding box center [176, 332] width 220 height 12
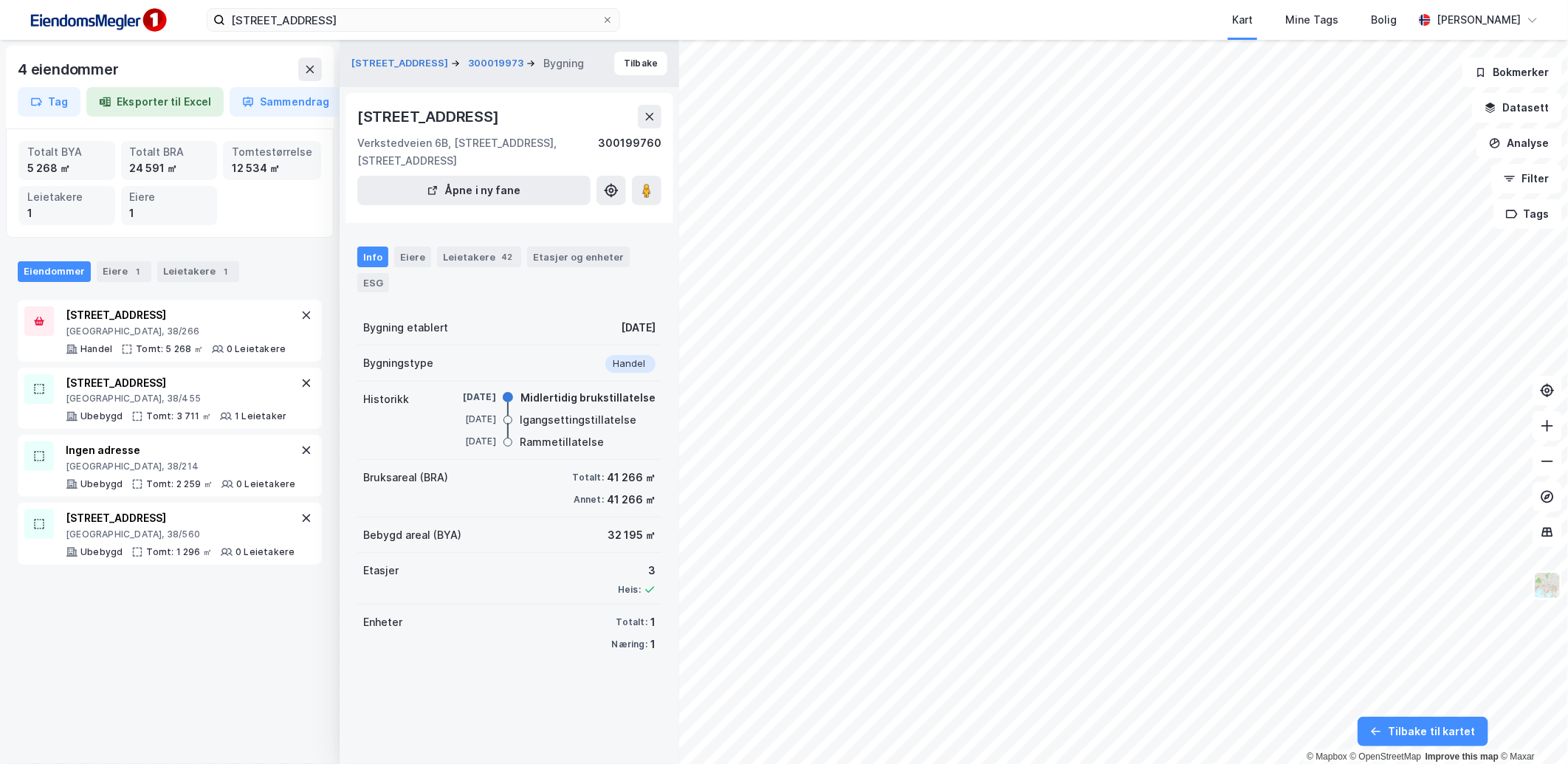
click at [635, 107] on div "[STREET_ADDRESS]" at bounding box center [509, 117] width 304 height 24
click at [639, 113] on button at bounding box center [650, 117] width 24 height 24
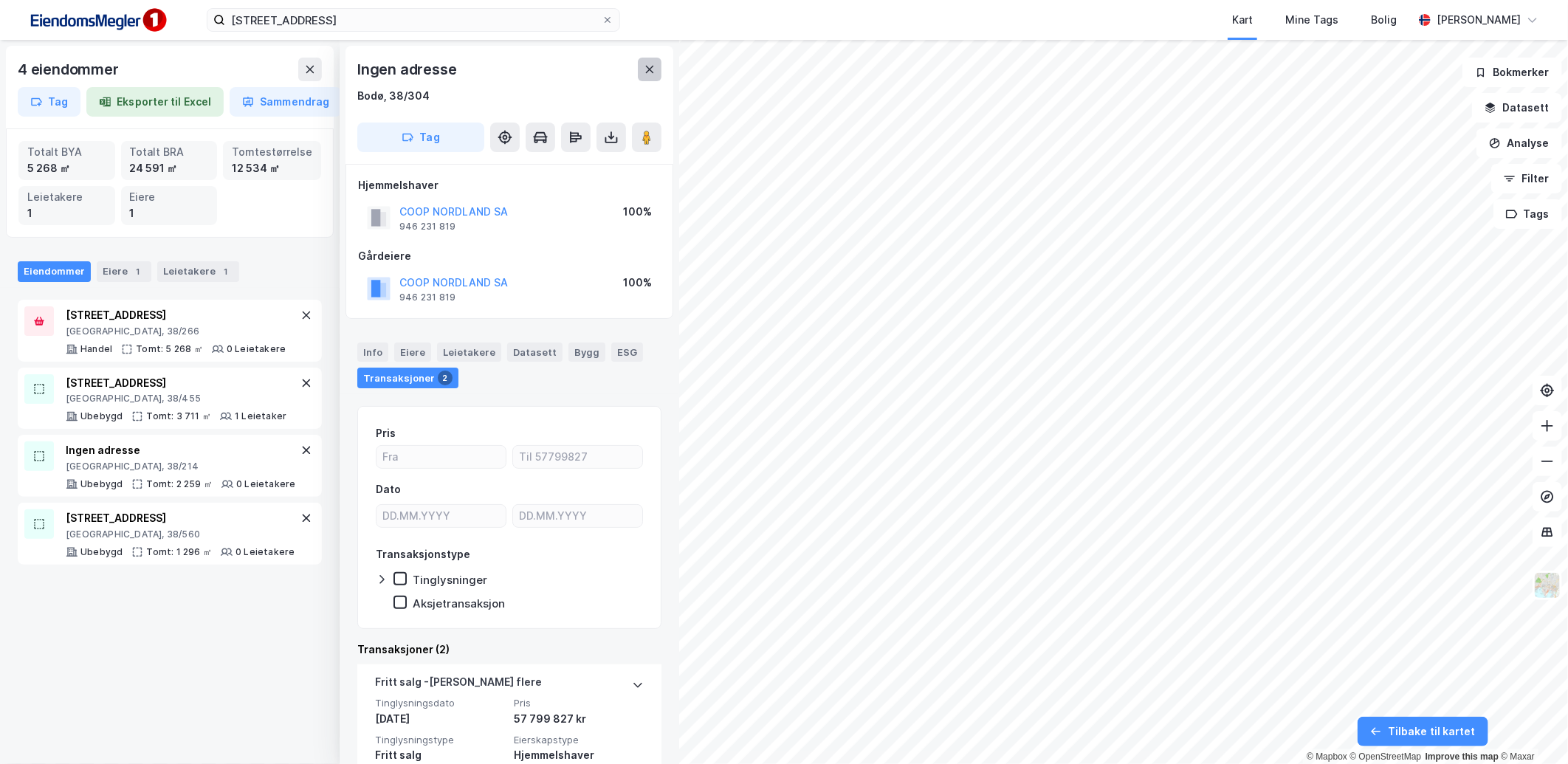
click at [659, 70] on button at bounding box center [650, 70] width 24 height 24
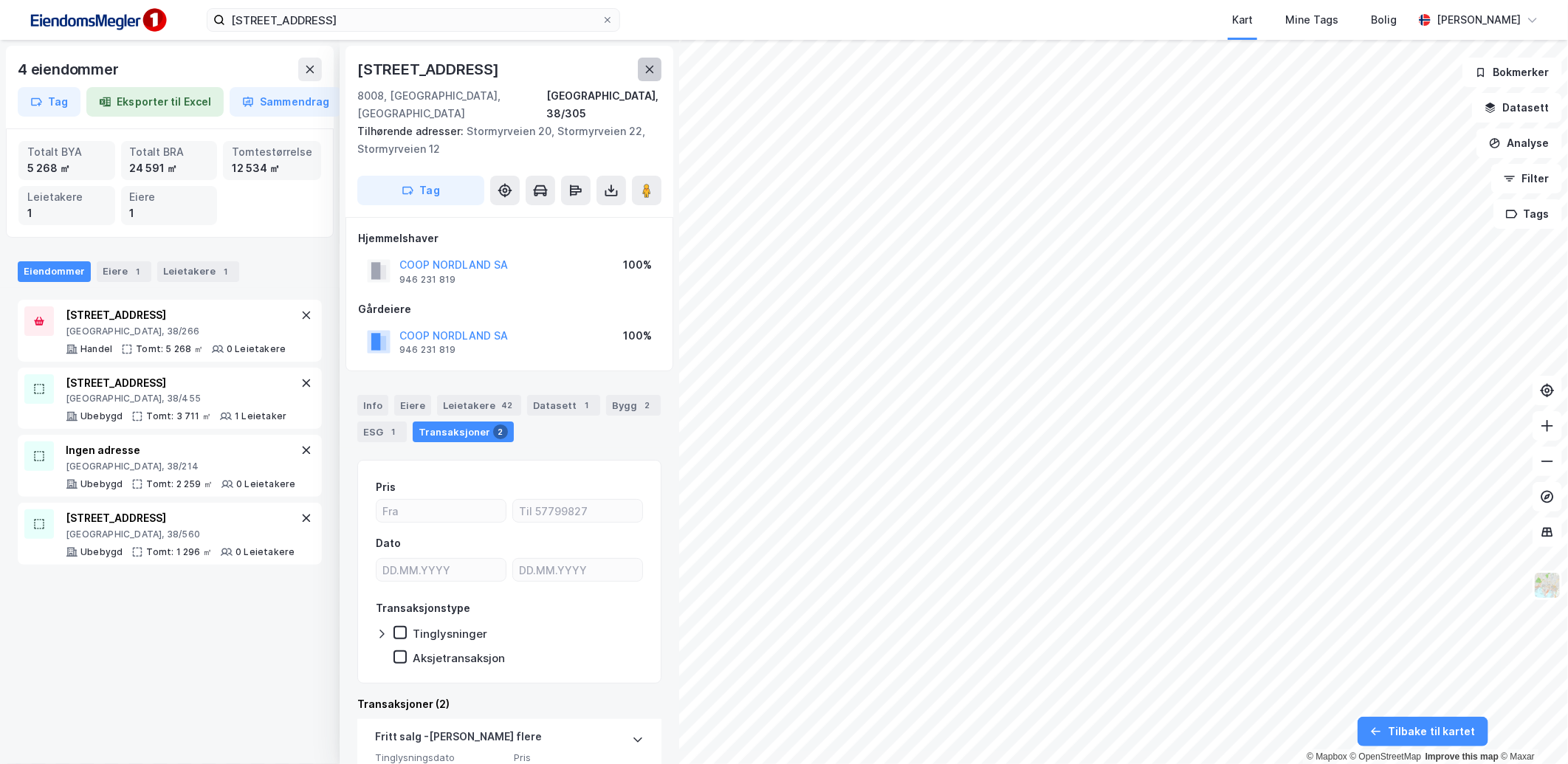
click at [641, 65] on button at bounding box center [650, 70] width 24 height 24
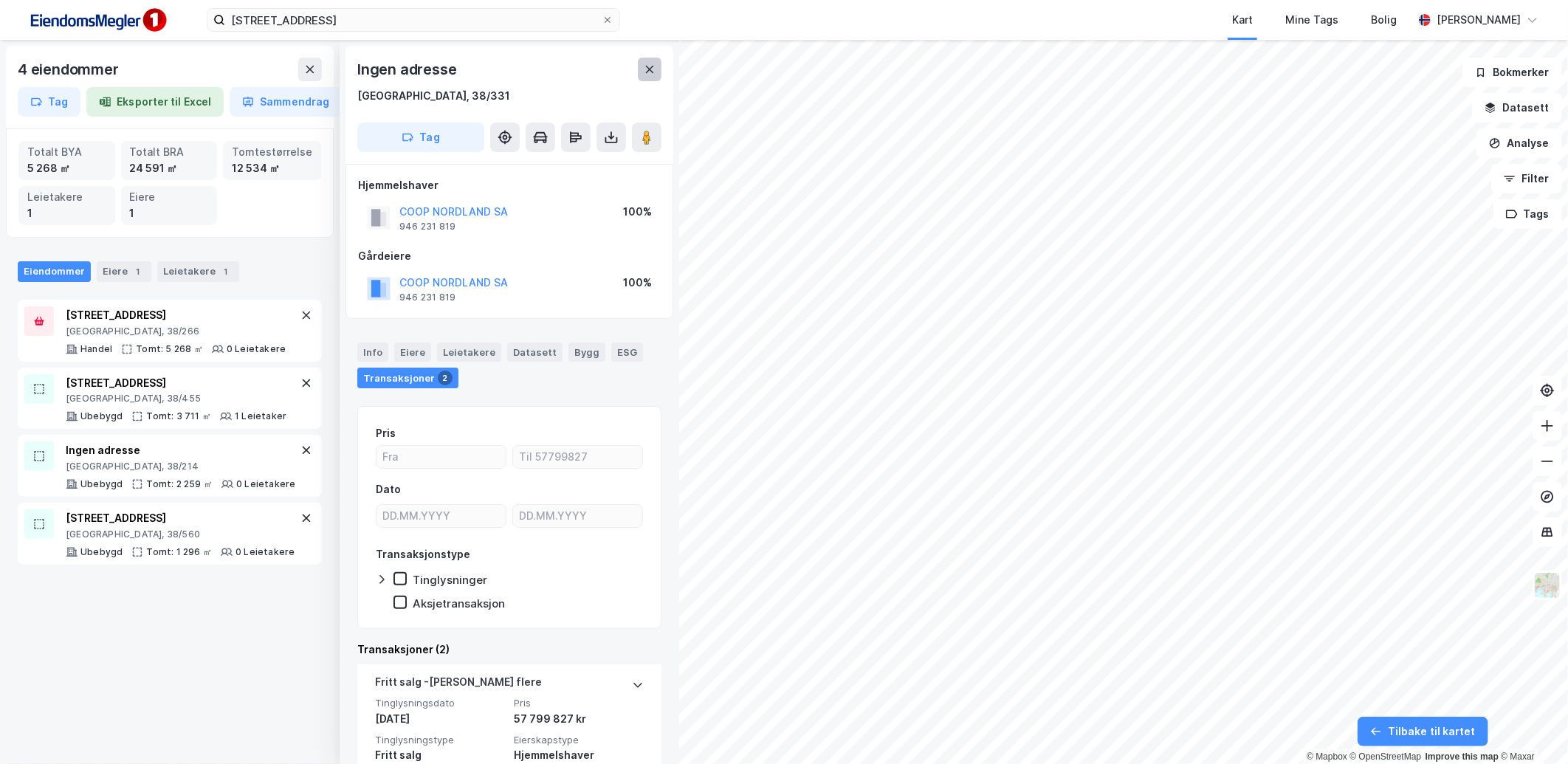
click at [651, 59] on button at bounding box center [650, 70] width 24 height 24
click at [645, 74] on icon at bounding box center [650, 70] width 12 height 12
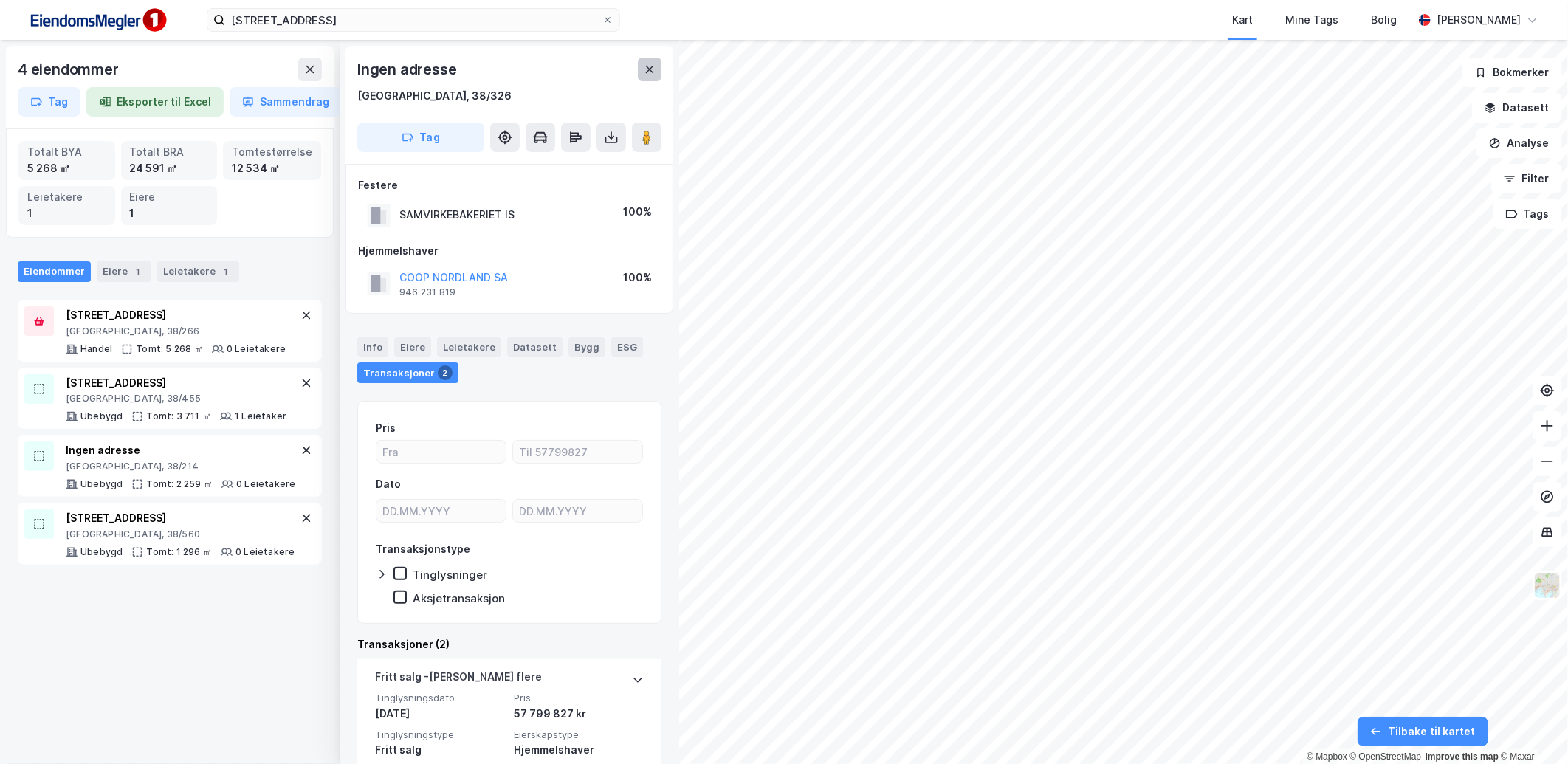
click at [655, 74] on icon at bounding box center [650, 70] width 12 height 12
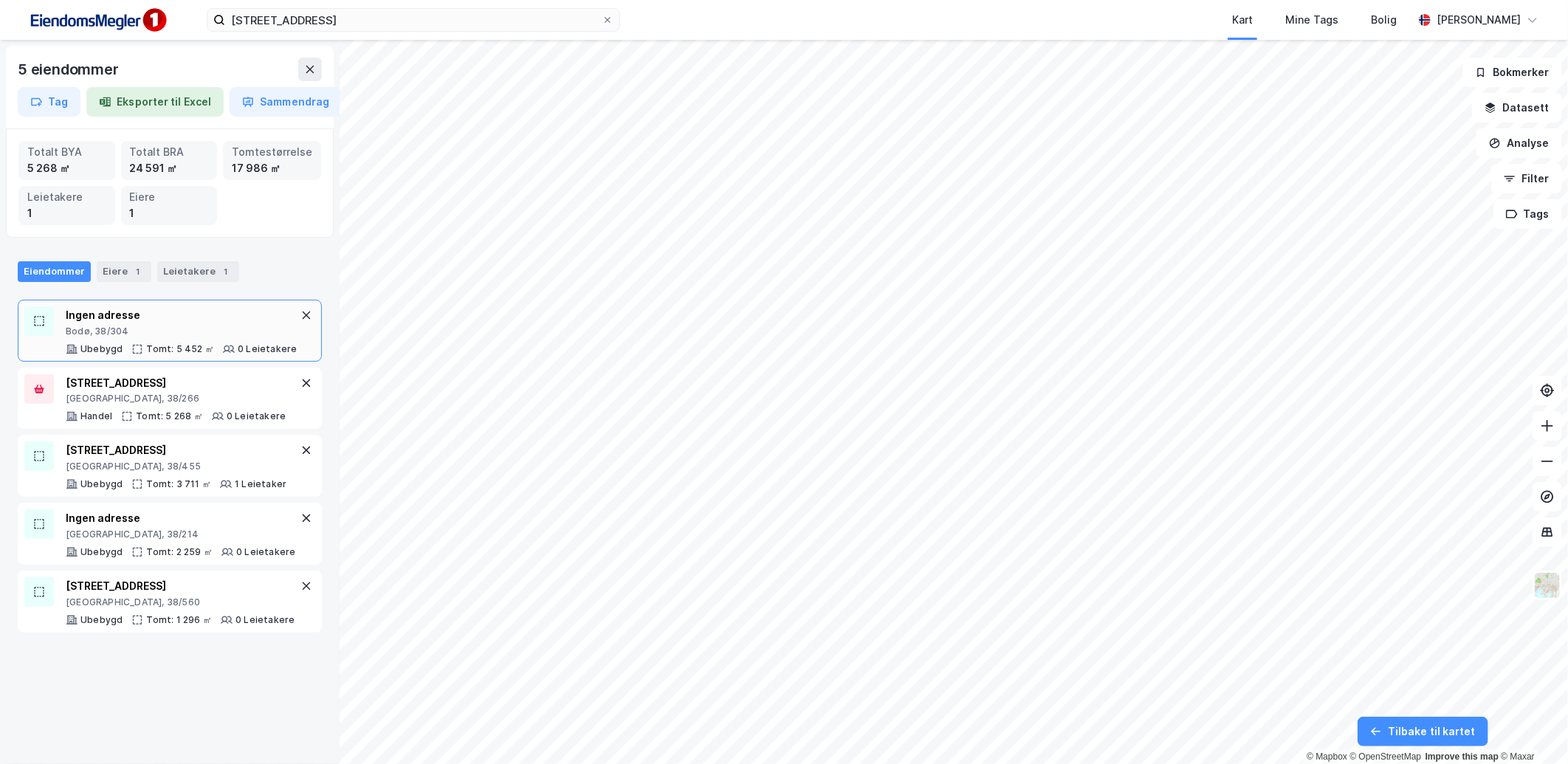
click at [102, 346] on div "Ubebygd" at bounding box center [101, 349] width 42 height 12
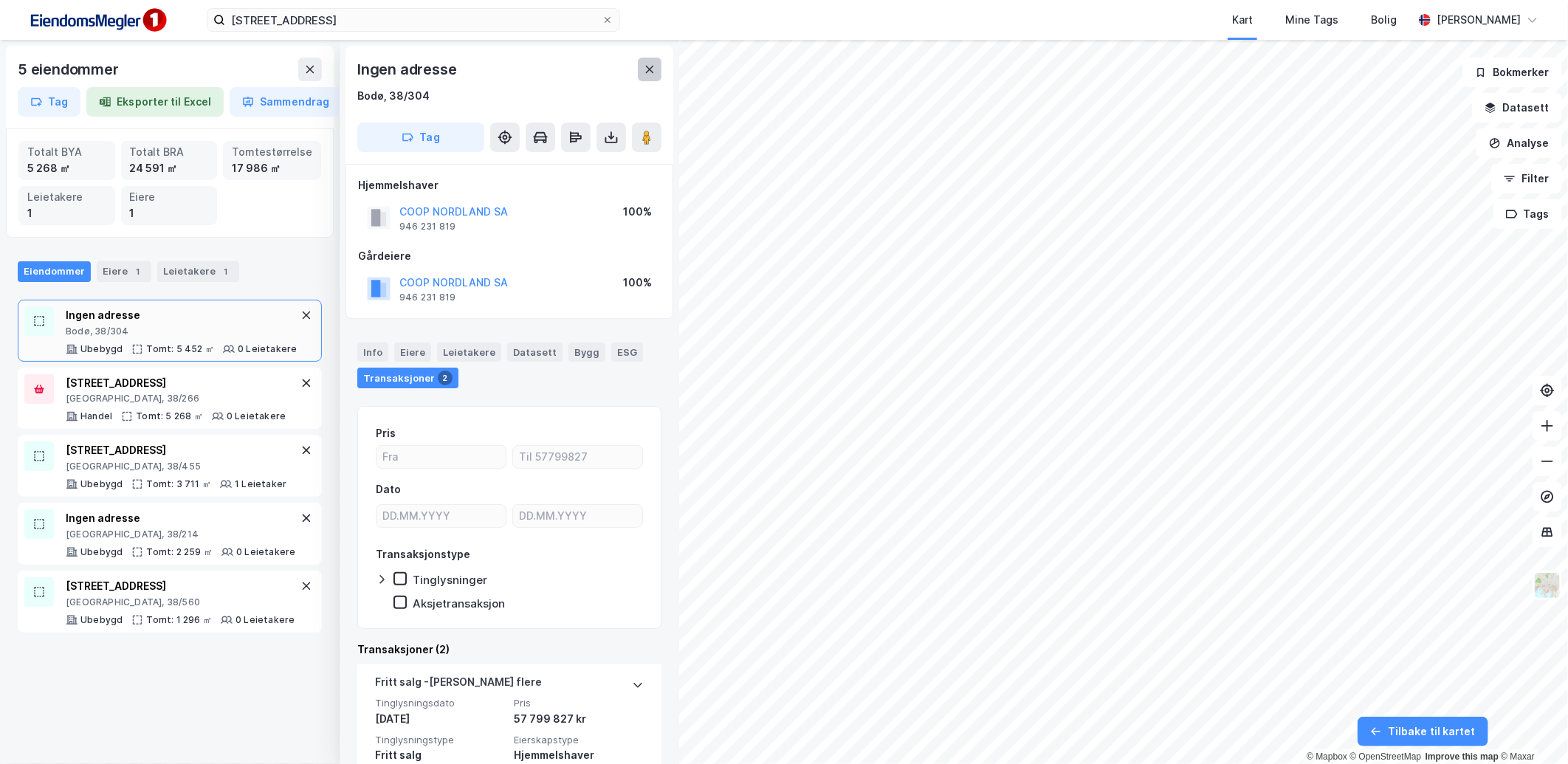
click at [651, 67] on icon at bounding box center [650, 70] width 12 height 12
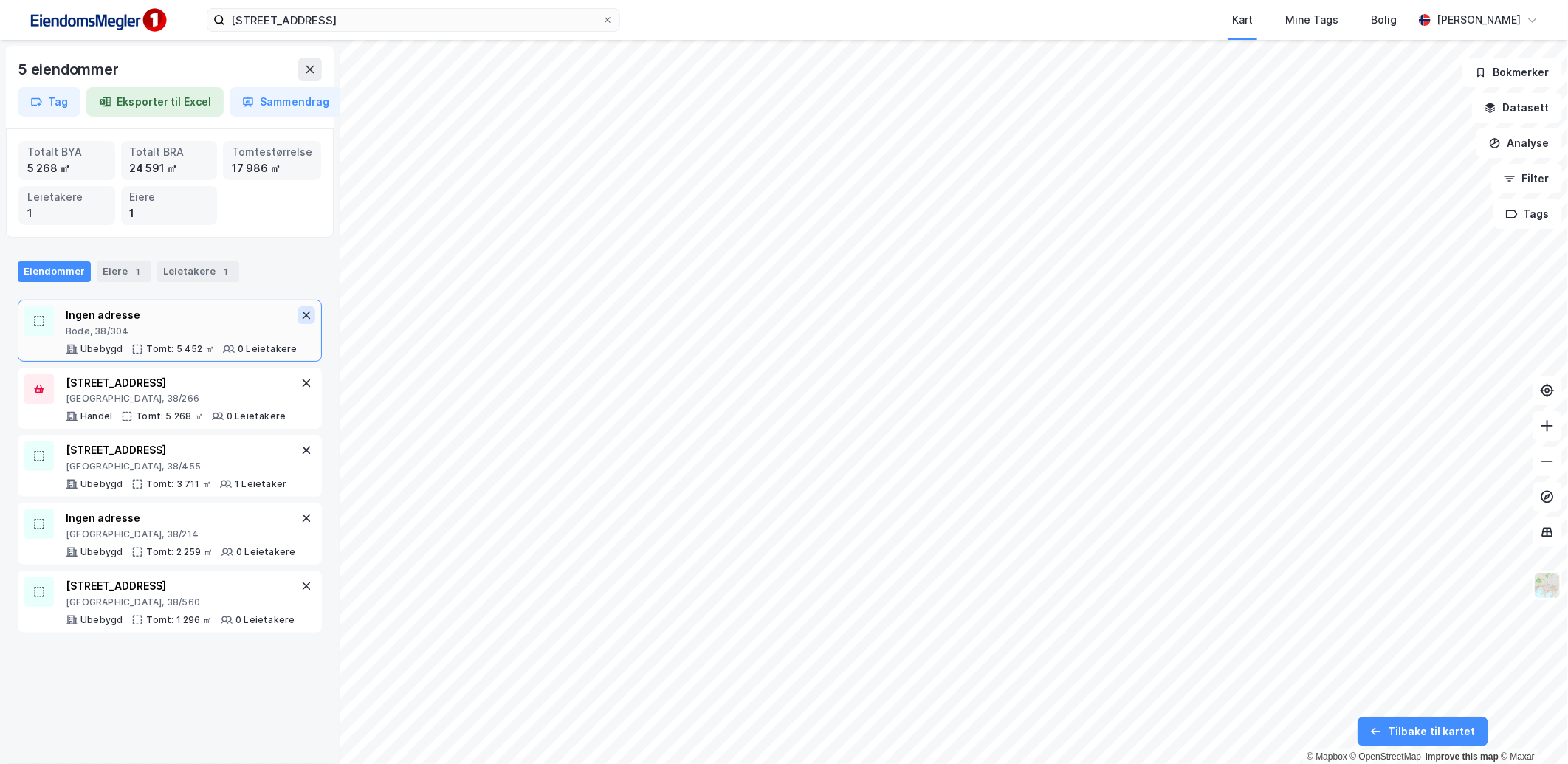
click at [301, 311] on icon at bounding box center [307, 315] width 12 height 12
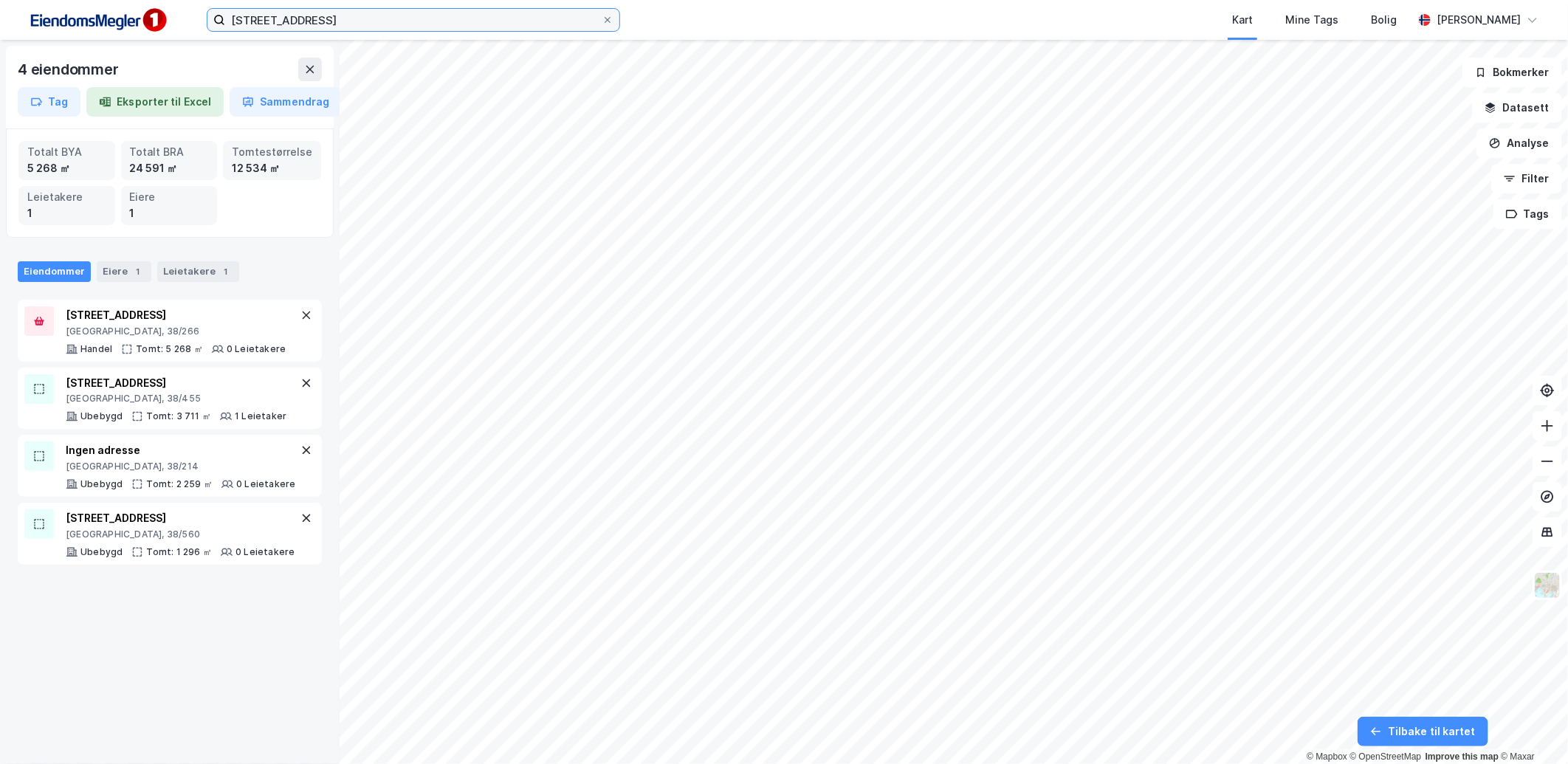
click at [456, 19] on input "[STREET_ADDRESS]" at bounding box center [413, 20] width 376 height 22
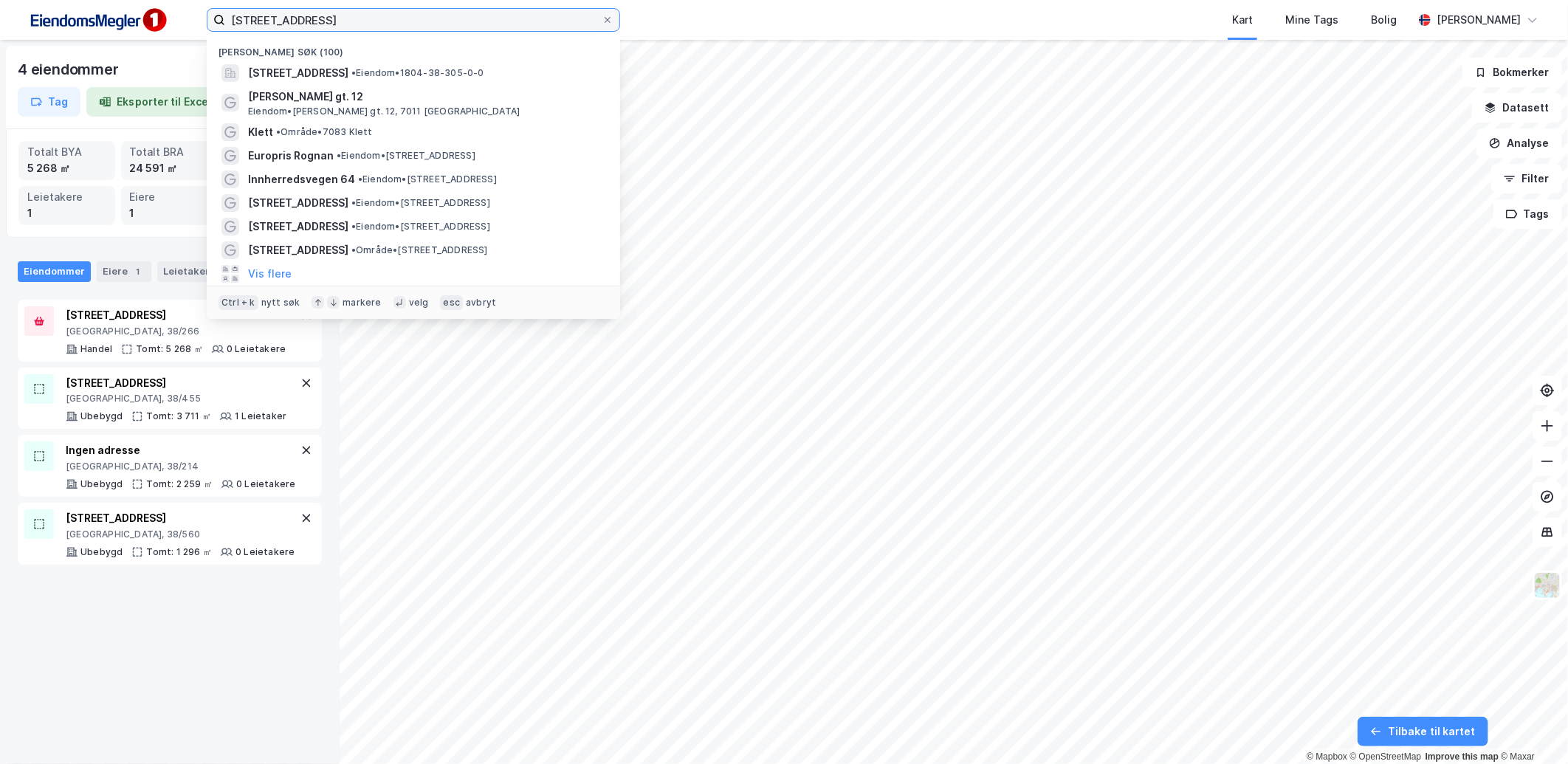
paste input "[STREET_ADDRESS]"
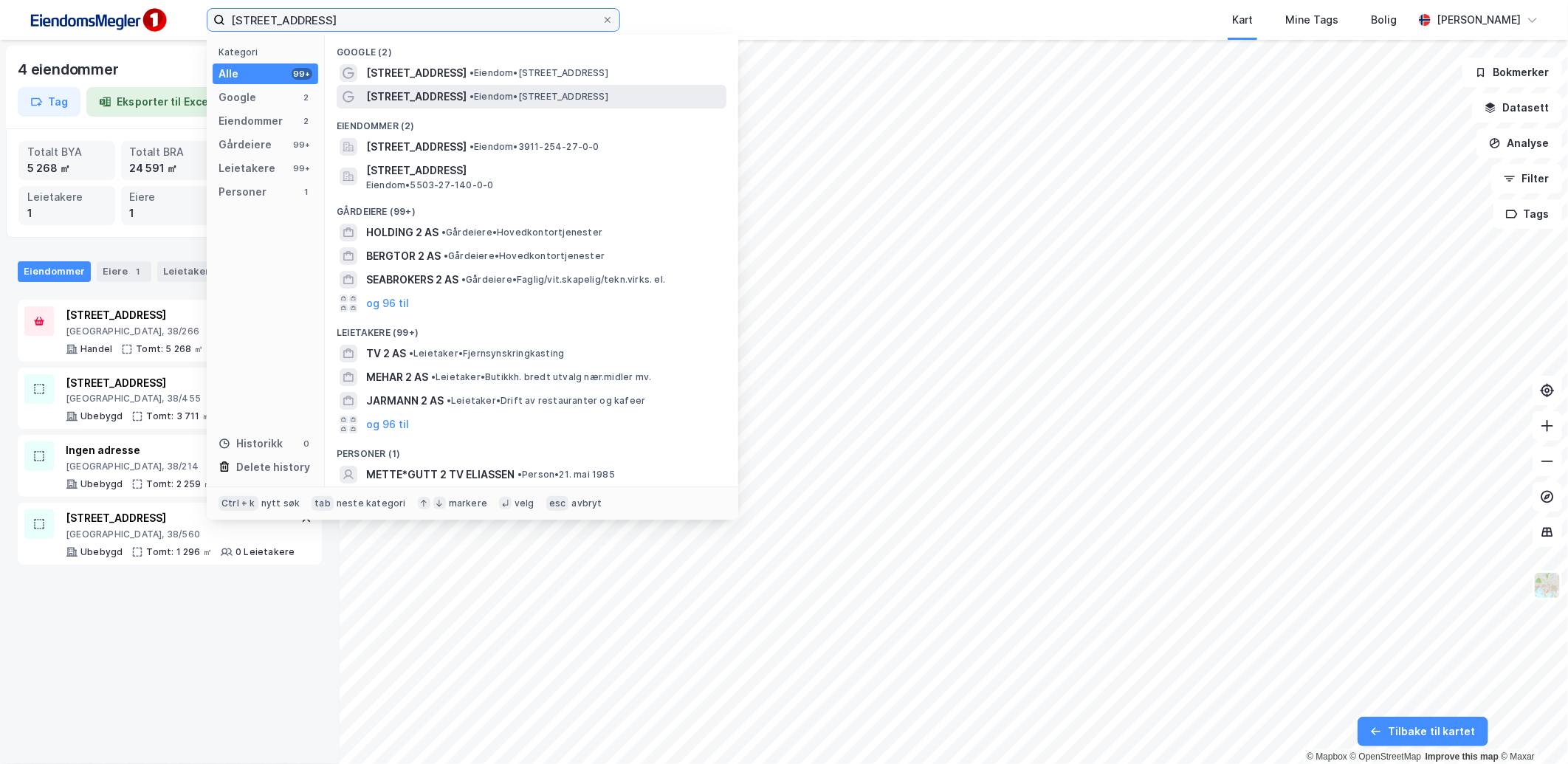
type input "[STREET_ADDRESS]"
click at [470, 96] on span "• Eiendom • [STREET_ADDRESS]" at bounding box center [538, 97] width 139 height 12
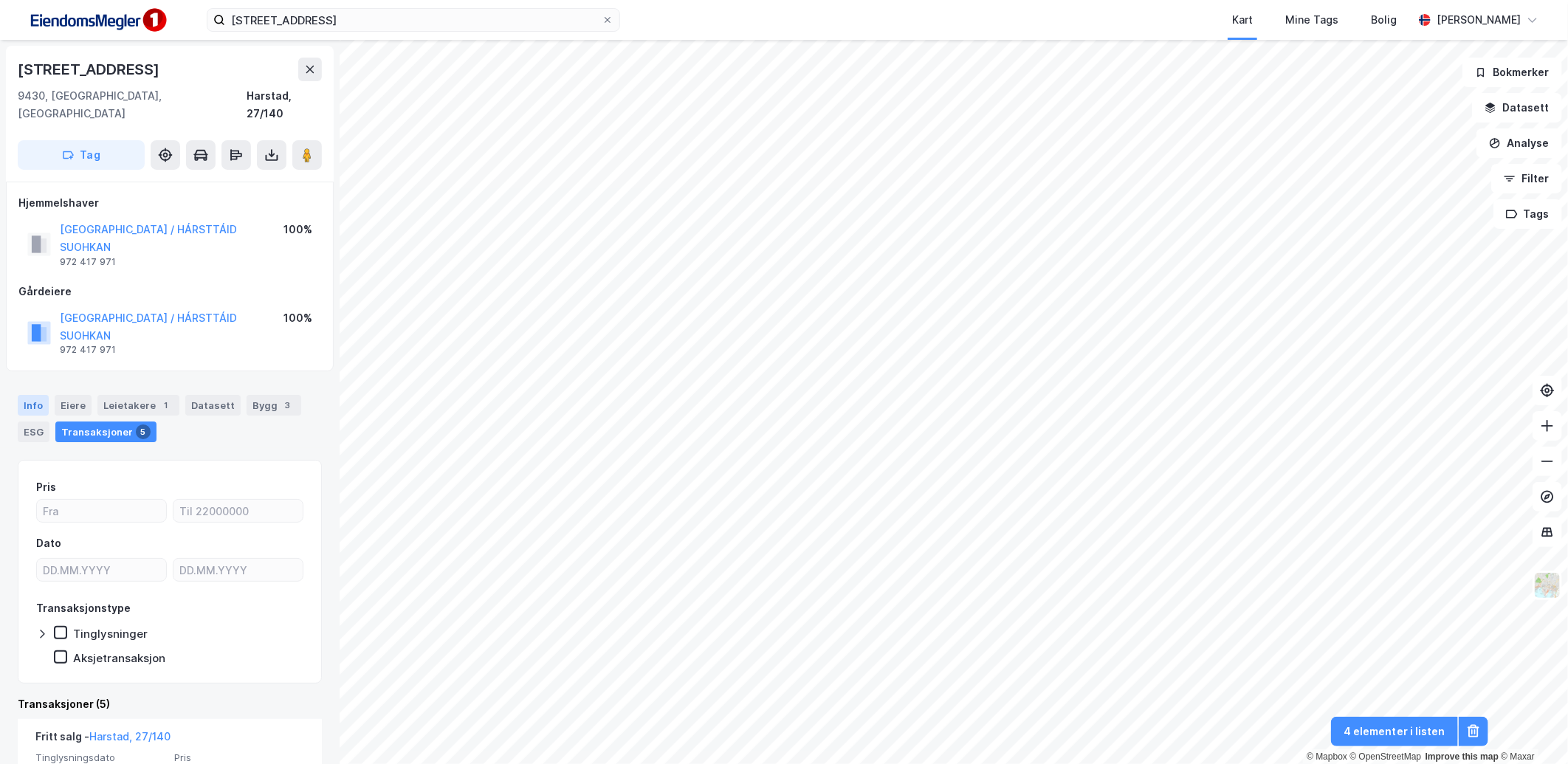
click at [36, 395] on div "Info" at bounding box center [33, 405] width 31 height 21
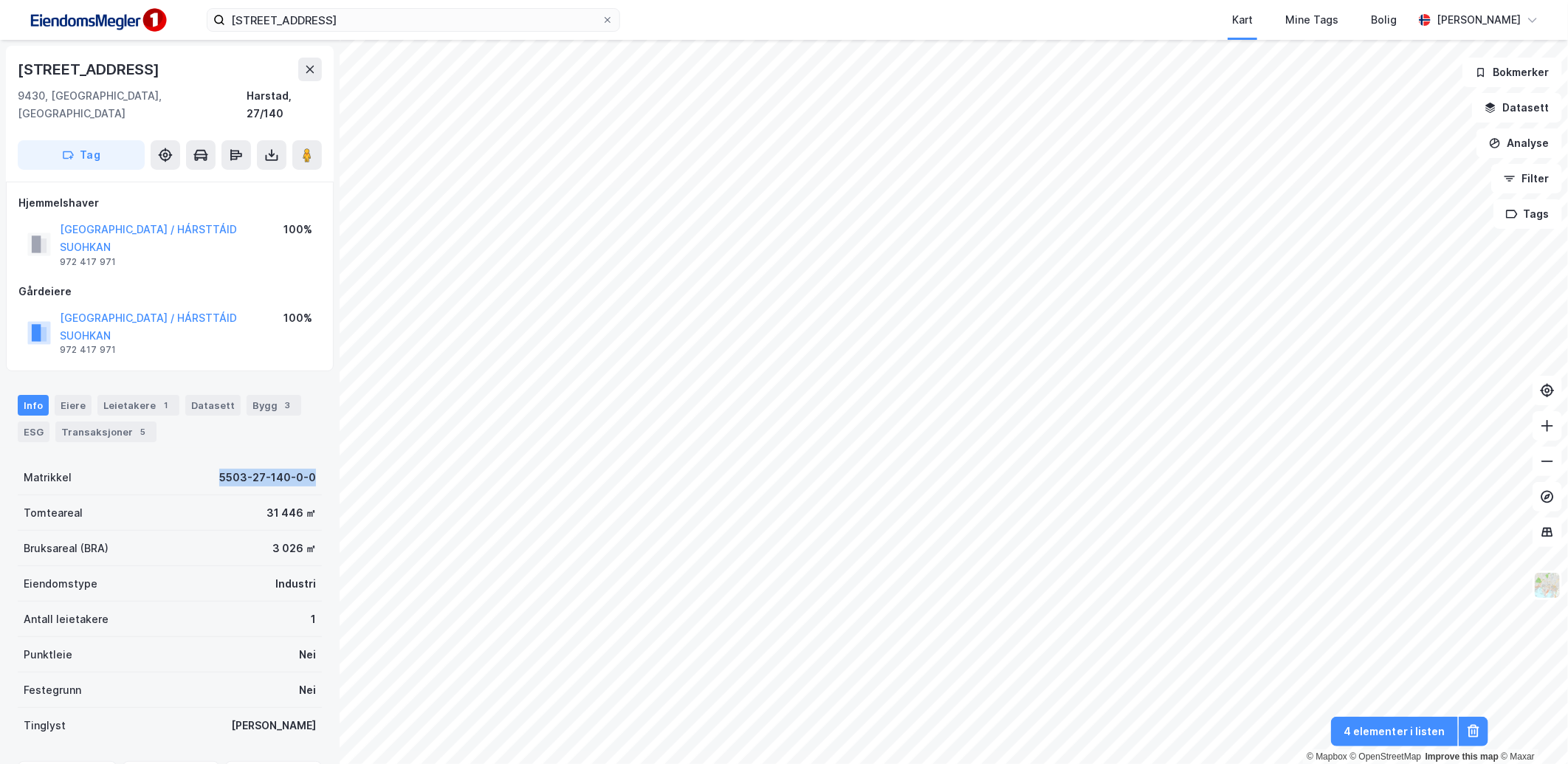
drag, startPoint x: 208, startPoint y: 456, endPoint x: 335, endPoint y: 460, distance: 127.1
click at [335, 460] on div "Rødskjærveien 2 9430, [GEOGRAPHIC_DATA], [GEOGRAPHIC_DATA] [GEOGRAPHIC_DATA], 2…" at bounding box center [170, 402] width 339 height 724
copy div "5503-27-140-0-0"
click at [240, 377] on div "Info [PERSON_NAME] 1 Datasett Bygg 3 ESG Transaksjoner 5" at bounding box center [170, 412] width 339 height 71
click at [256, 395] on div "Bygg 3" at bounding box center [274, 405] width 55 height 21
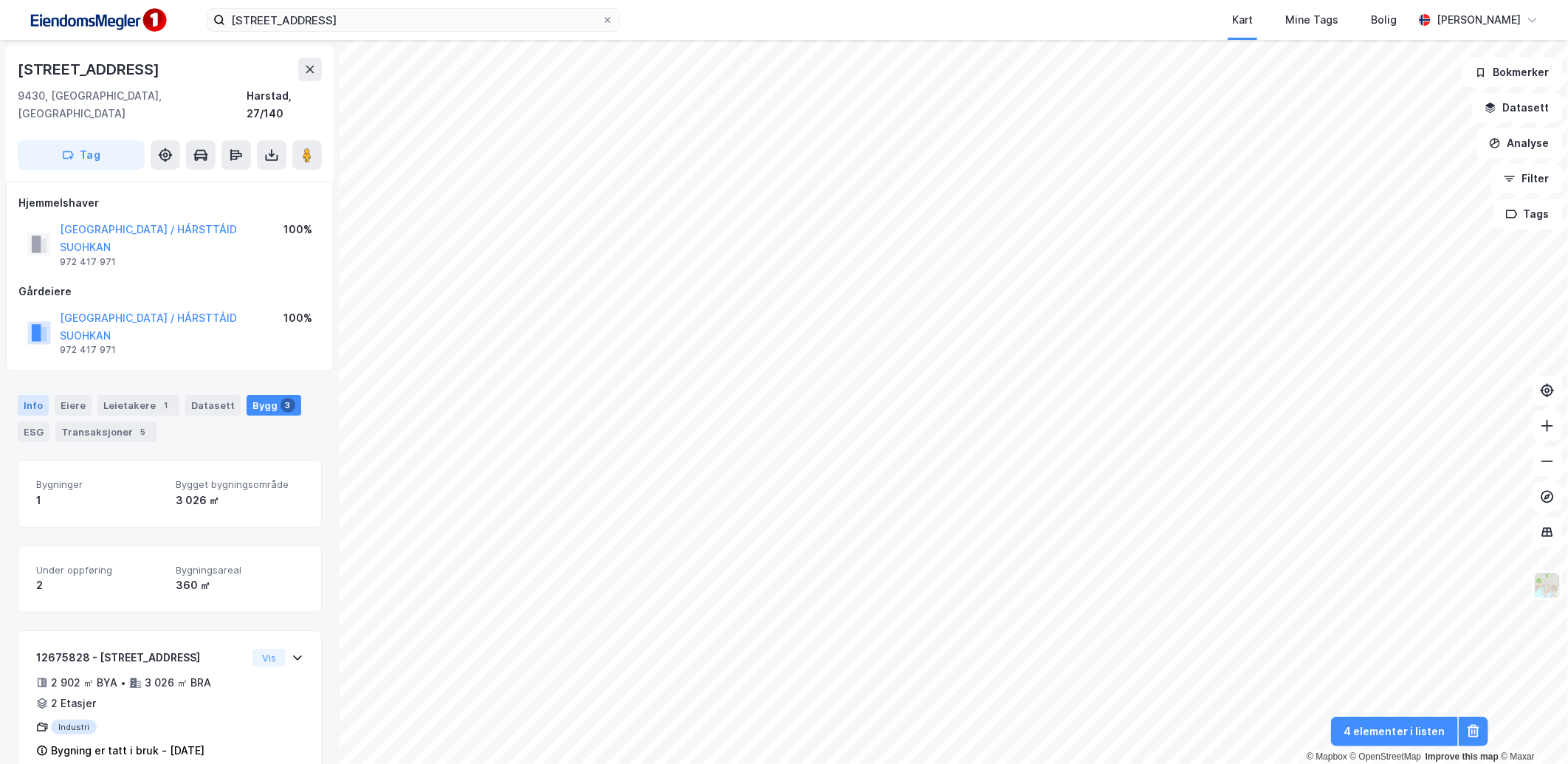
click at [28, 395] on div "Info" at bounding box center [33, 405] width 31 height 21
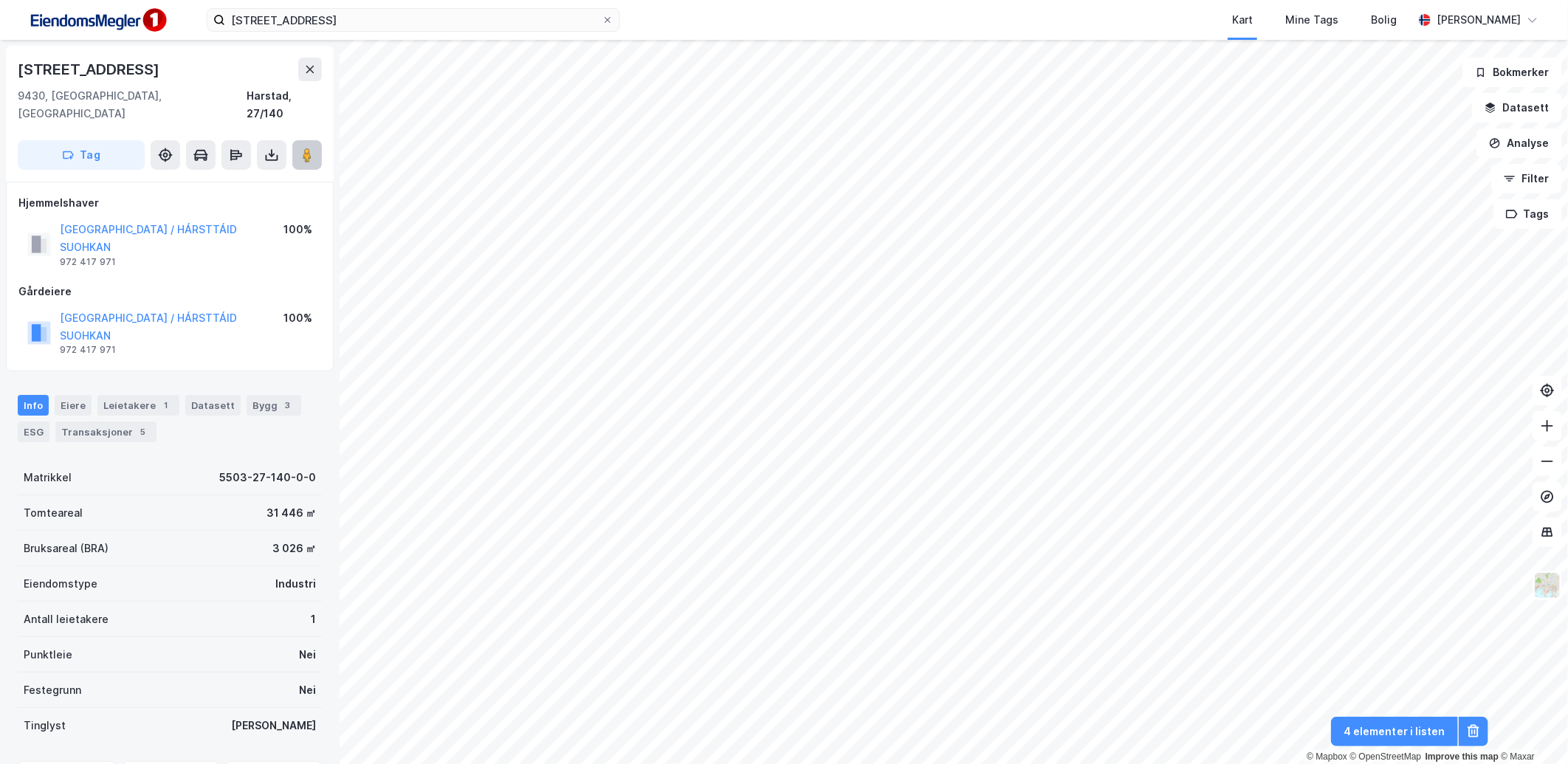
click at [320, 149] on button at bounding box center [307, 155] width 30 height 30
click at [41, 421] on div "ESG" at bounding box center [33, 432] width 32 height 21
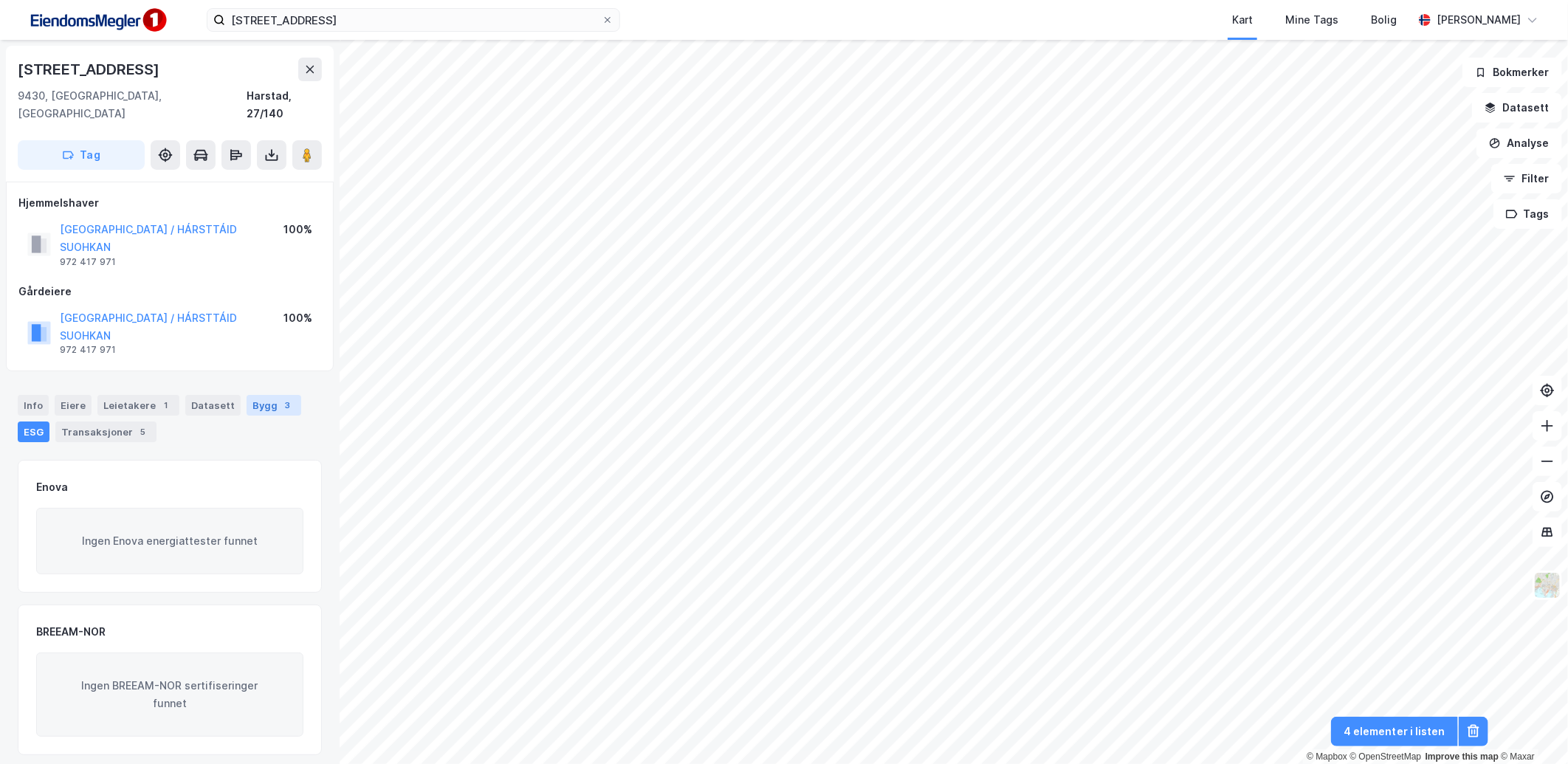
click at [284, 395] on div "Bygg 3" at bounding box center [274, 405] width 55 height 21
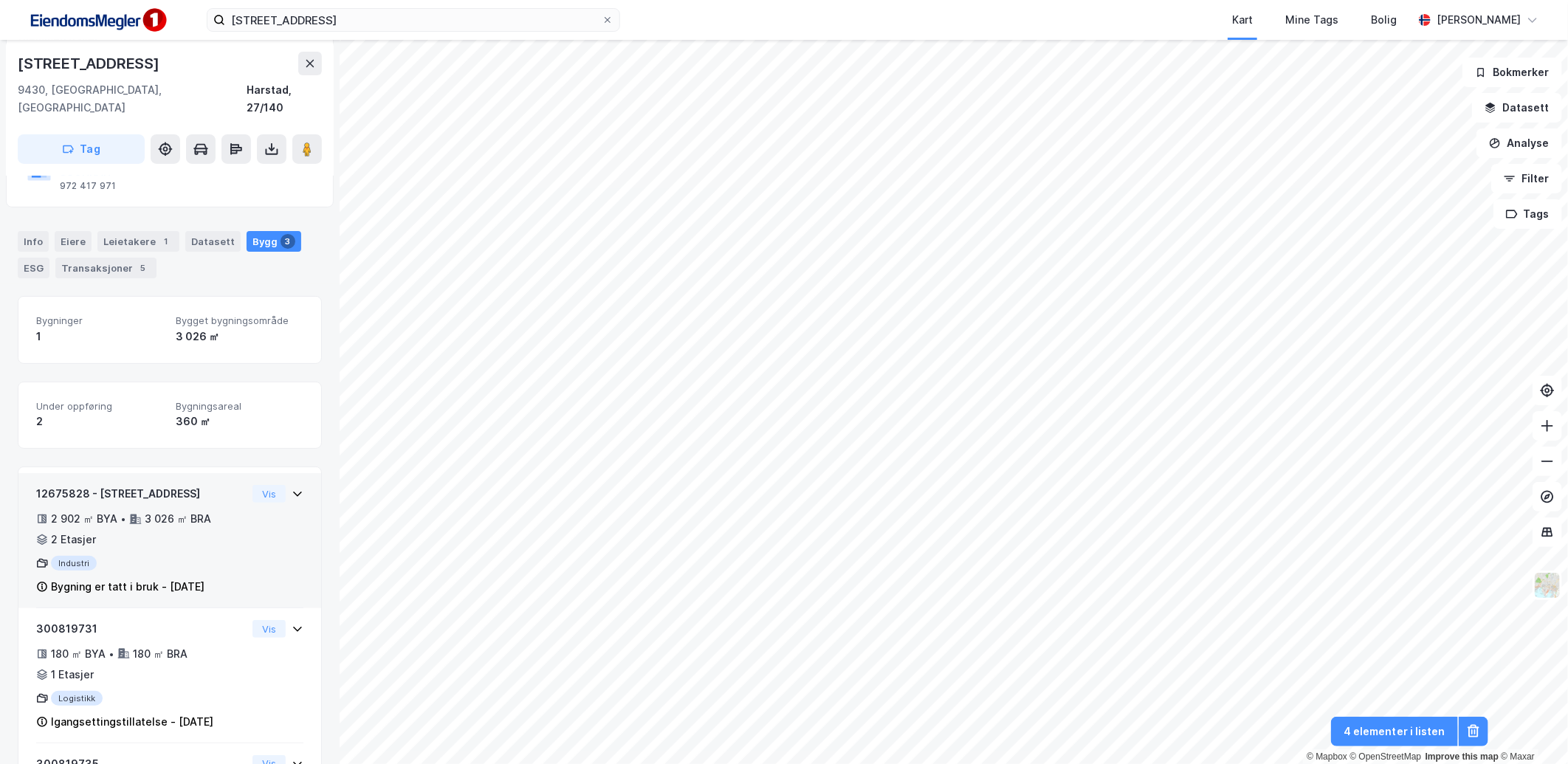
scroll to position [319, 0]
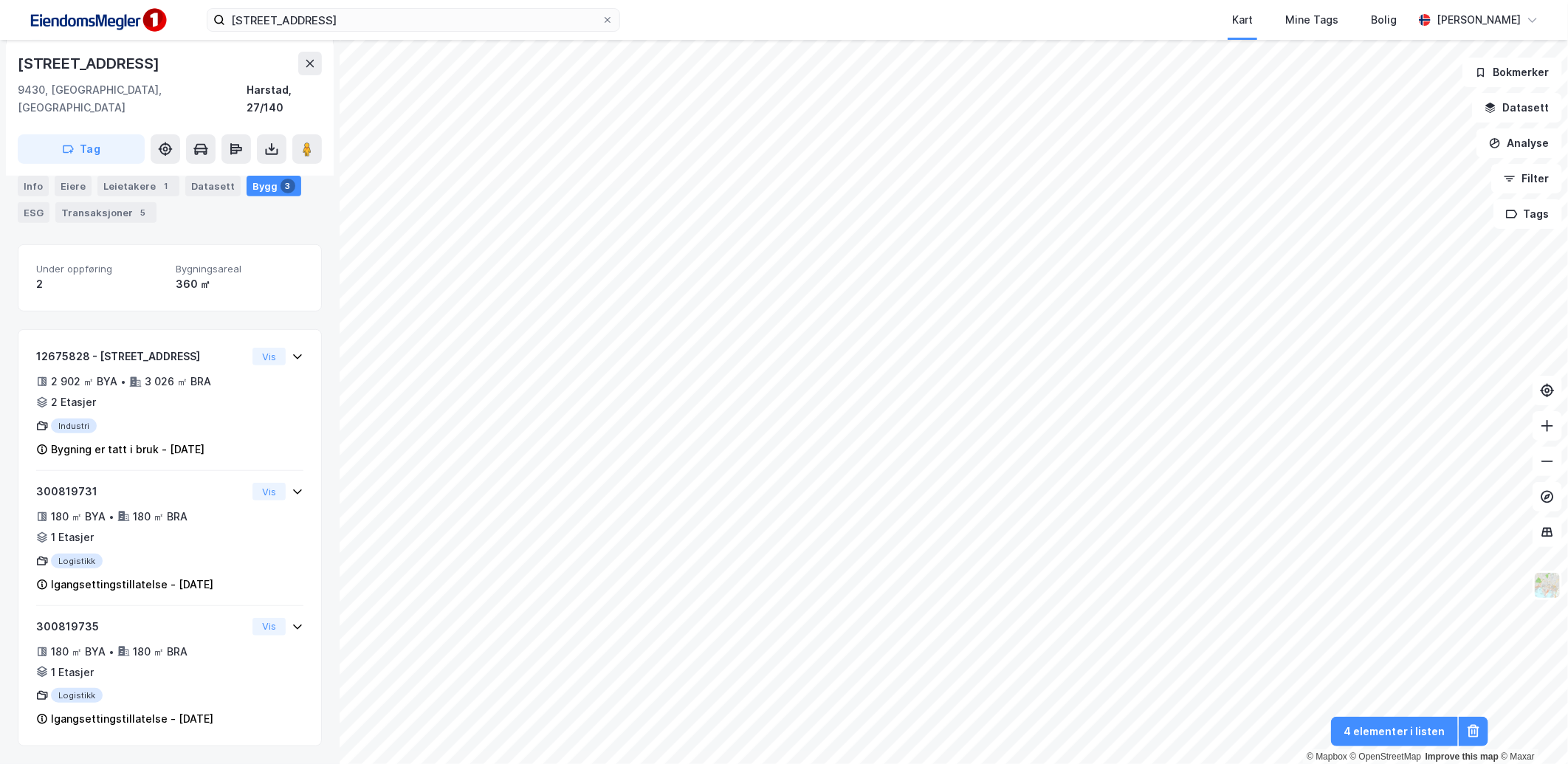
click at [333, 550] on div "© Mapbox © OpenStreetMap Improve this map © Maxar [STREET_ADDRESS] Tag Hjemmels…" at bounding box center [784, 402] width 1568 height 724
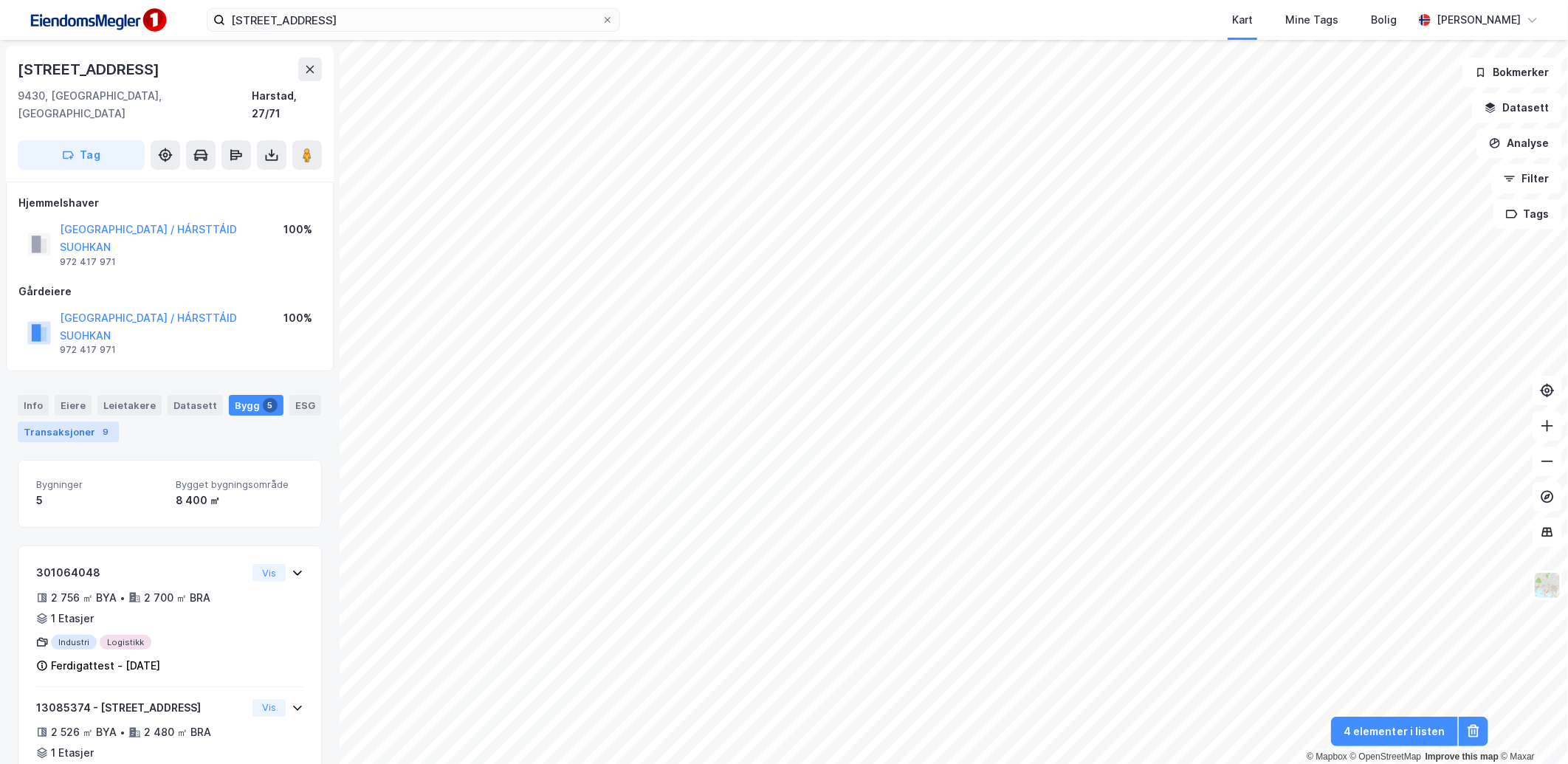
click at [69, 421] on div "Transaksjoner 9" at bounding box center [68, 432] width 101 height 21
